Goal: Use online tool/utility: Utilize a website feature to perform a specific function

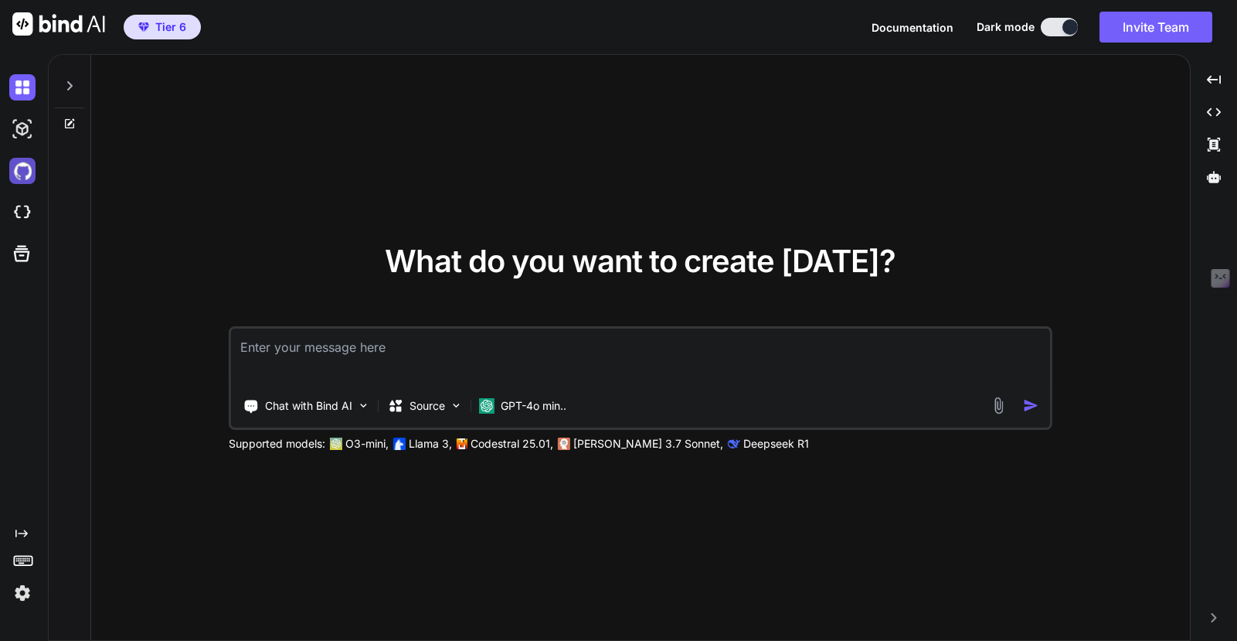
click at [26, 166] on img at bounding box center [22, 171] width 26 height 26
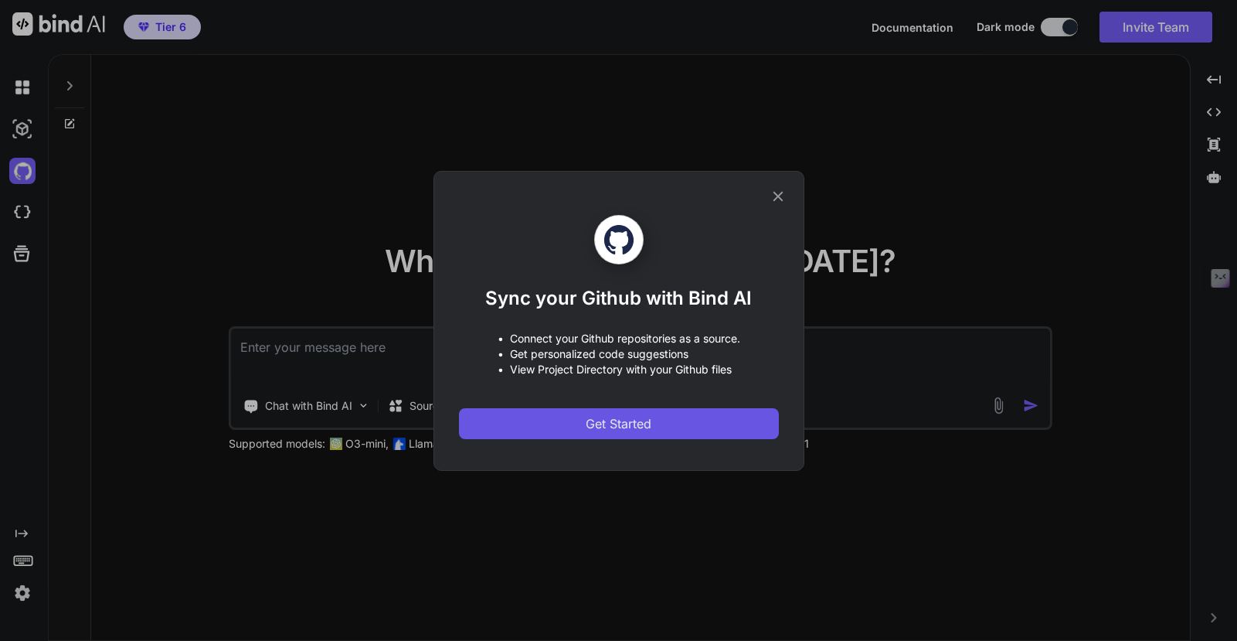
click at [641, 424] on span "Get Started" at bounding box center [619, 423] width 66 height 19
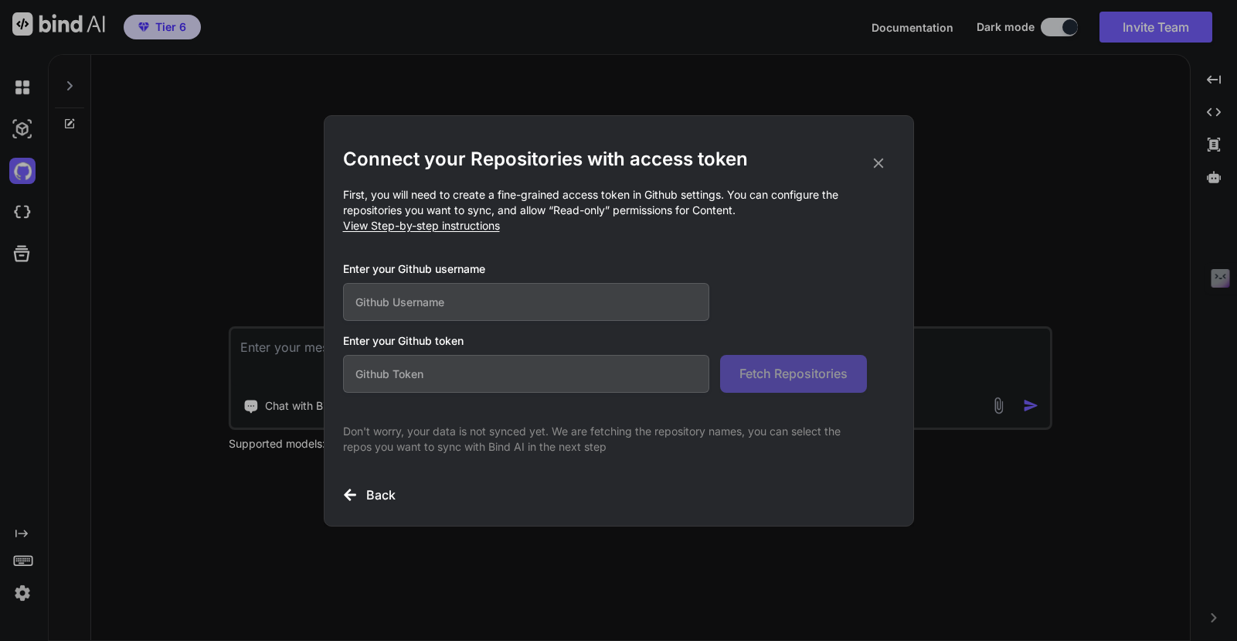
click at [455, 313] on input "text" at bounding box center [526, 302] width 367 height 38
type input "jamzth"
paste input "github_pat_11ABNK2HY0xh9V8VWGBFqa_mSk1nnIfrYuYIdAigcQRajXoQtOMwo3iKbukh4hSXTfNV…"
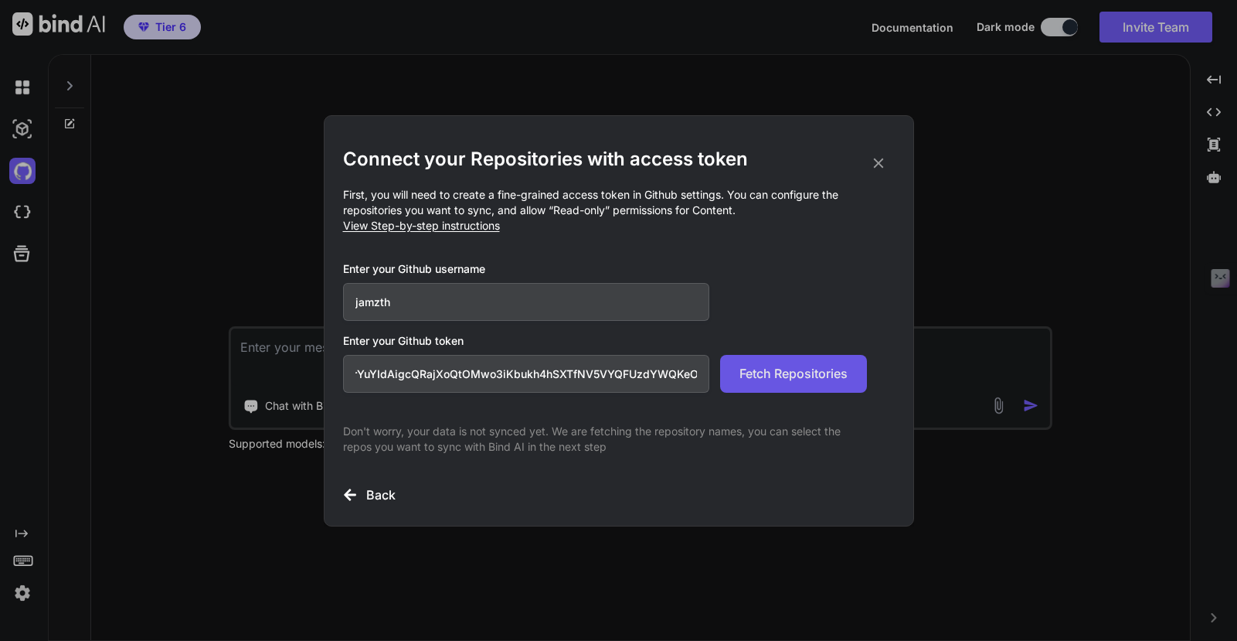
type input "github_pat_11ABNK2HY0xh9V8VWGBFqa_mSk1nnIfrYuYIdAigcQRajXoQtOMwo3iKbukh4hSXTfNV…"
click at [795, 381] on span "Fetch Repositories" at bounding box center [793, 373] width 108 height 19
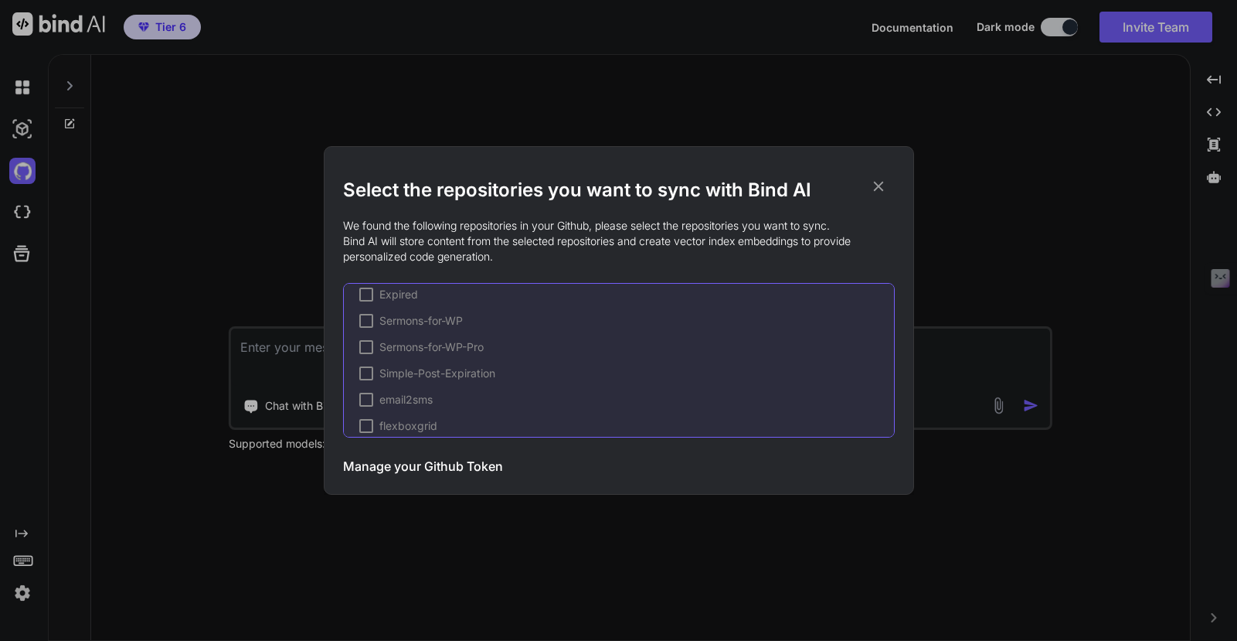
scroll to position [15, 0]
click at [368, 318] on div at bounding box center [366, 316] width 14 height 14
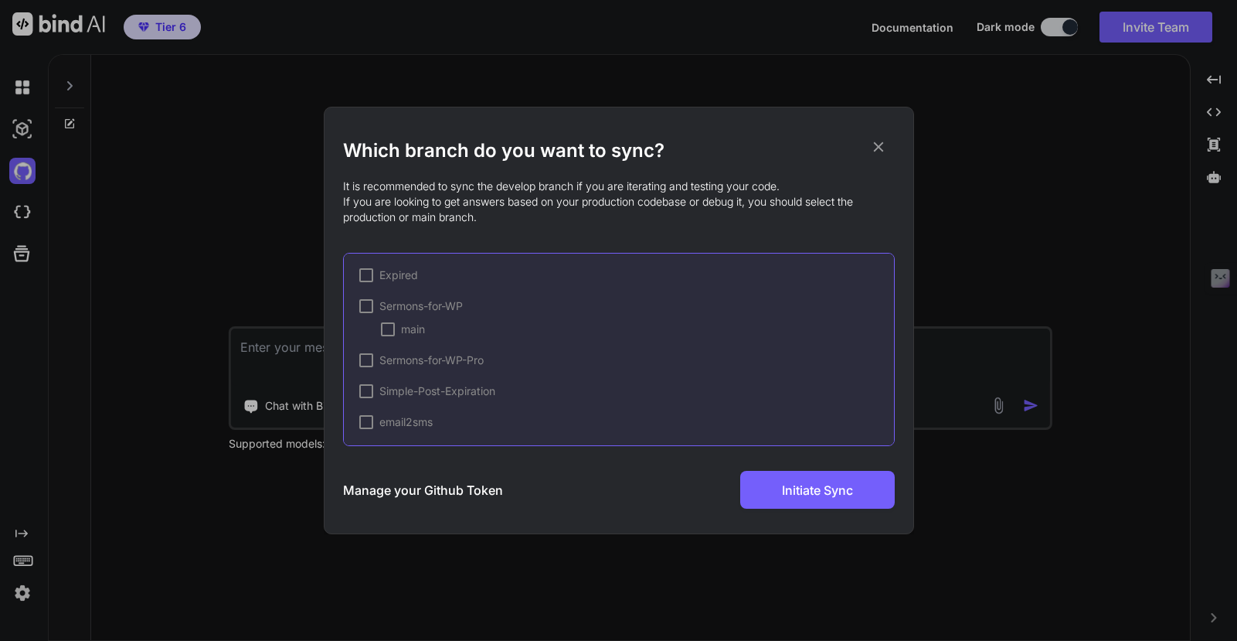
click at [387, 323] on div at bounding box center [388, 329] width 14 height 14
click at [368, 360] on div at bounding box center [366, 360] width 14 height 14
click at [389, 406] on div at bounding box center [388, 406] width 14 height 14
click at [389, 384] on div at bounding box center [388, 383] width 14 height 14
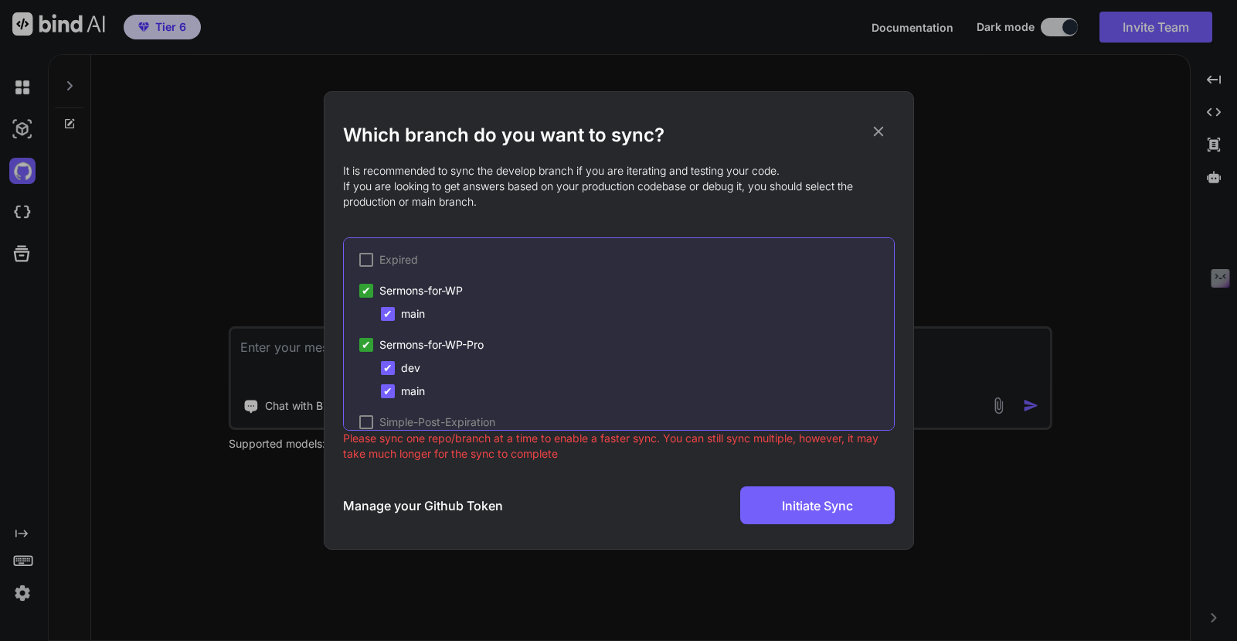
click at [390, 366] on span "✔" at bounding box center [387, 367] width 9 height 15
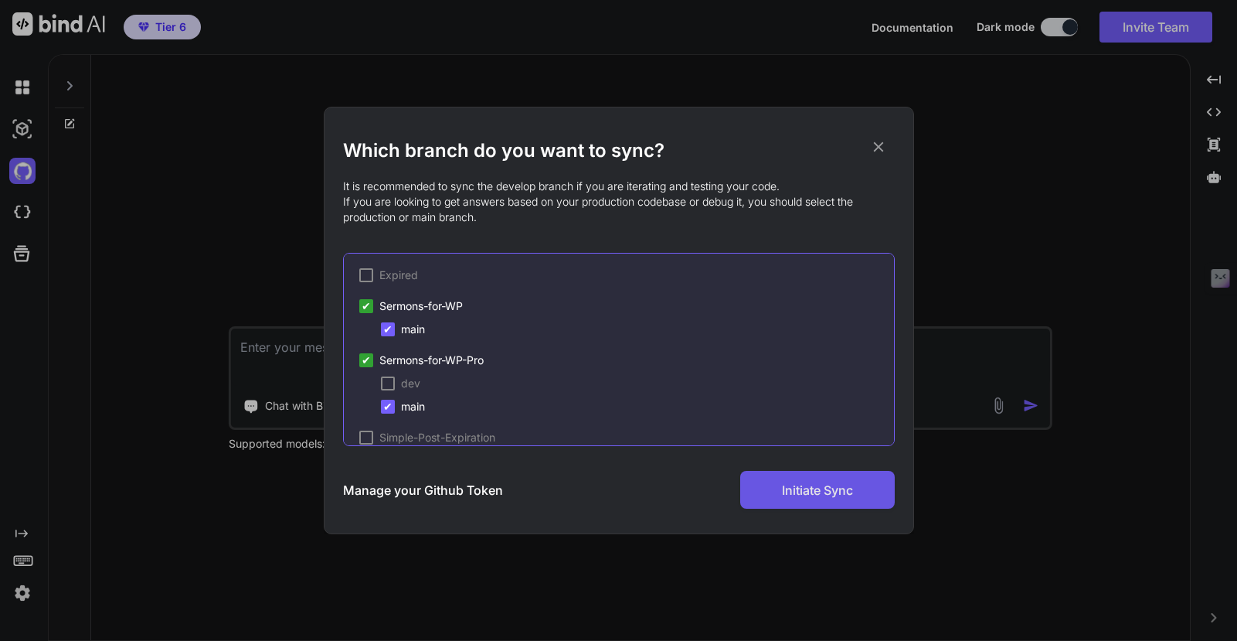
click at [821, 490] on span "Initiate Sync" at bounding box center [817, 490] width 71 height 19
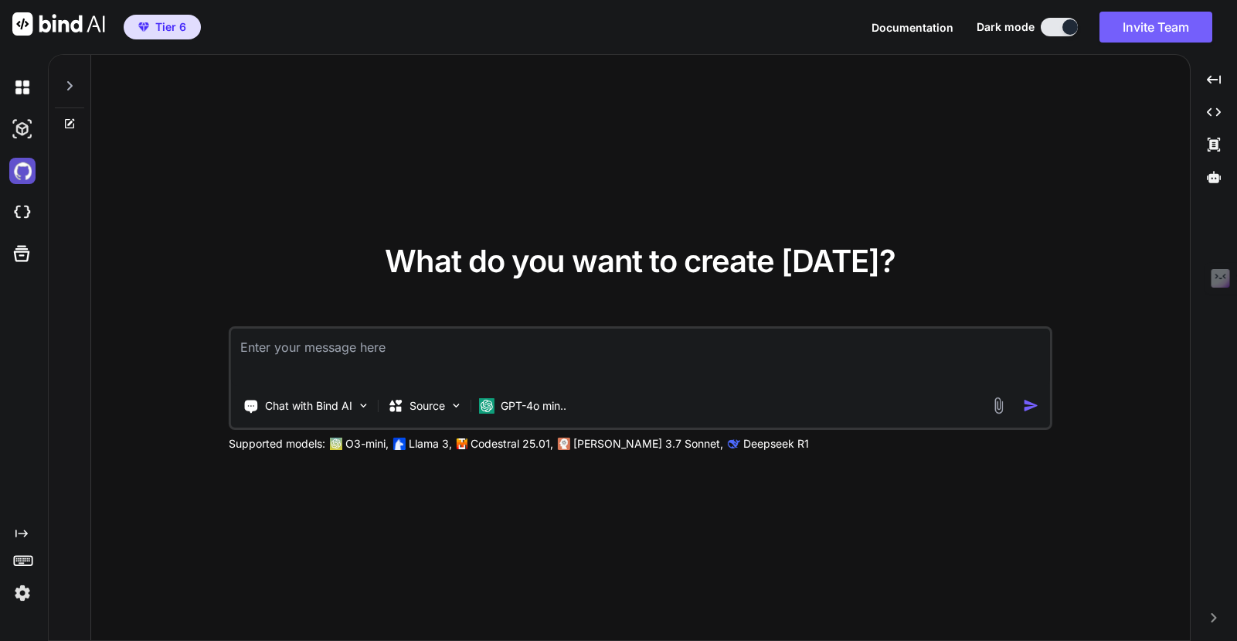
click at [22, 172] on img at bounding box center [22, 171] width 26 height 26
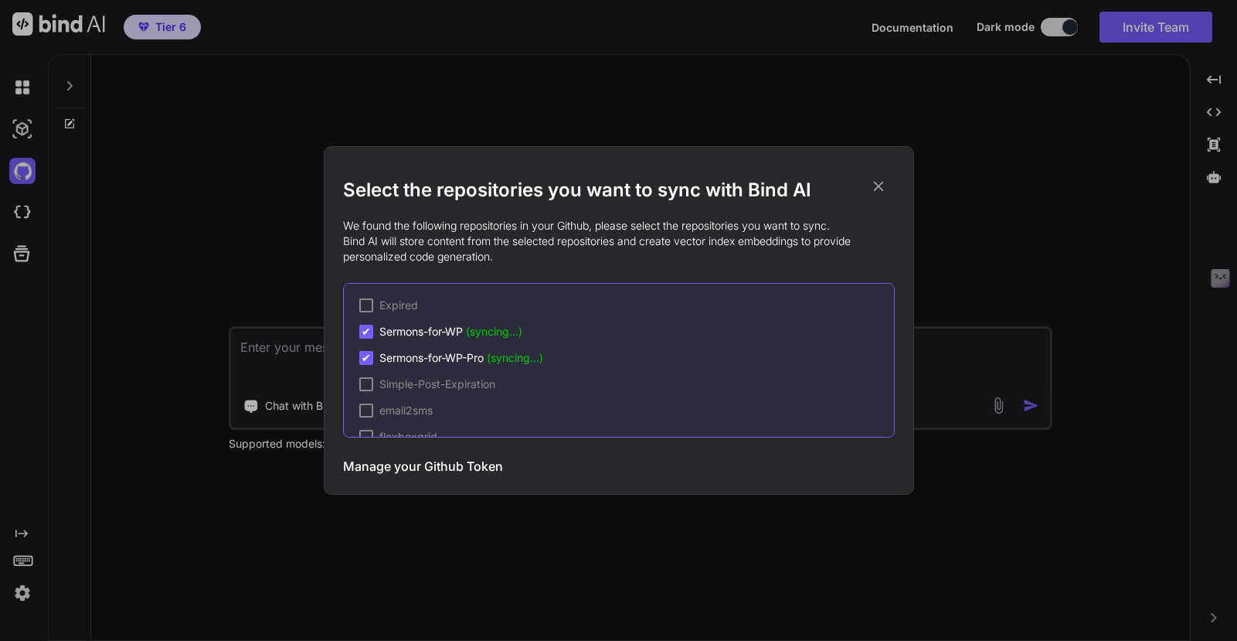
click at [881, 183] on icon at bounding box center [878, 187] width 10 height 10
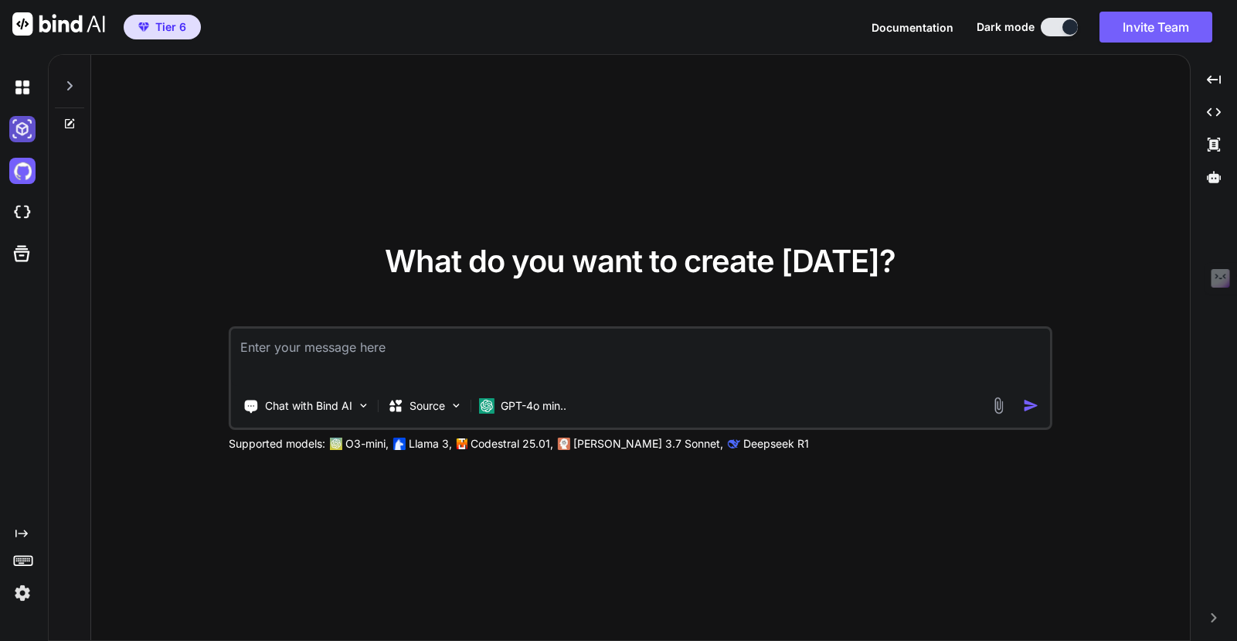
click at [21, 127] on img at bounding box center [22, 129] width 26 height 26
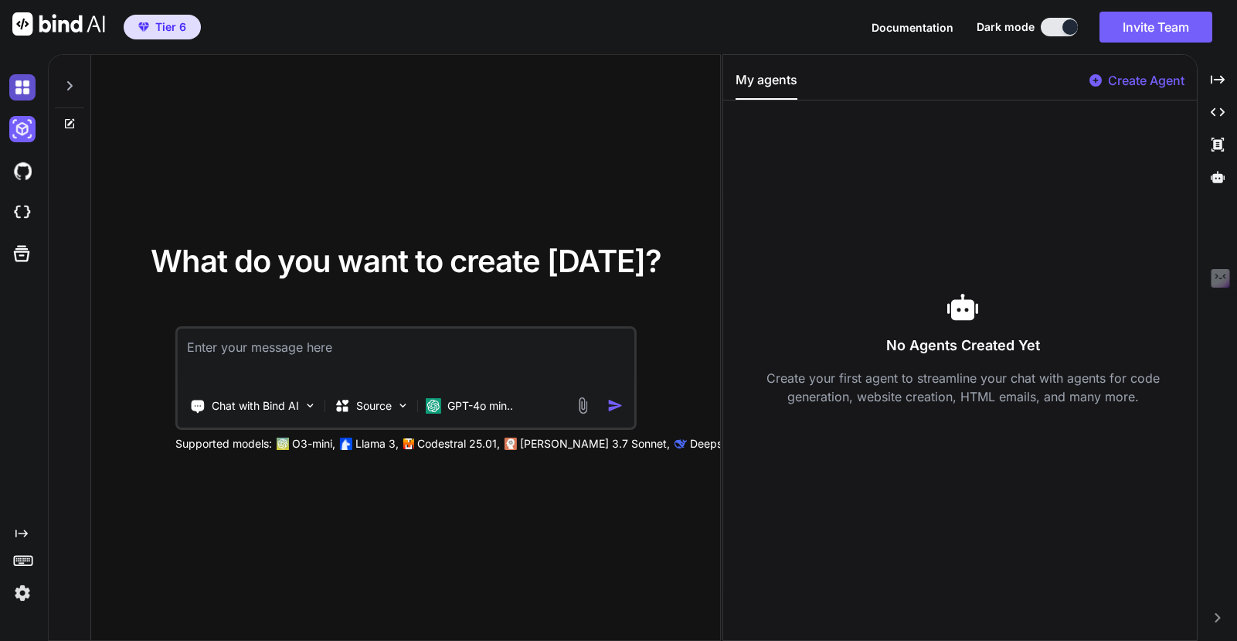
click at [25, 83] on img at bounding box center [22, 87] width 26 height 26
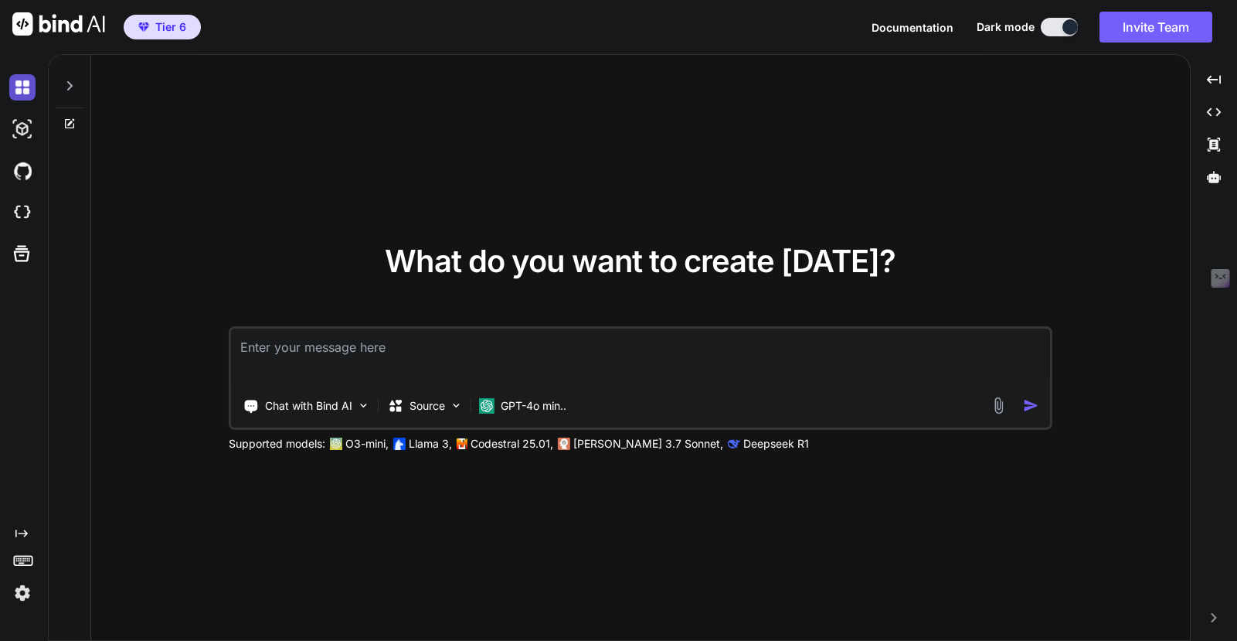
click at [19, 78] on img at bounding box center [22, 87] width 26 height 26
type textarea "x"
click at [22, 173] on img at bounding box center [22, 171] width 26 height 26
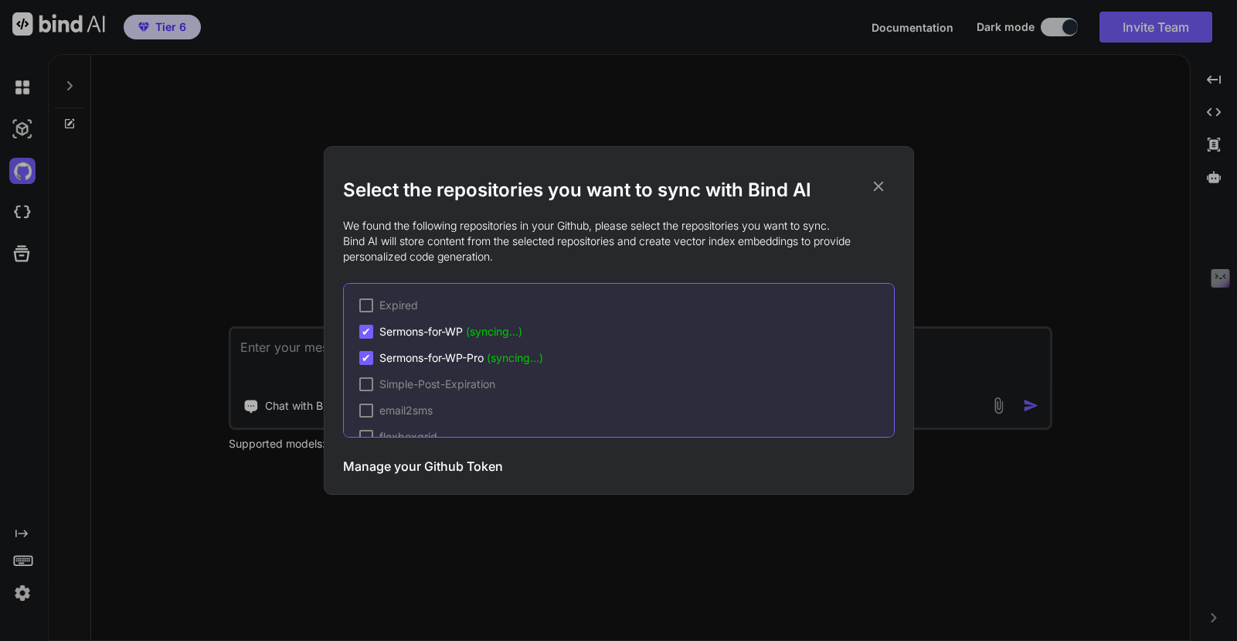
click at [879, 190] on icon at bounding box center [878, 186] width 17 height 17
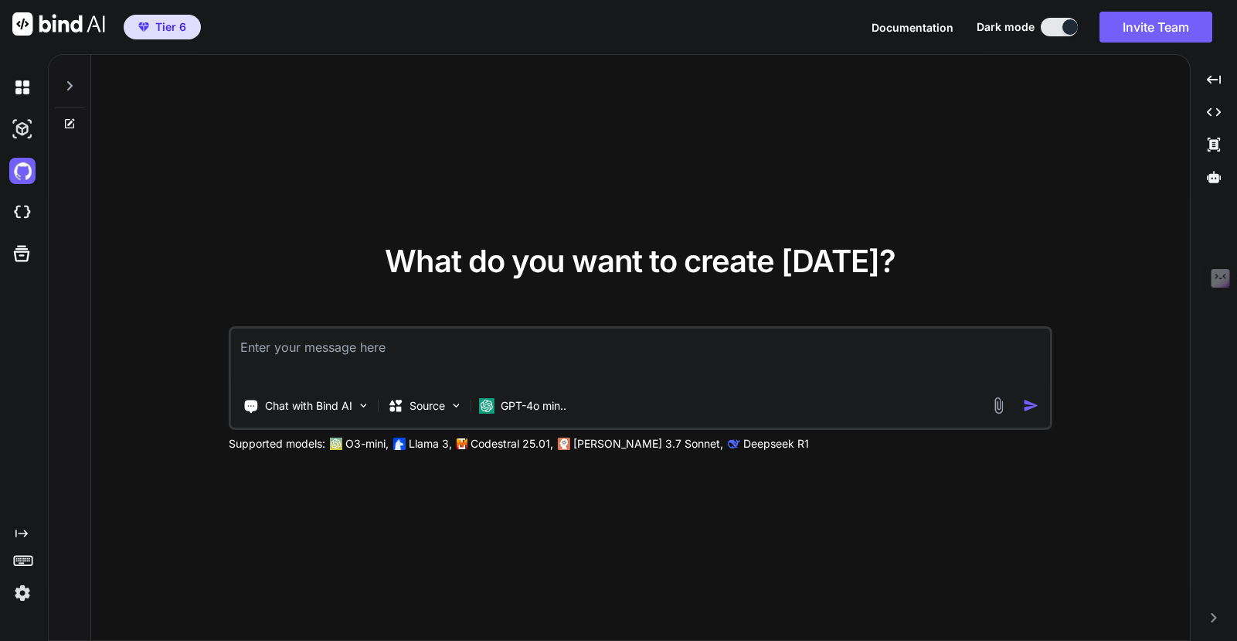
click at [334, 348] on textarea at bounding box center [640, 356] width 819 height 57
click at [15, 212] on img at bounding box center [22, 212] width 26 height 26
click at [71, 86] on icon at bounding box center [69, 85] width 5 height 9
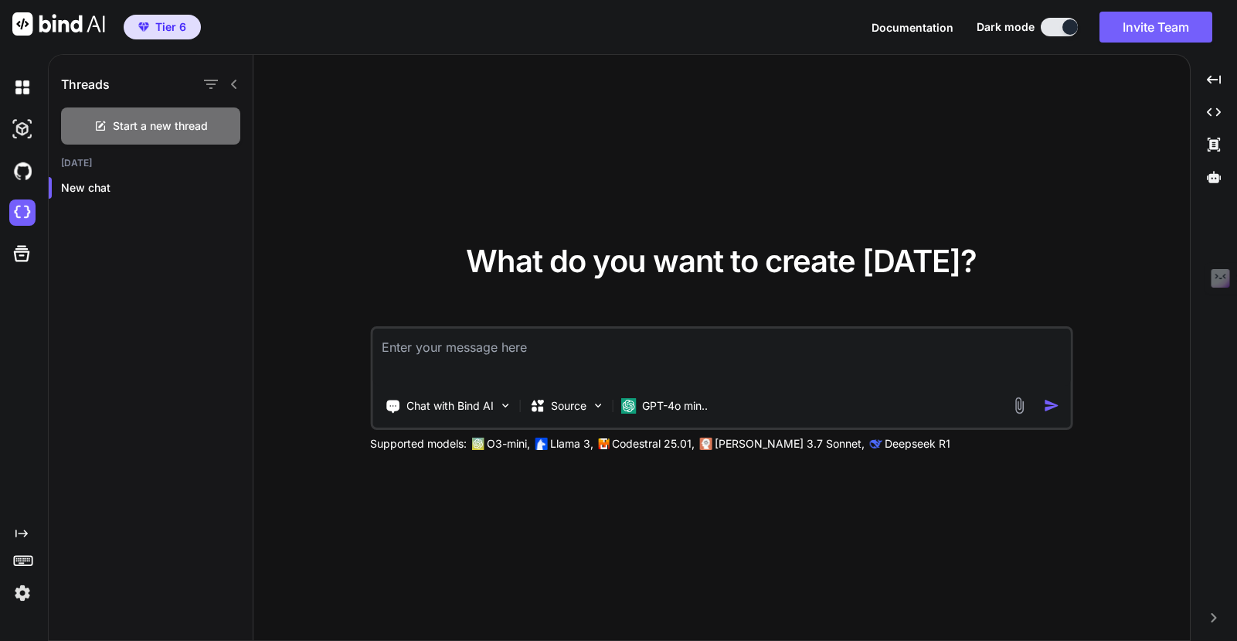
click at [231, 84] on icon at bounding box center [233, 84] width 5 height 9
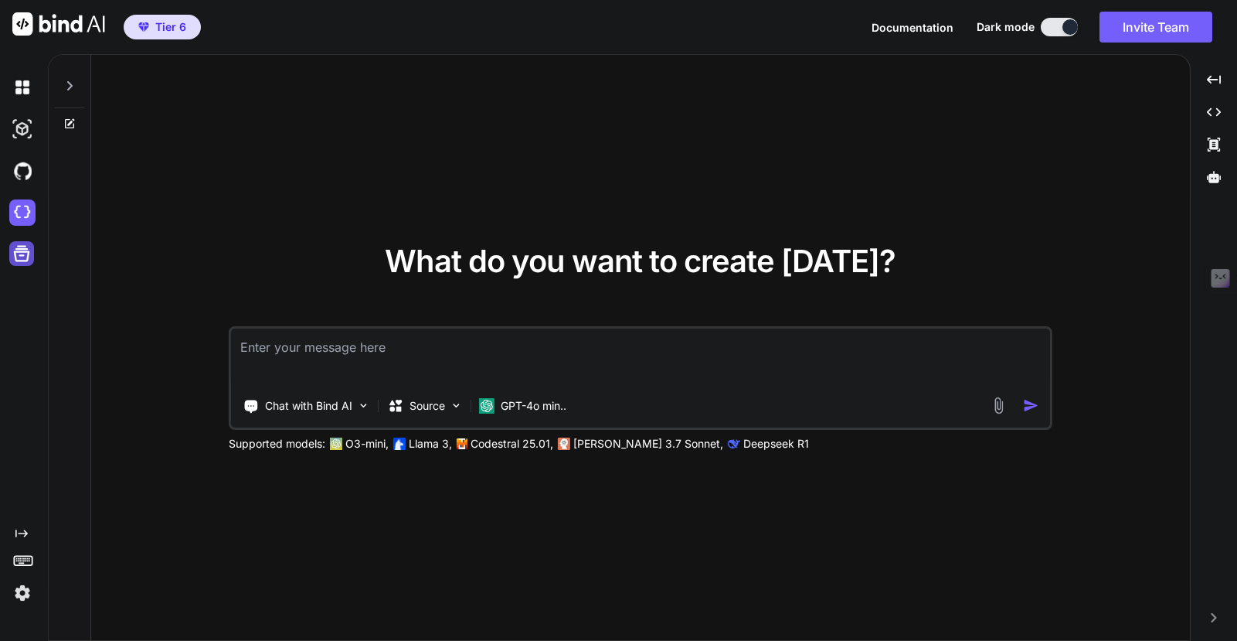
click at [15, 262] on icon at bounding box center [22, 254] width 22 height 22
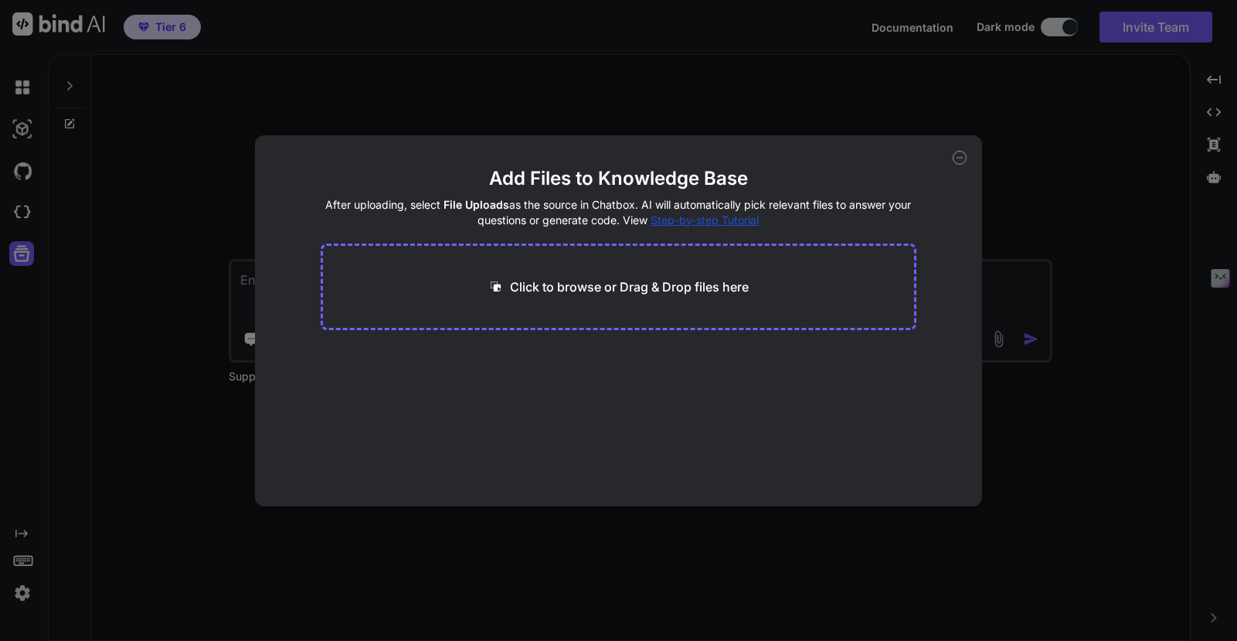
click at [958, 160] on icon at bounding box center [960, 158] width 14 height 14
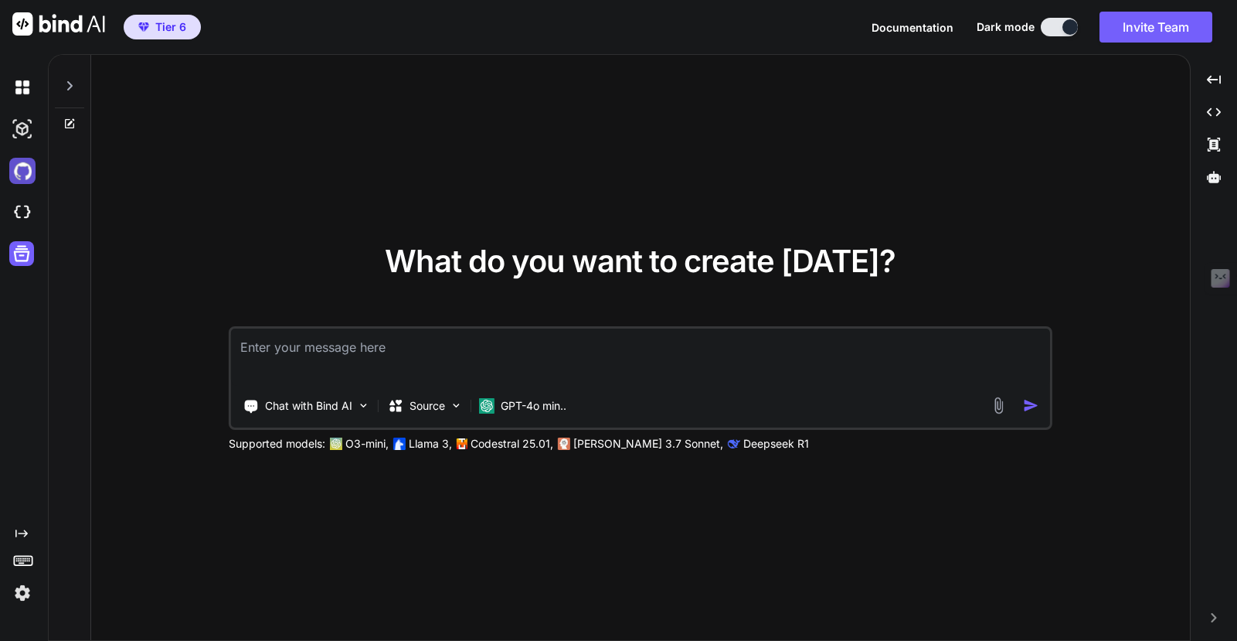
click at [18, 180] on img at bounding box center [22, 171] width 26 height 26
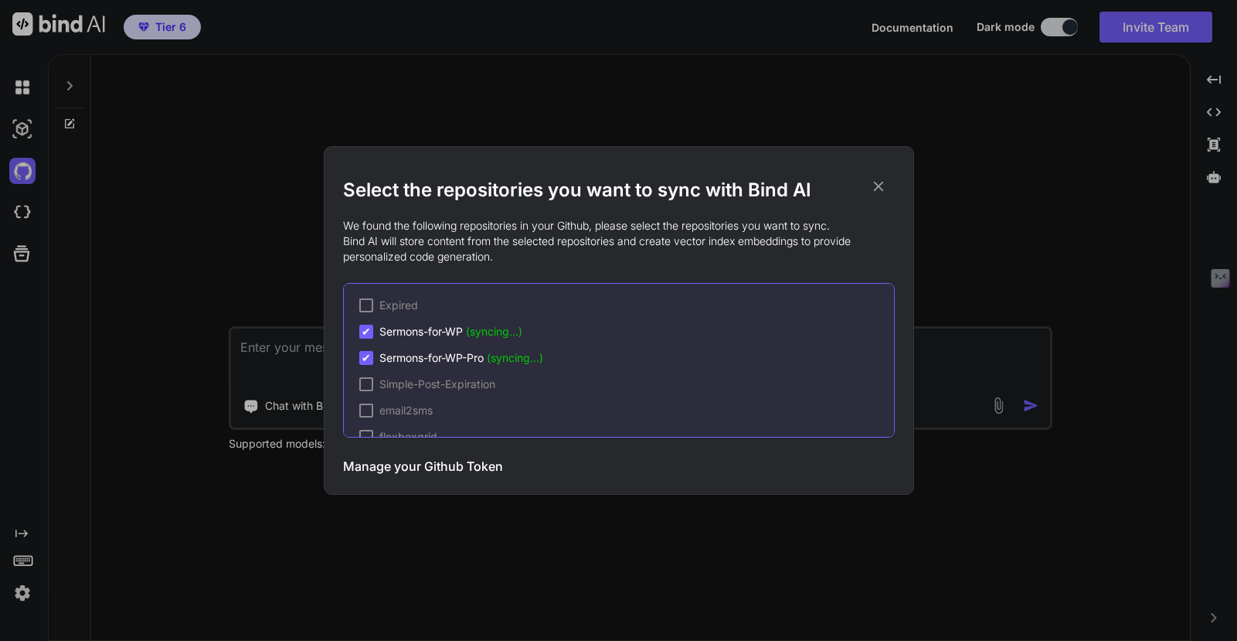
click at [879, 188] on icon at bounding box center [878, 186] width 17 height 17
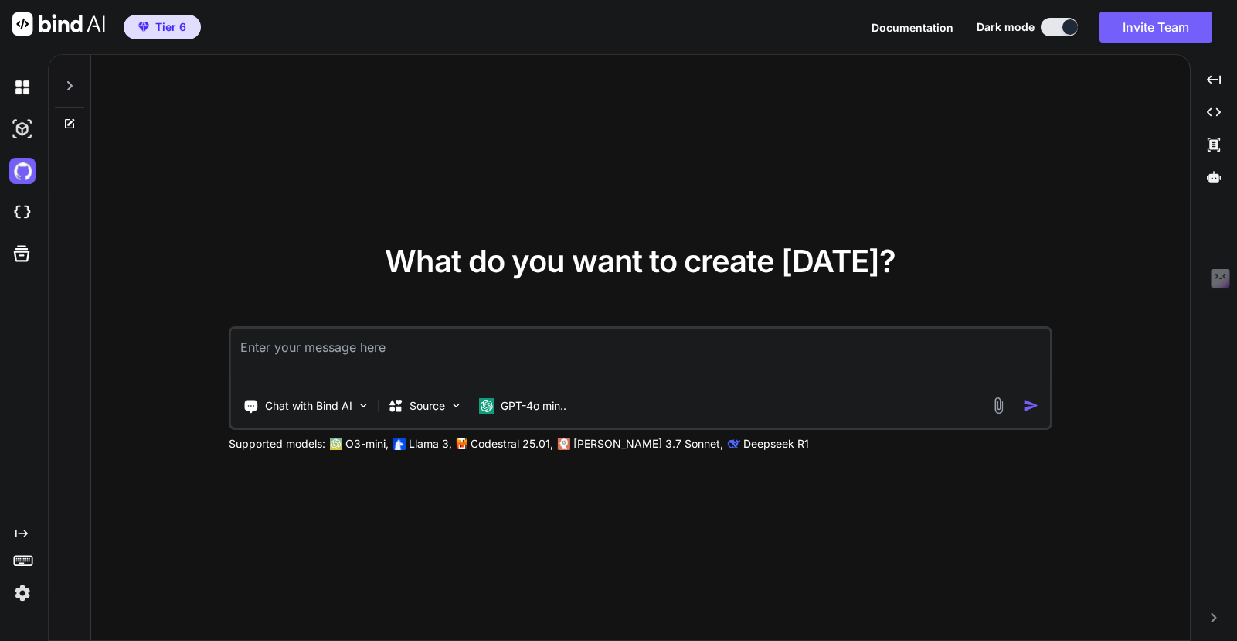
click at [389, 352] on textarea at bounding box center [640, 356] width 819 height 57
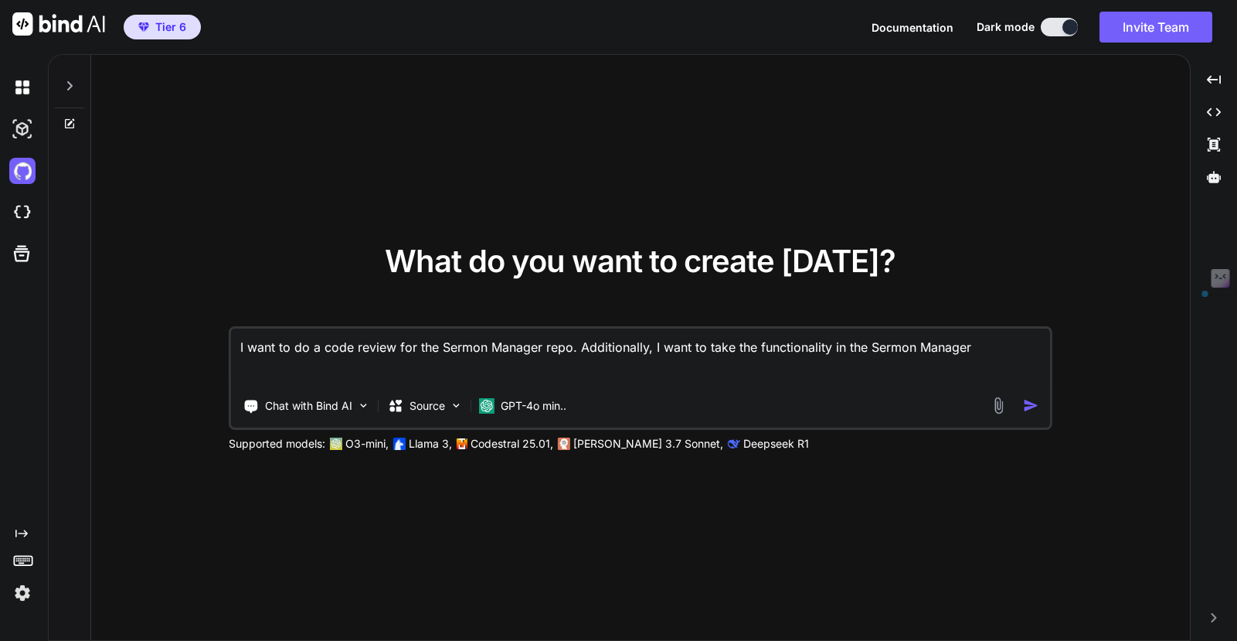
drag, startPoint x: 578, startPoint y: 345, endPoint x: 971, endPoint y: 347, distance: 393.3
click at [971, 347] on textarea "I want to do a code review for the Sermon Manager repo. Additionally, I want to…" at bounding box center [640, 356] width 819 height 57
click at [1005, 348] on textarea "I want to do a code review for the Sermon Manager repo. Additionally, I want to…" at bounding box center [640, 356] width 819 height 57
type textarea "I want to do a code review for the Sermon Manager repo. Additionally, I want to…"
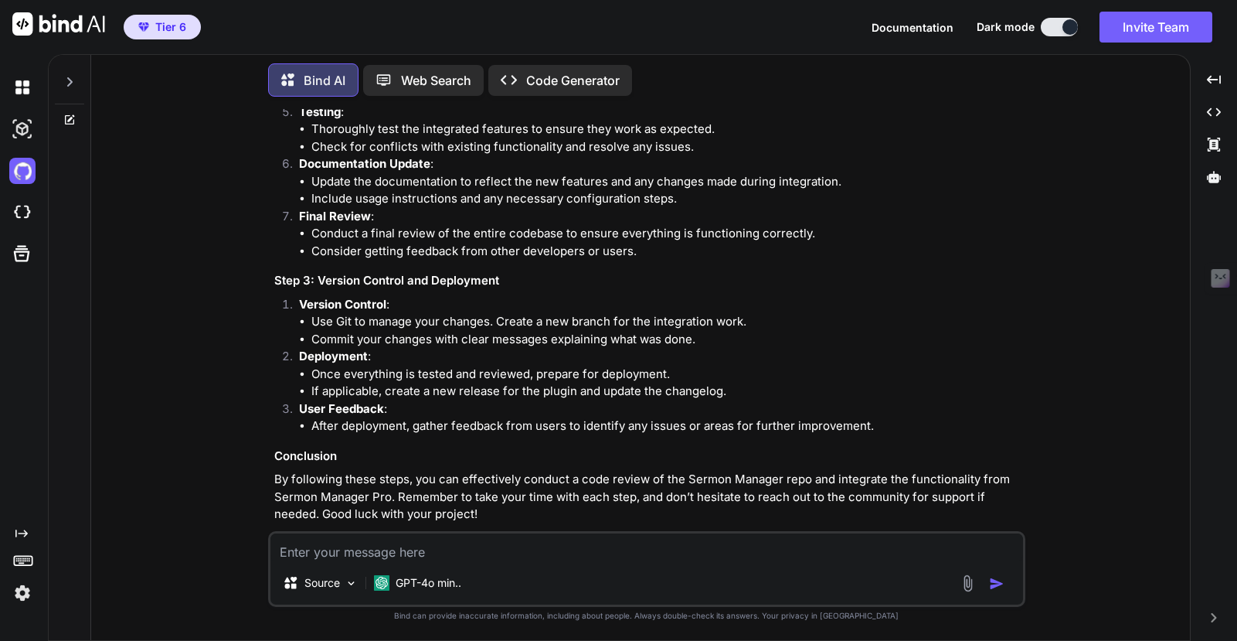
scroll to position [782, 0]
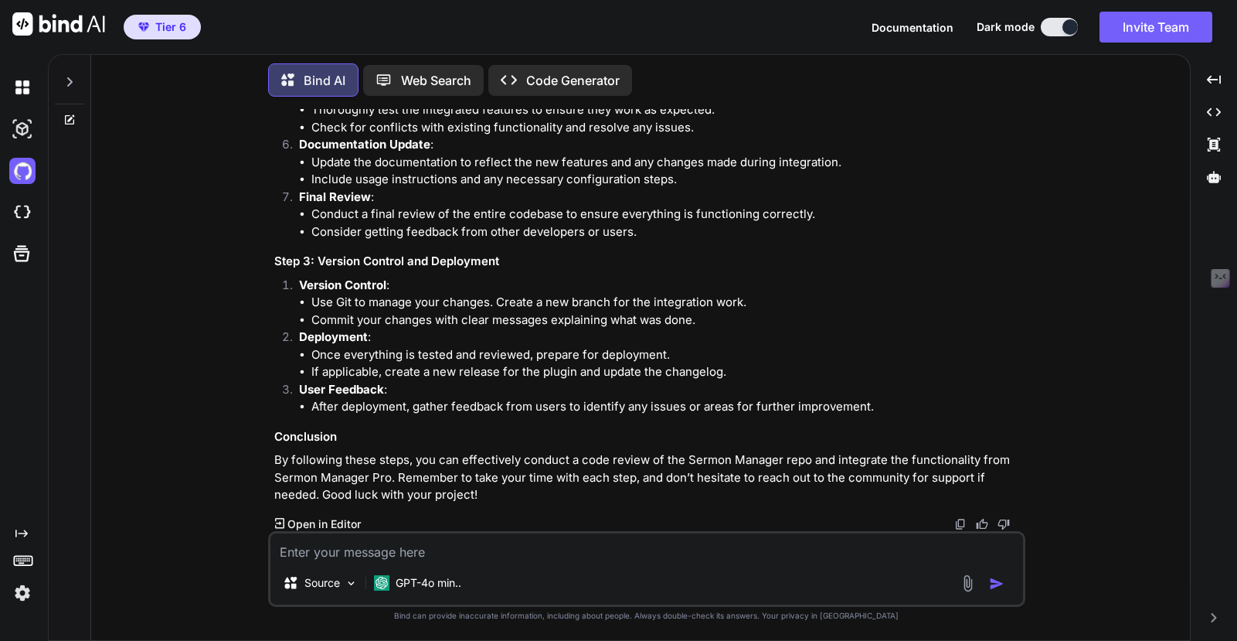
click at [321, 525] on p "Open in Editor" at bounding box center [323, 523] width 73 height 15
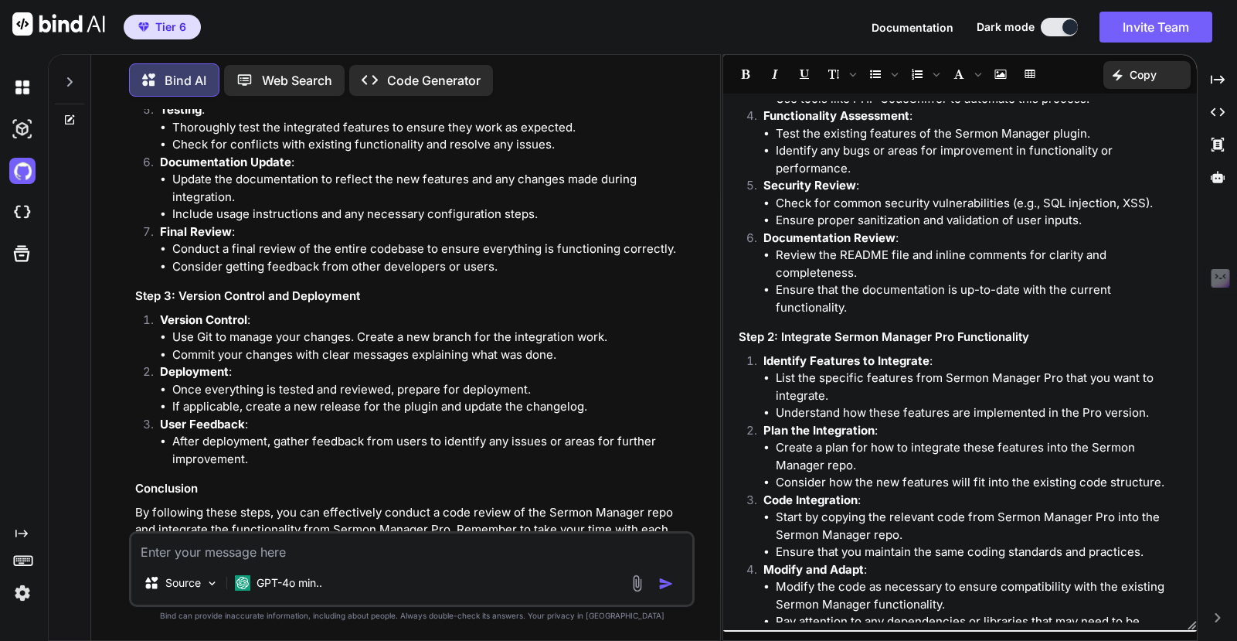
scroll to position [0, 0]
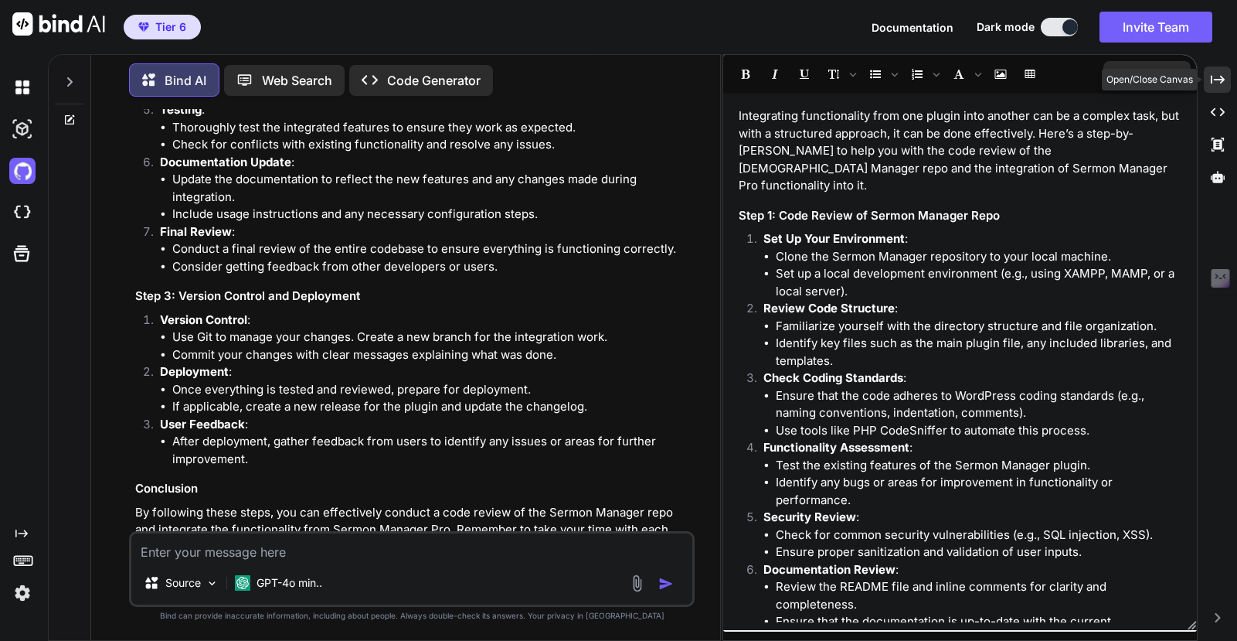
click at [1214, 83] on icon "Created with Pixso." at bounding box center [1218, 80] width 14 height 14
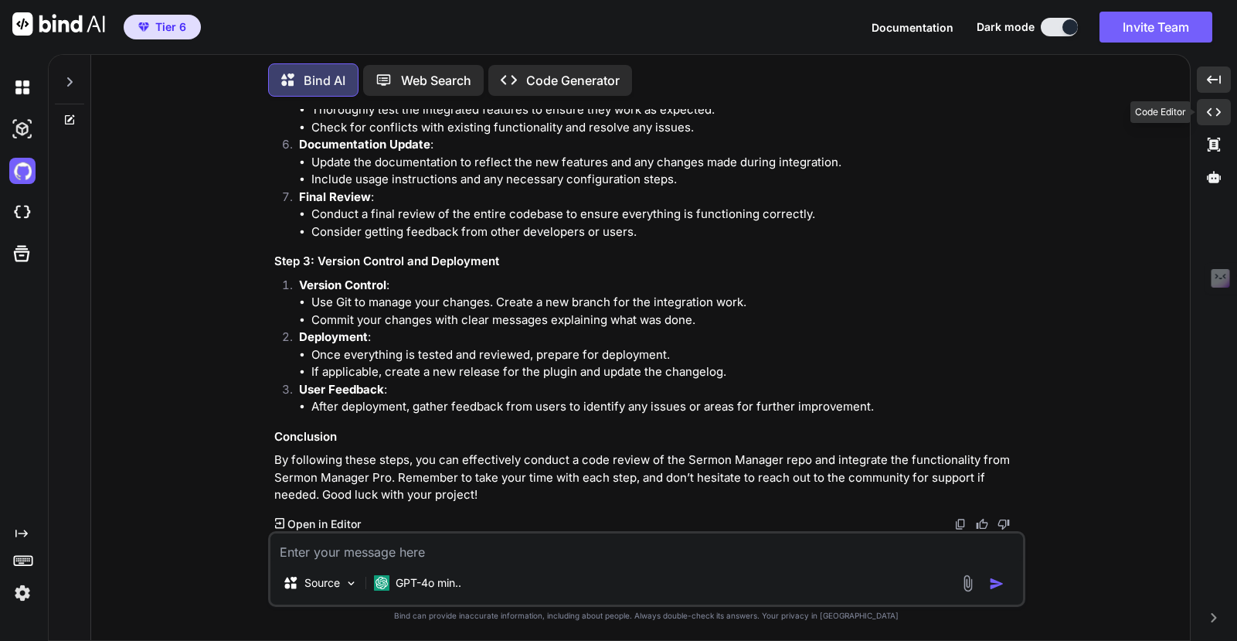
click at [1211, 121] on div "Created with Pixso." at bounding box center [1214, 112] width 34 height 26
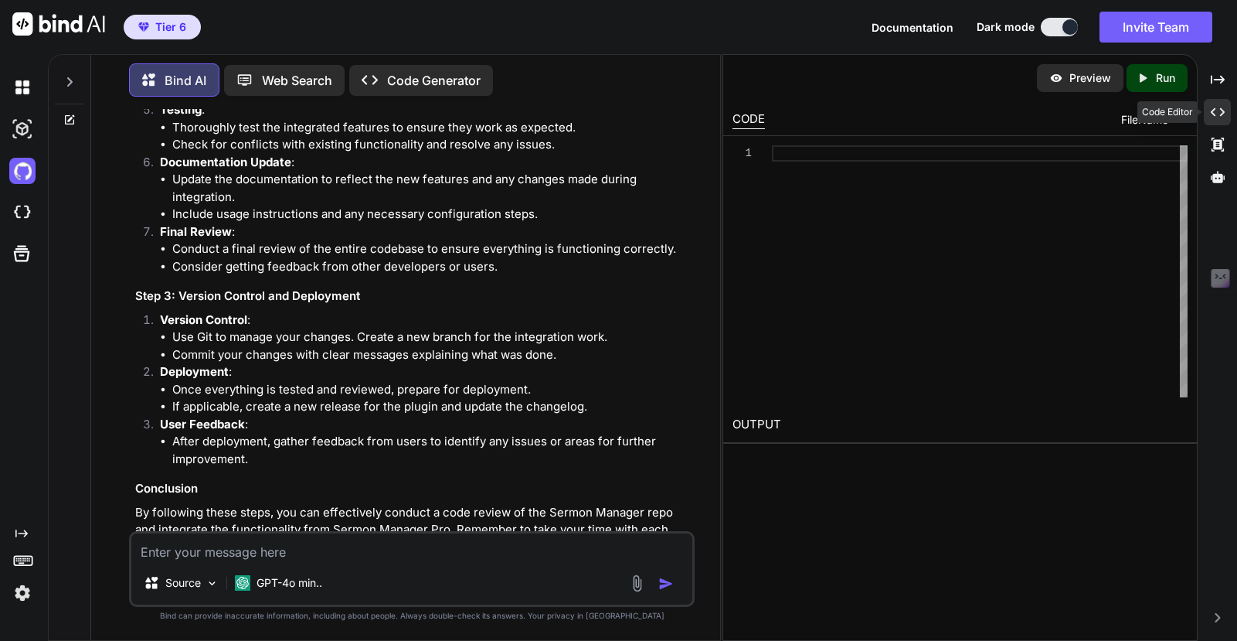
click at [1215, 114] on icon "Created with Pixso." at bounding box center [1218, 112] width 14 height 14
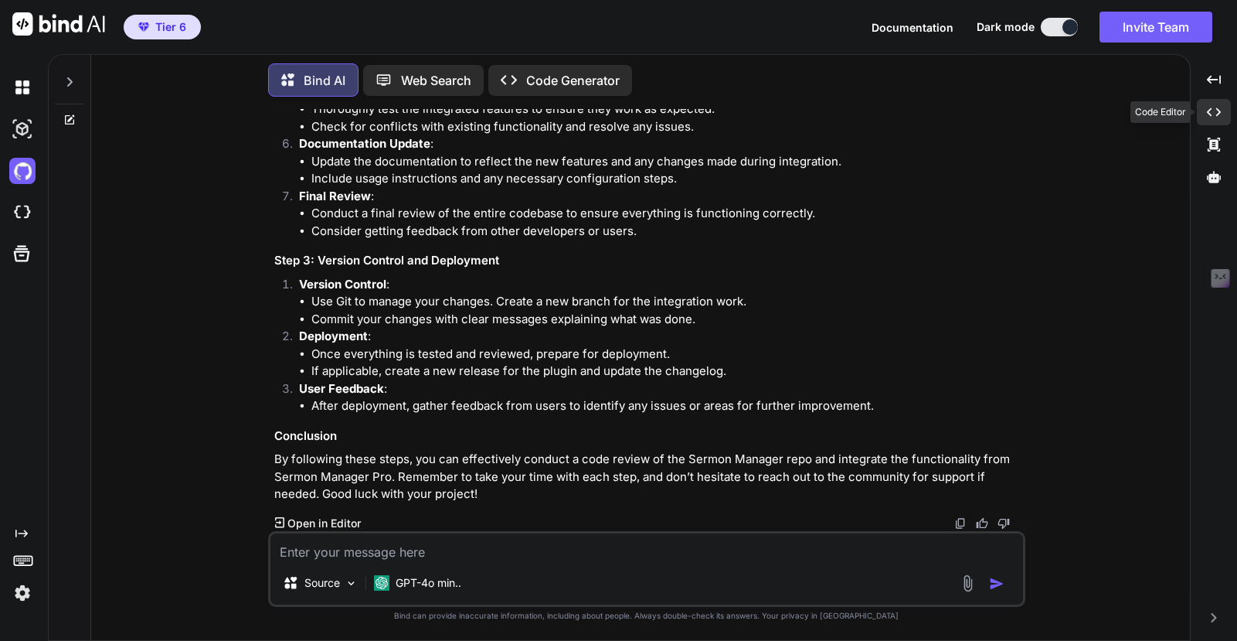
scroll to position [782, 0]
click at [408, 549] on textarea at bounding box center [646, 547] width 753 height 28
click at [22, 85] on img at bounding box center [22, 87] width 26 height 26
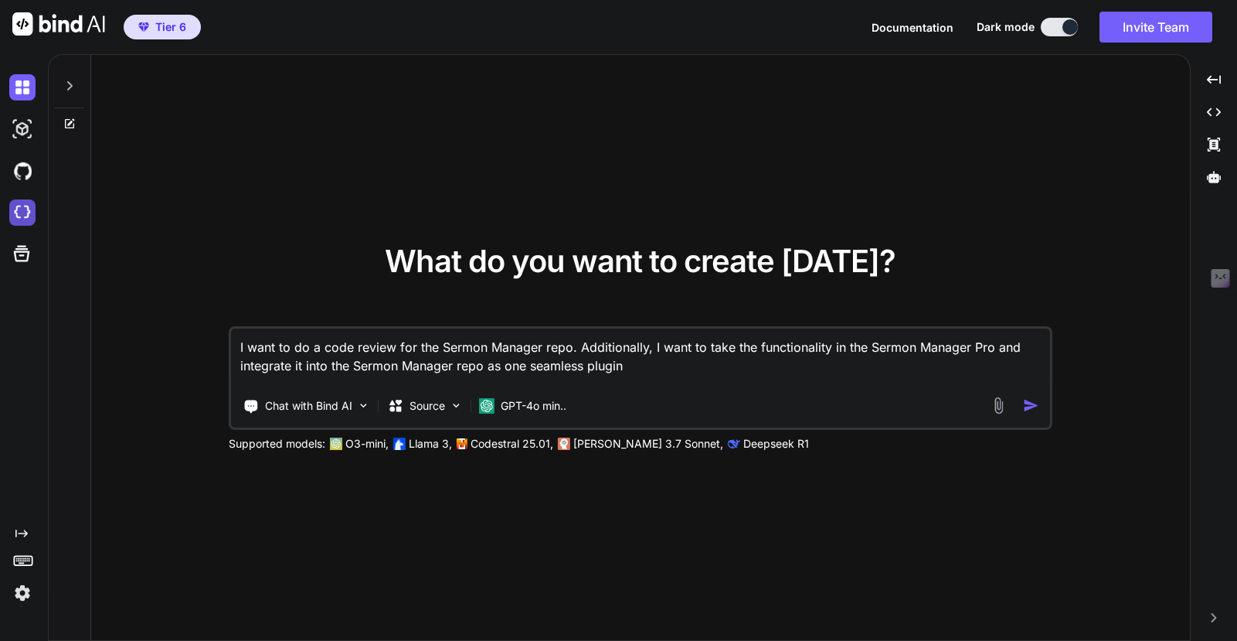
click at [27, 221] on img at bounding box center [22, 212] width 26 height 26
click at [368, 354] on textarea "I want to do a code review for the Sermon Manager repo. Additionally, I want to…" at bounding box center [640, 356] width 819 height 57
click at [155, 31] on span "Tier 6" at bounding box center [170, 26] width 31 height 15
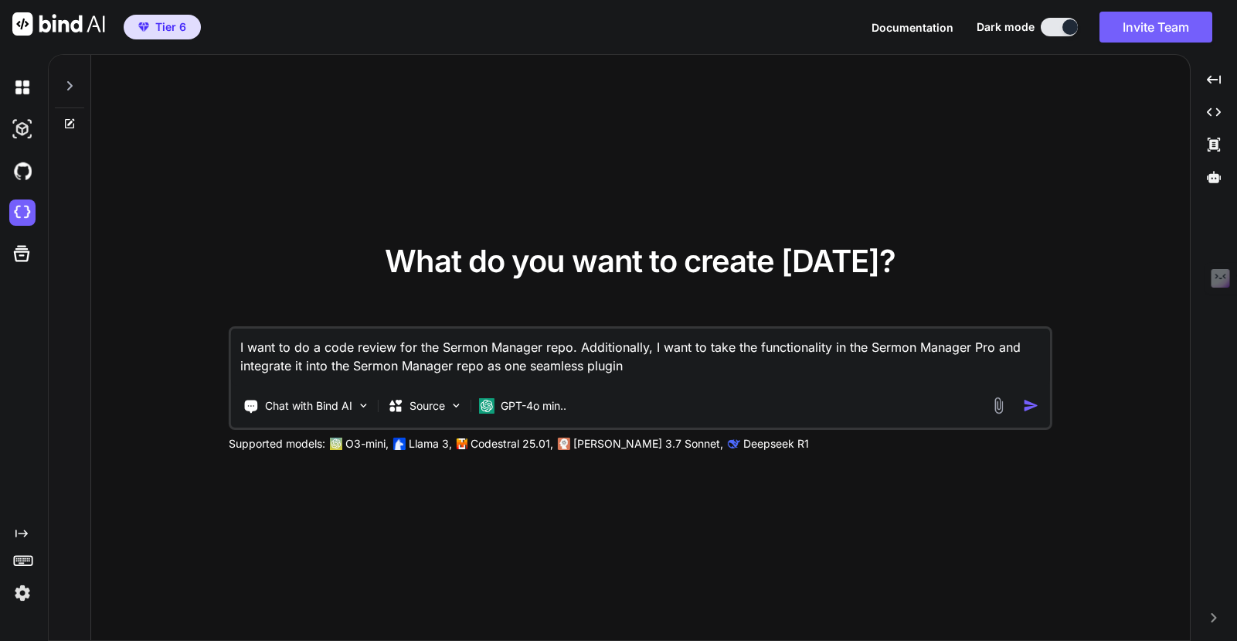
click at [170, 27] on span "Tier 6" at bounding box center [170, 26] width 31 height 15
click at [22, 594] on img at bounding box center [22, 593] width 26 height 26
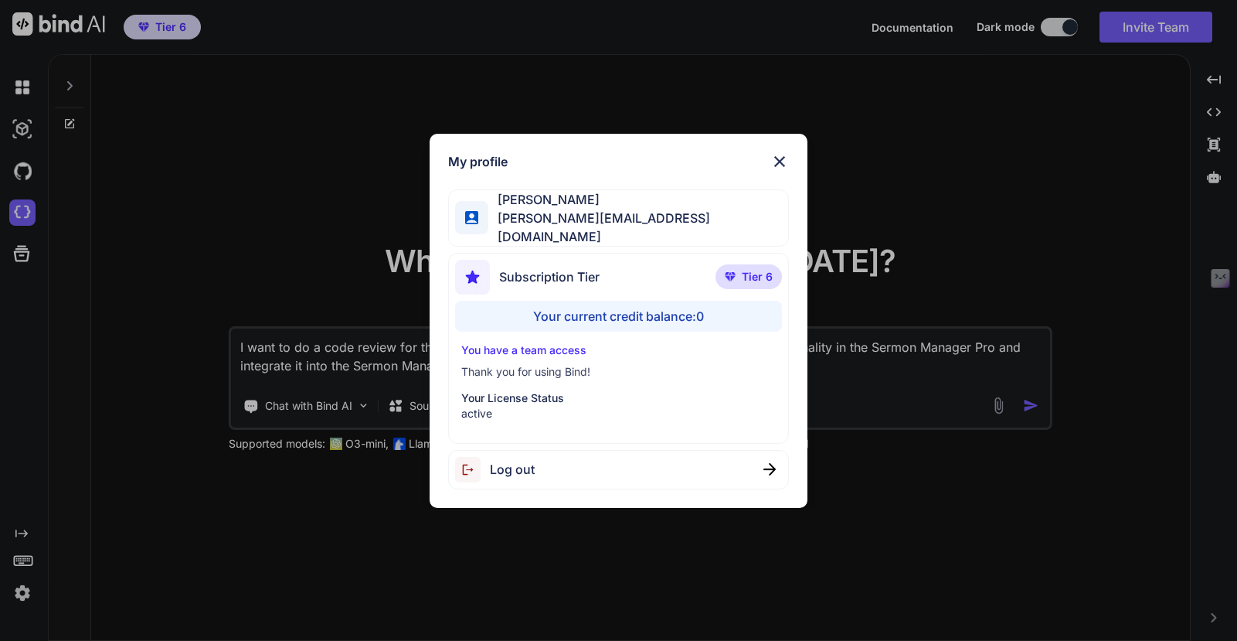
click at [637, 306] on div "Your current credit balance: 0" at bounding box center [618, 316] width 327 height 31
click at [747, 270] on span "Tier 6" at bounding box center [757, 276] width 31 height 15
click at [774, 165] on img at bounding box center [779, 161] width 19 height 19
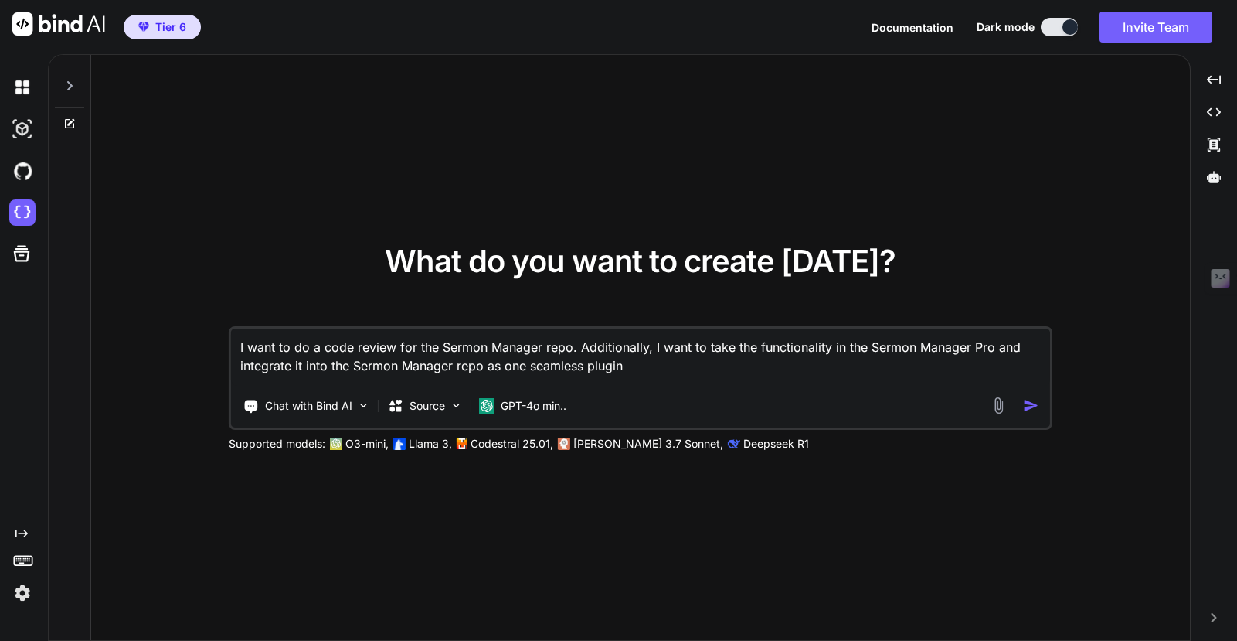
click at [165, 25] on span "Tier 6" at bounding box center [170, 26] width 31 height 15
click at [22, 595] on img at bounding box center [22, 593] width 26 height 26
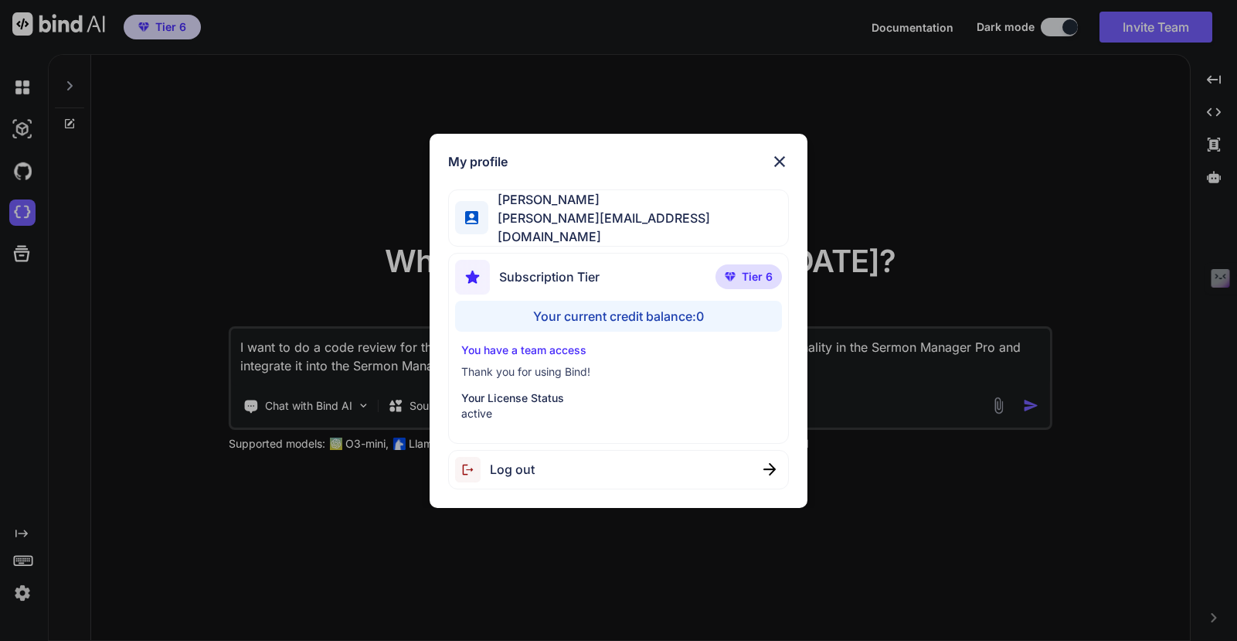
click at [512, 395] on p "Your License Status" at bounding box center [618, 397] width 314 height 15
click at [757, 270] on span "Tier 6" at bounding box center [757, 276] width 31 height 15
click at [780, 164] on img at bounding box center [779, 161] width 19 height 19
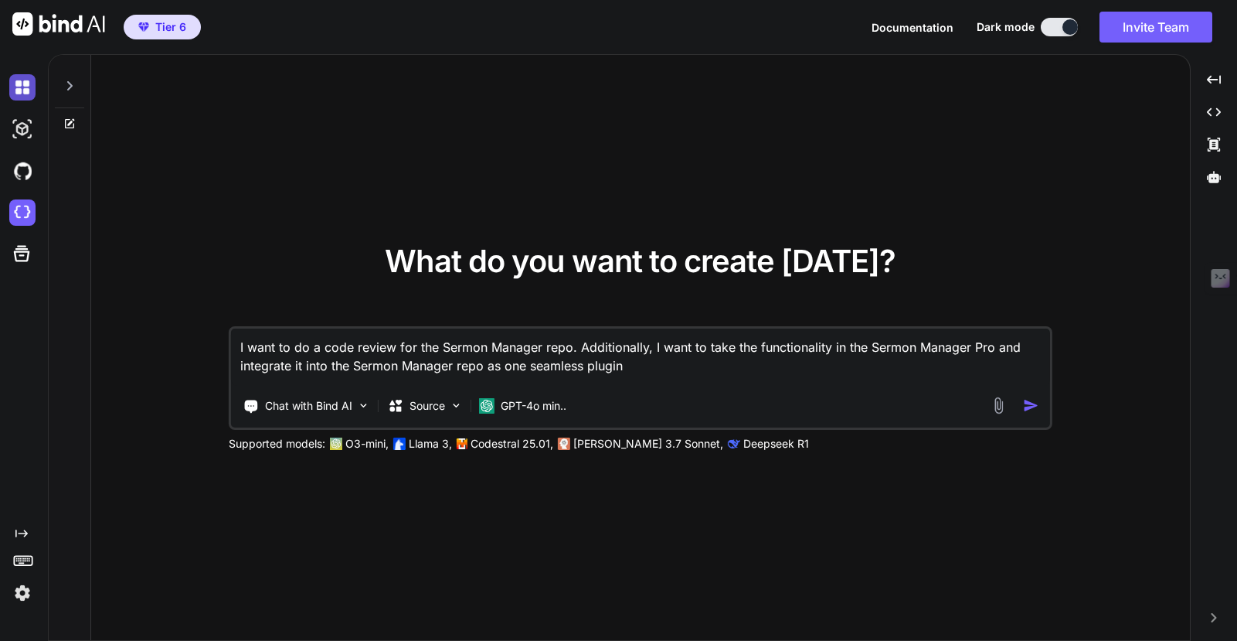
click at [22, 94] on img at bounding box center [22, 87] width 26 height 26
click at [68, 80] on icon at bounding box center [69, 86] width 12 height 12
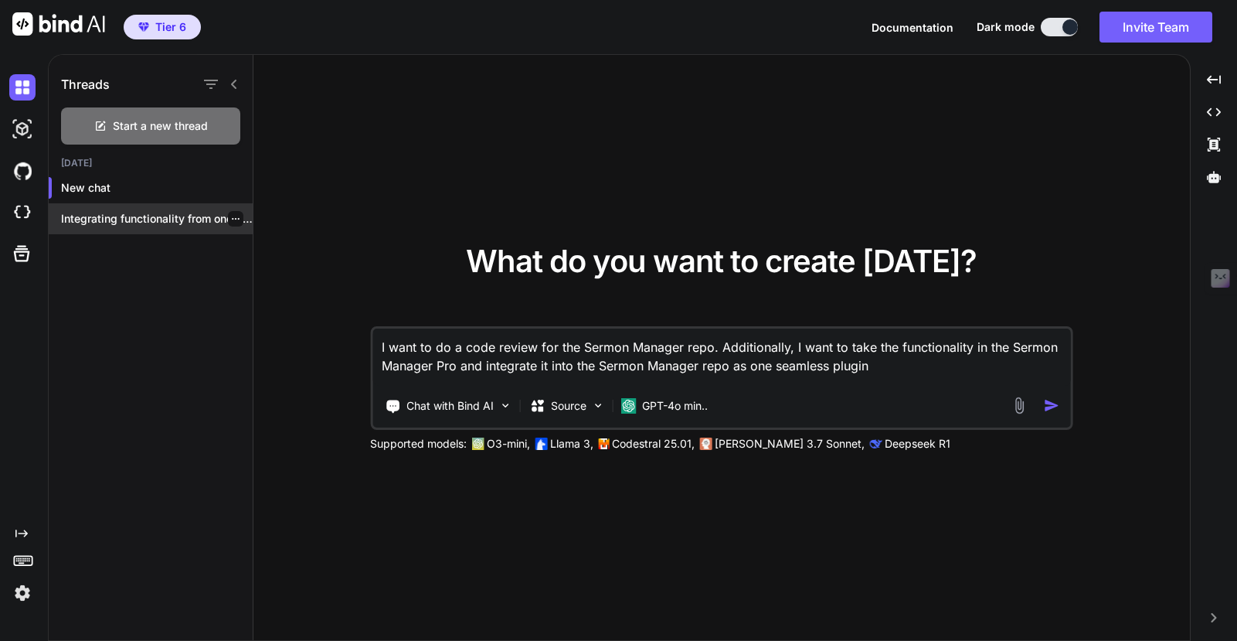
click at [140, 219] on p "Integrating functionality from one plugin into another..." at bounding box center [157, 218] width 192 height 15
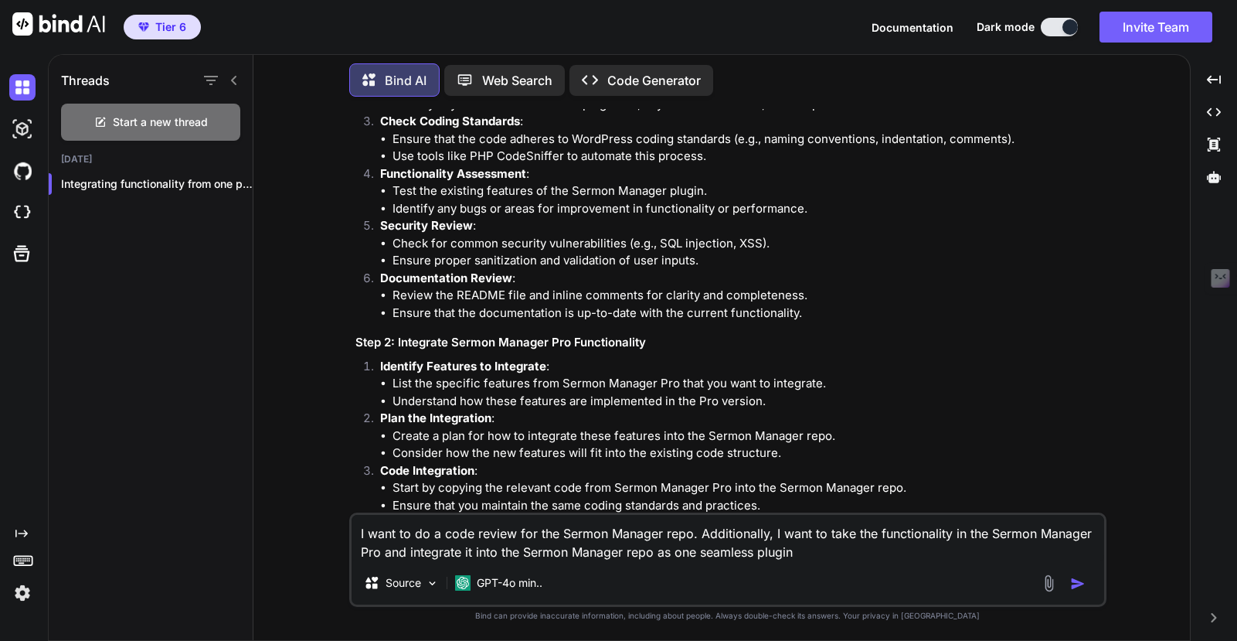
scroll to position [801, 0]
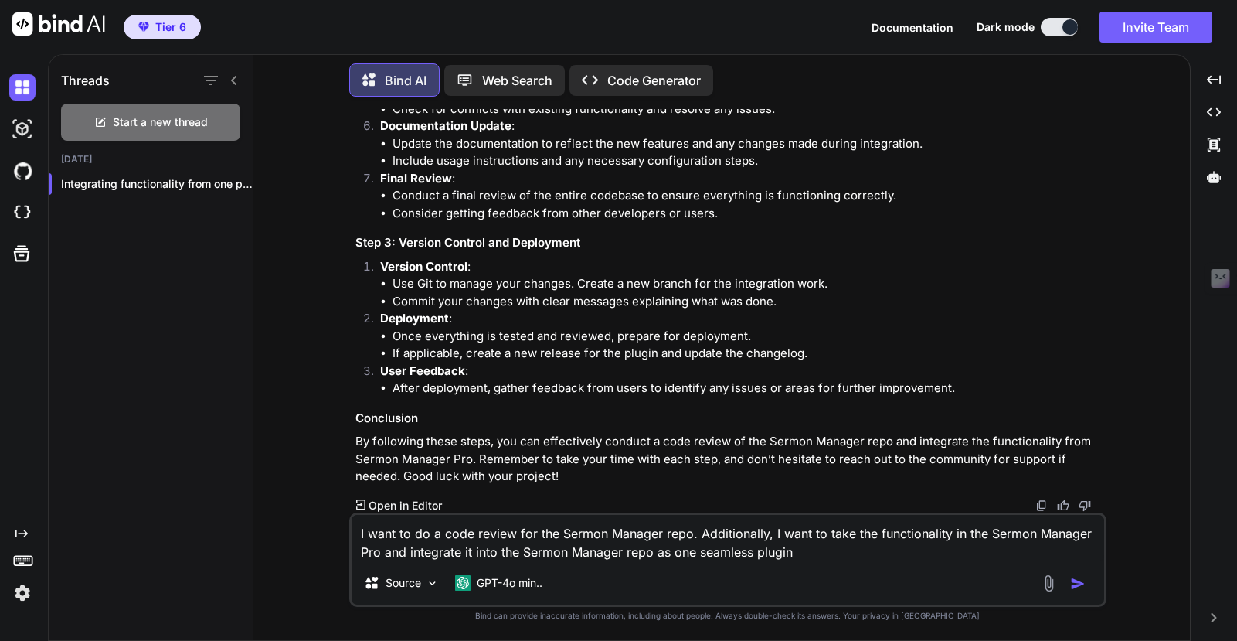
click at [22, 593] on img at bounding box center [22, 593] width 26 height 26
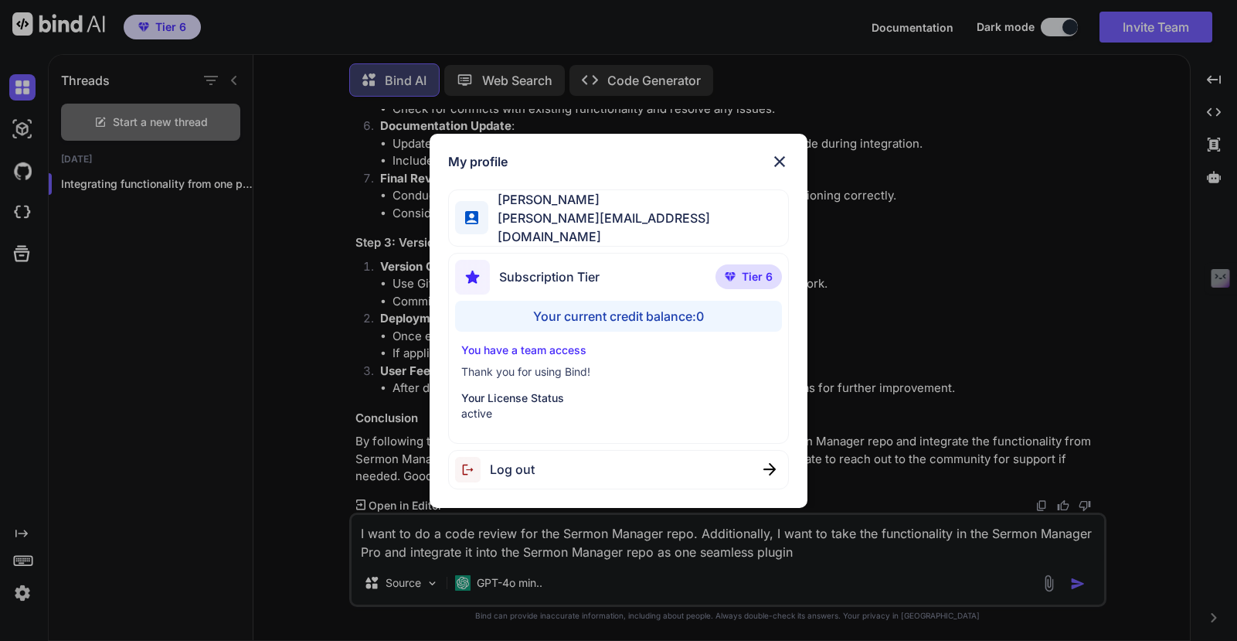
click at [761, 274] on span "Tier 6" at bounding box center [757, 276] width 31 height 15
click at [778, 162] on img at bounding box center [779, 161] width 19 height 19
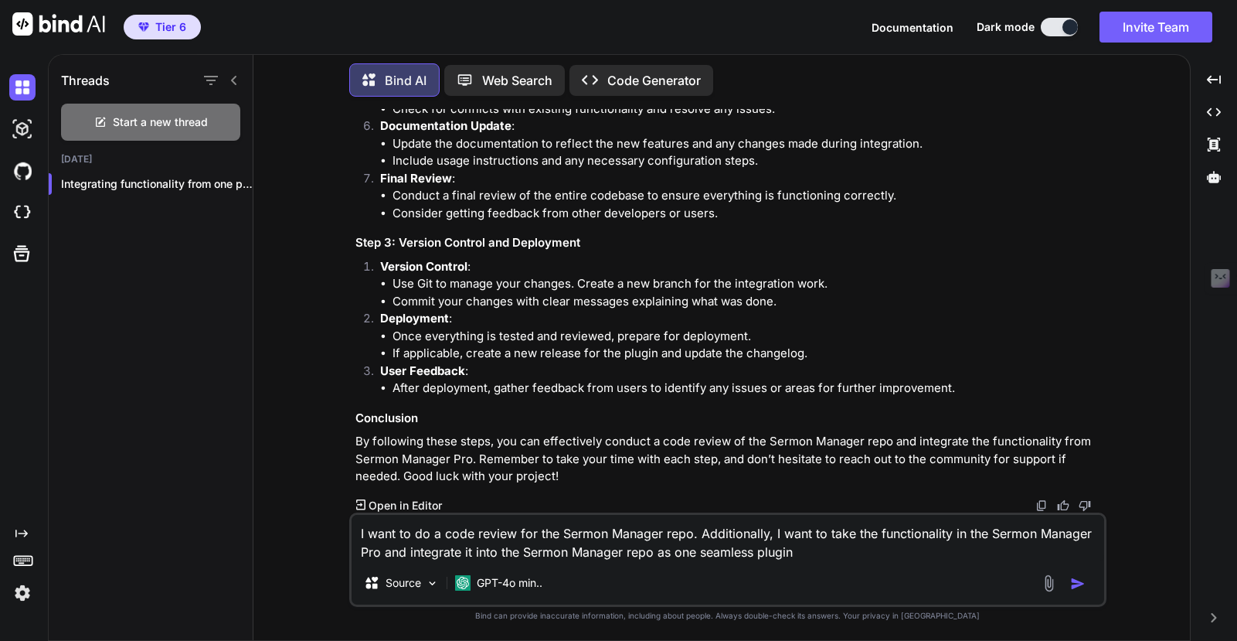
click at [1215, 618] on icon at bounding box center [1213, 617] width 5 height 9
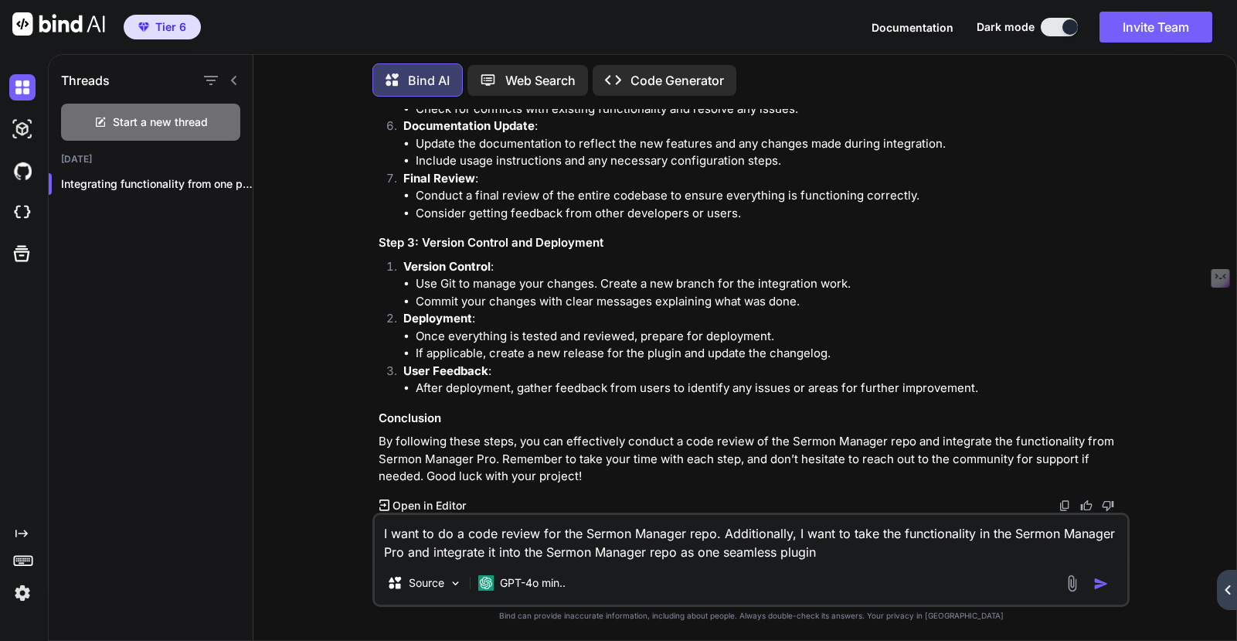
click at [1225, 593] on icon "Created with Pixso." at bounding box center [1227, 589] width 9 height 9
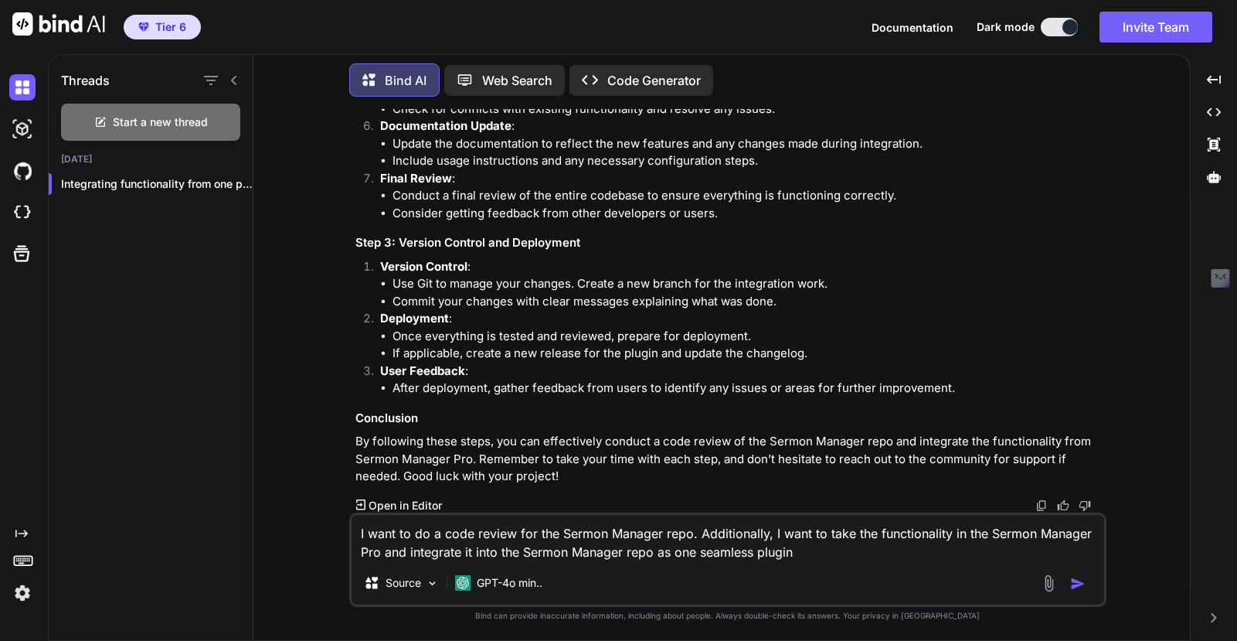
click at [149, 28] on span "Tier 6" at bounding box center [162, 26] width 60 height 15
click at [23, 587] on img at bounding box center [22, 593] width 26 height 26
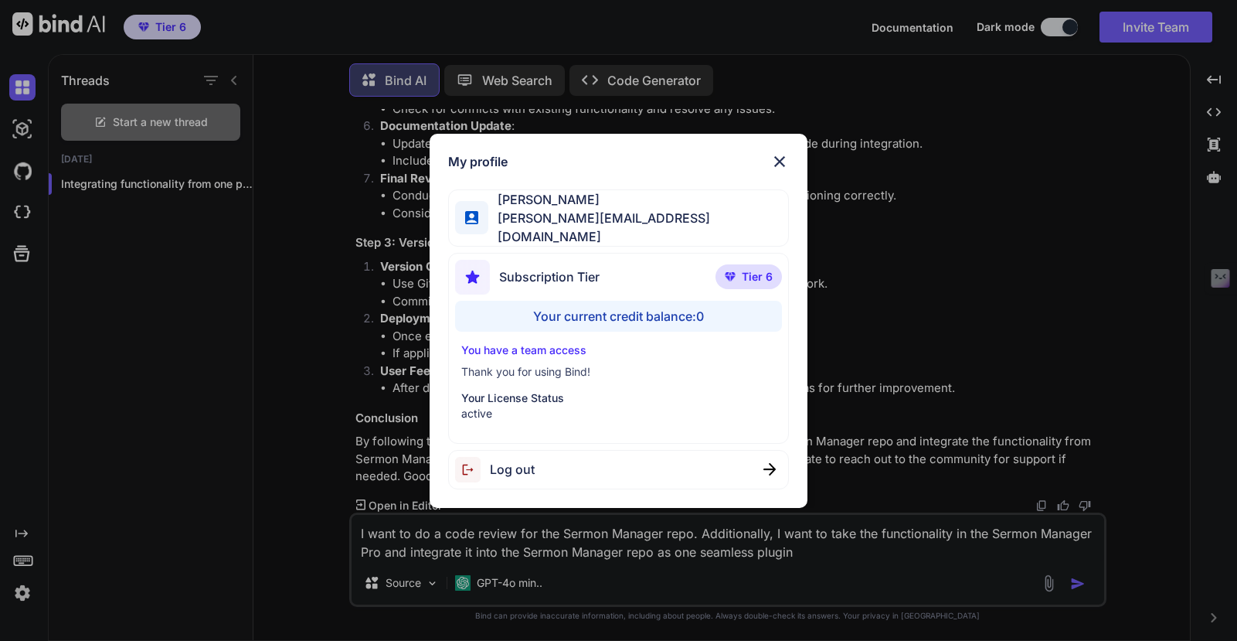
click at [780, 163] on img at bounding box center [779, 161] width 19 height 19
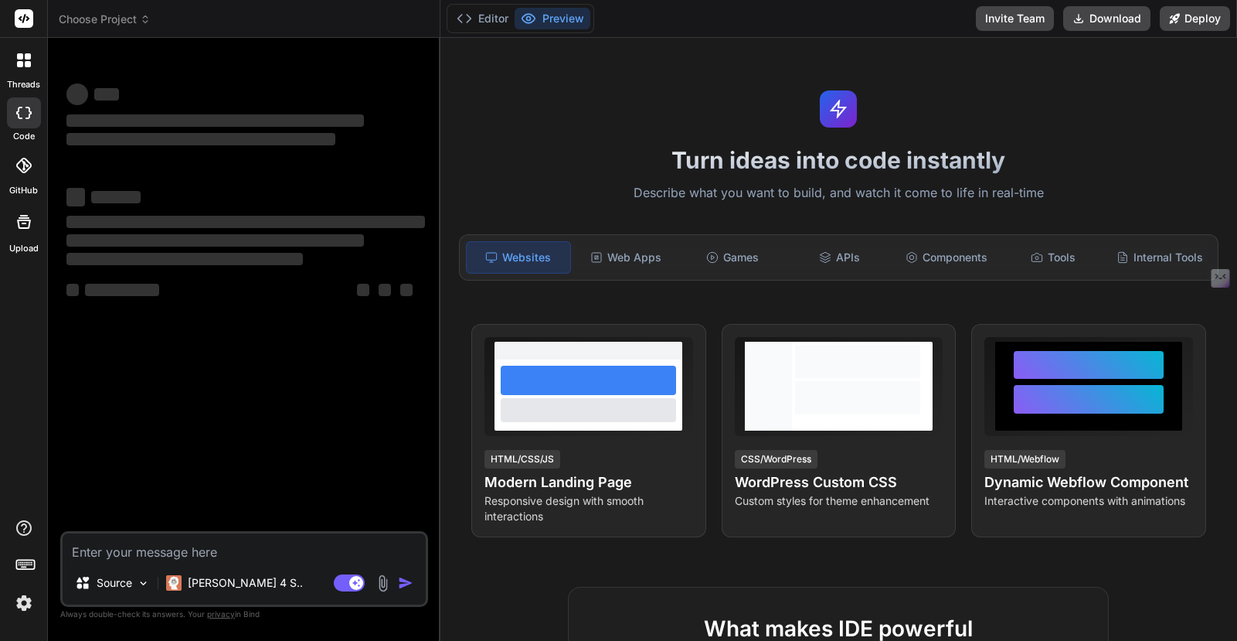
type textarea "x"
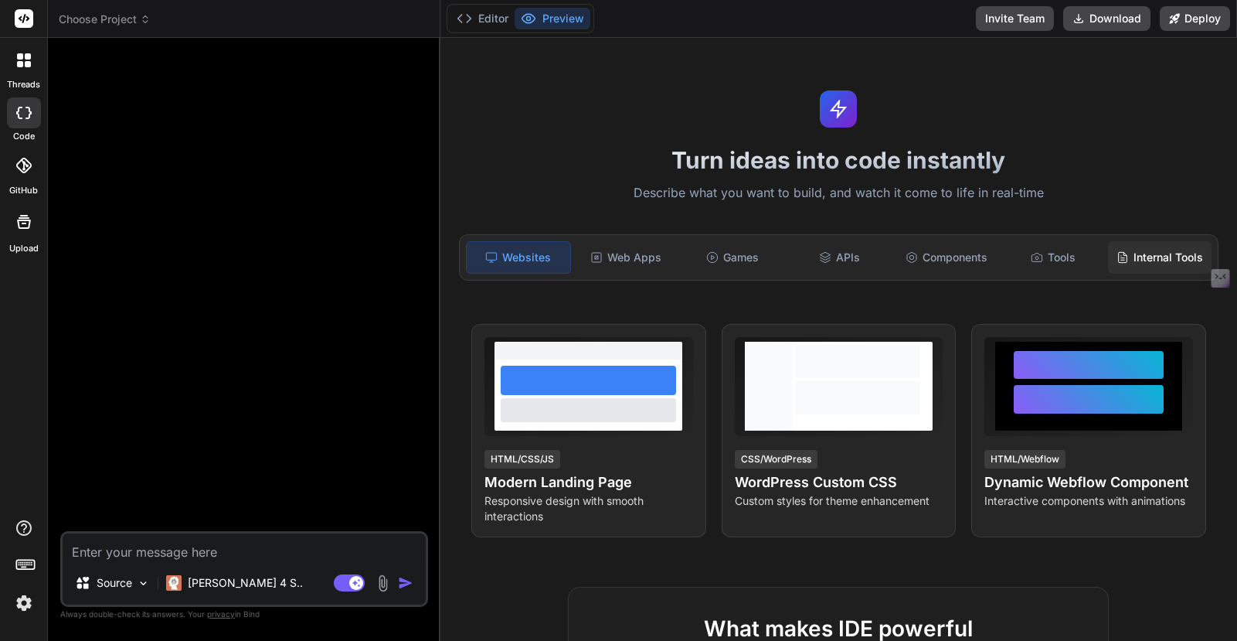
click at [1139, 258] on div "Internal Tools" at bounding box center [1160, 257] width 104 height 32
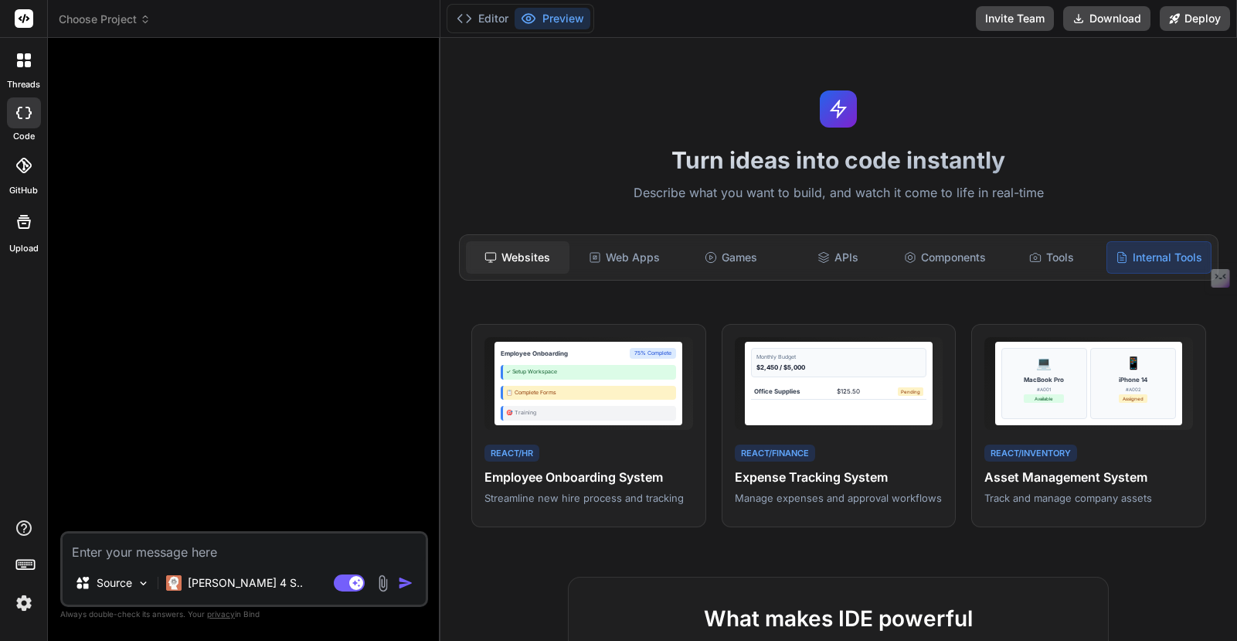
click at [519, 248] on div "Websites" at bounding box center [518, 257] width 104 height 32
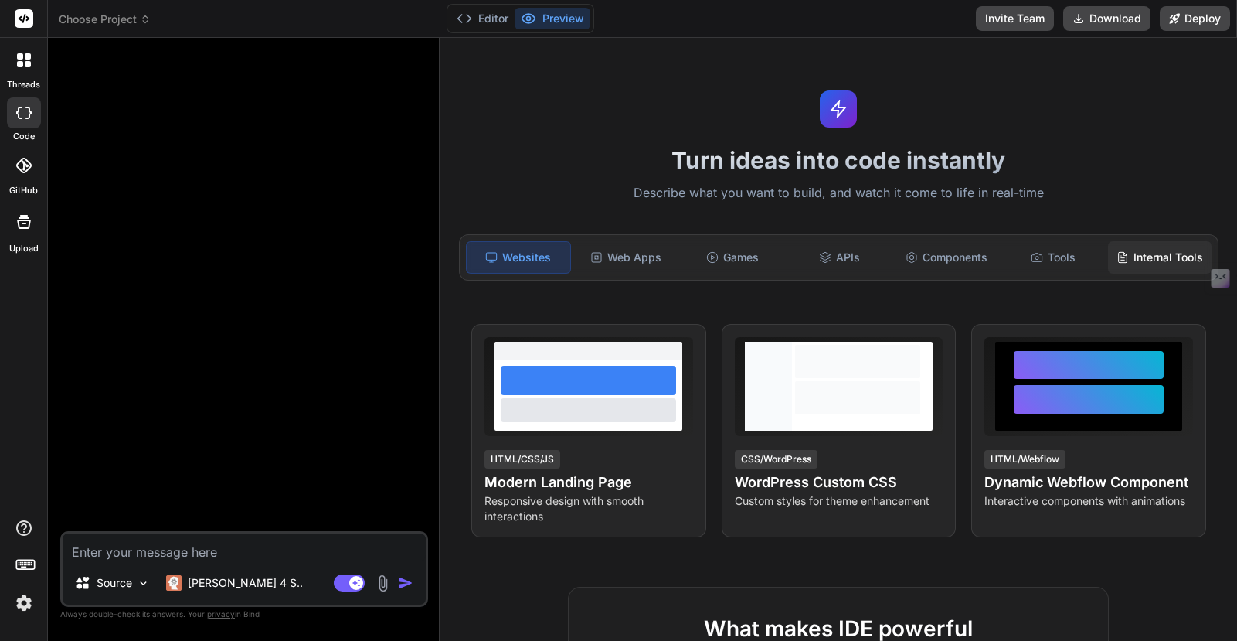
click at [1150, 262] on div "Internal Tools" at bounding box center [1160, 257] width 104 height 32
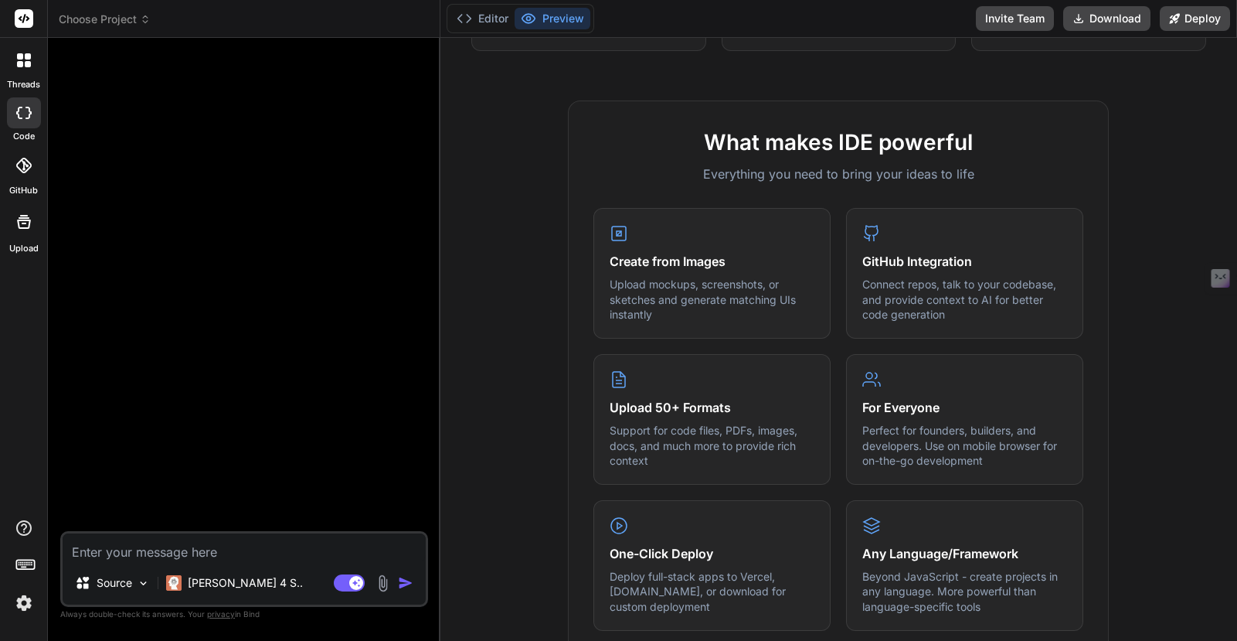
scroll to position [496, 0]
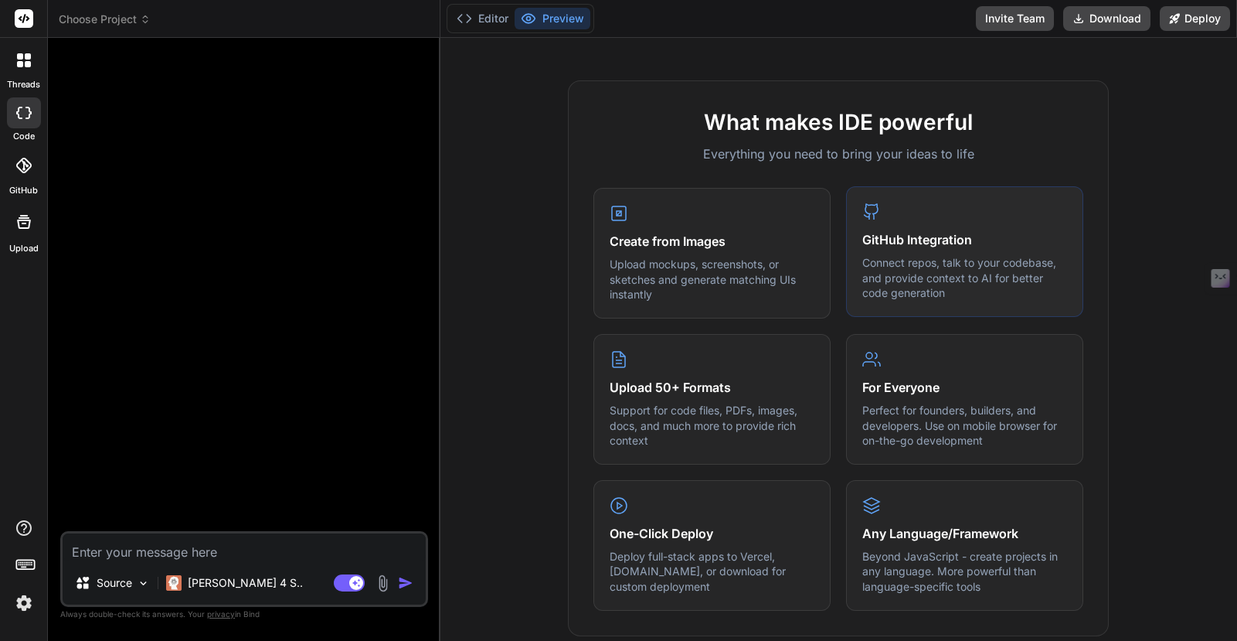
click at [933, 252] on div "GitHub Integration Connect repos, talk to your codebase, and provide context to…" at bounding box center [964, 251] width 237 height 131
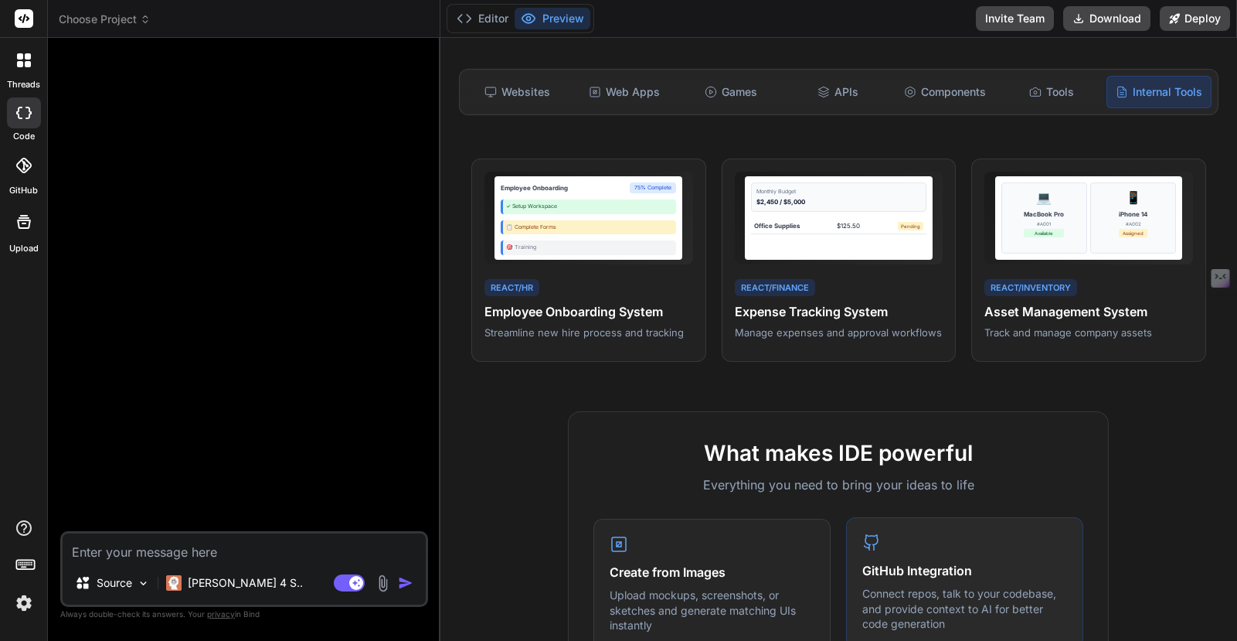
scroll to position [0, 0]
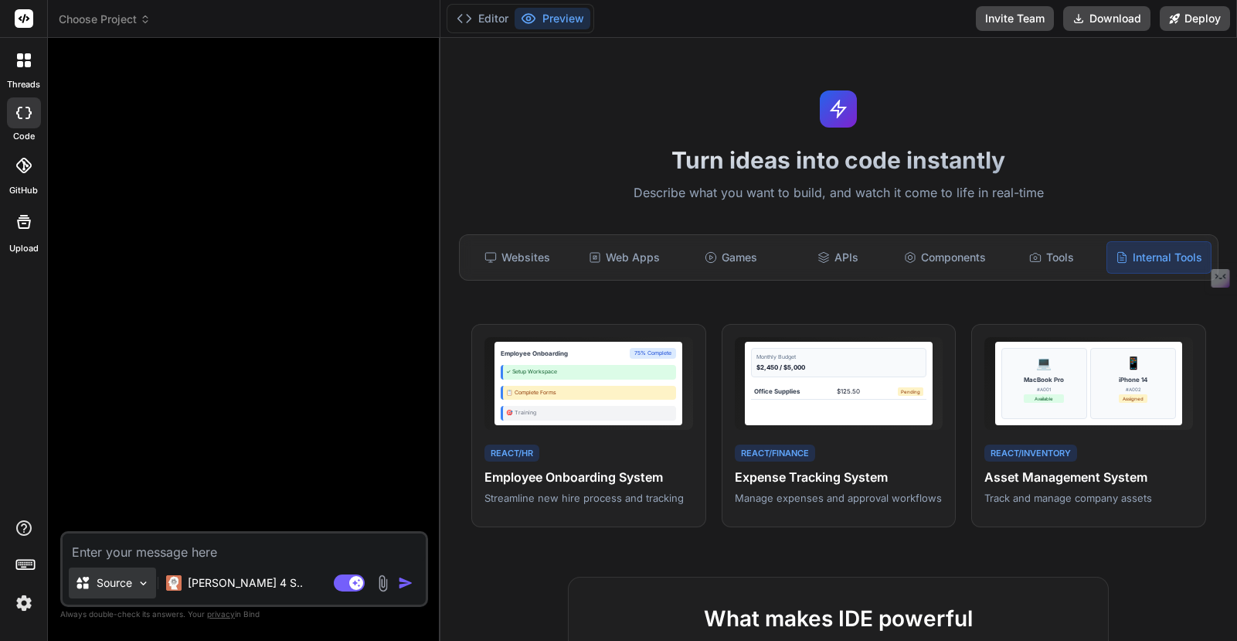
click at [129, 584] on p "Source" at bounding box center [115, 582] width 36 height 15
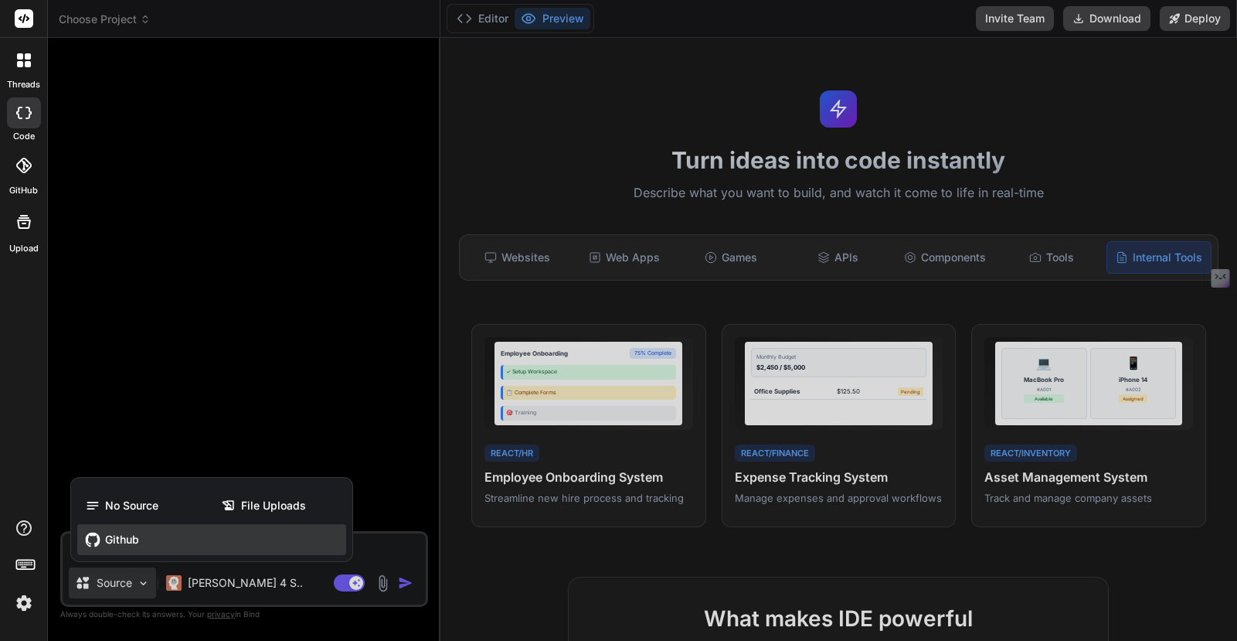
click at [125, 530] on div "Github" at bounding box center [211, 539] width 269 height 31
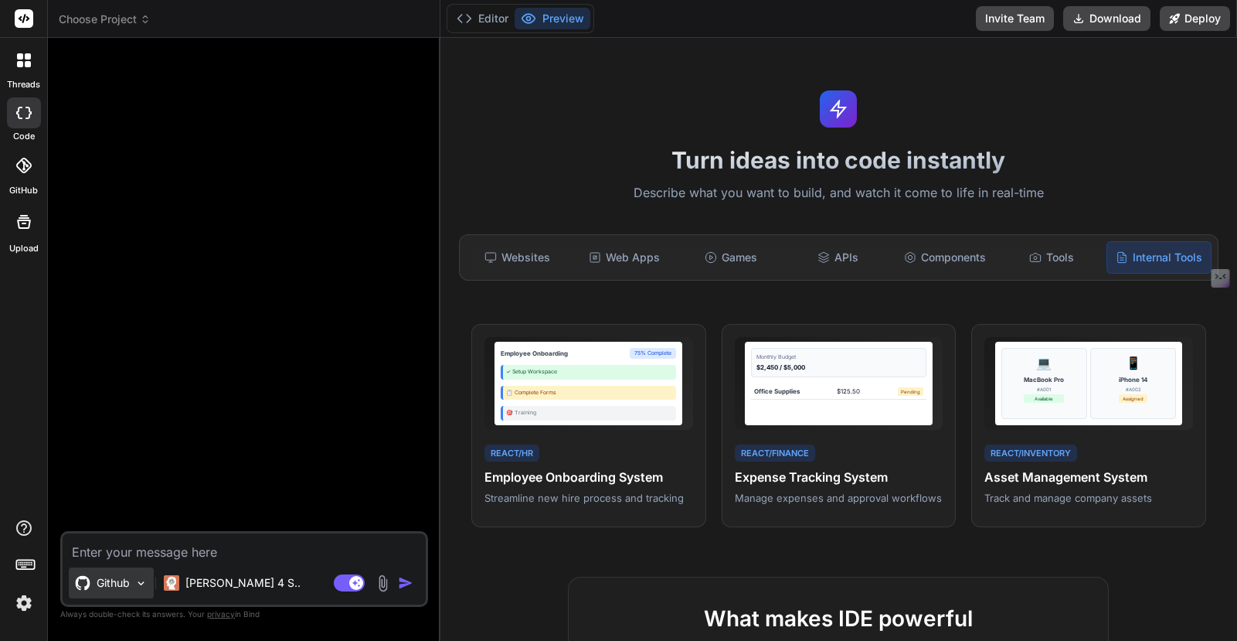
click at [143, 587] on img at bounding box center [140, 582] width 13 height 13
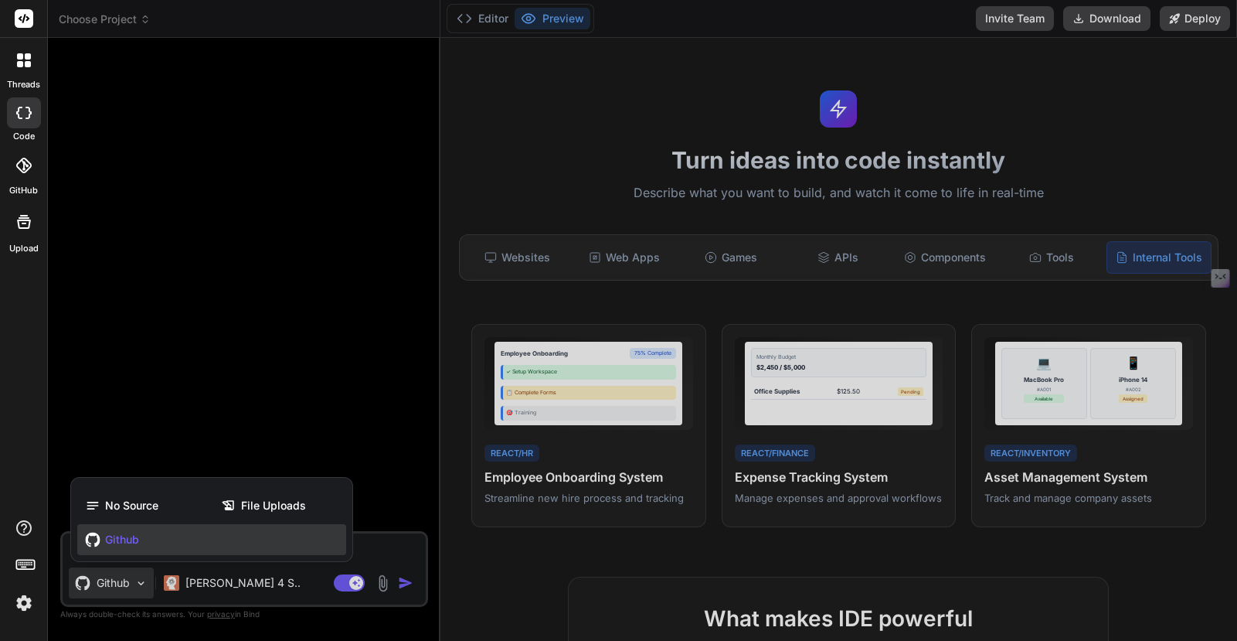
click at [577, 560] on div at bounding box center [618, 320] width 1237 height 641
type textarea "x"
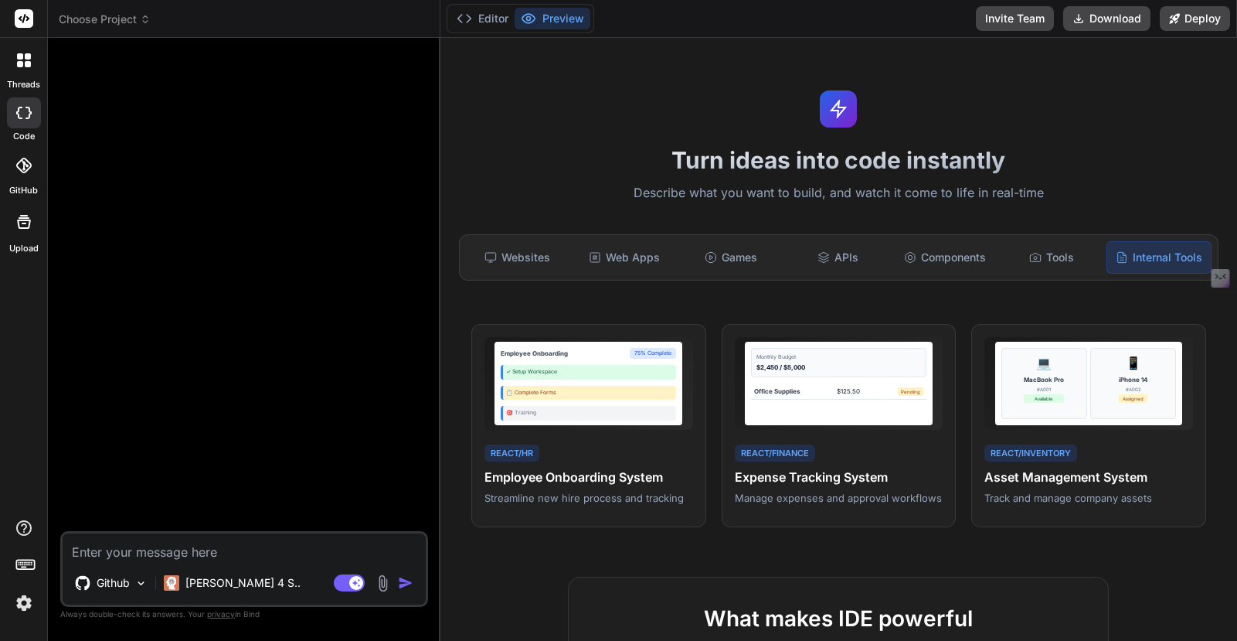
click at [25, 62] on icon at bounding box center [28, 64] width 6 height 6
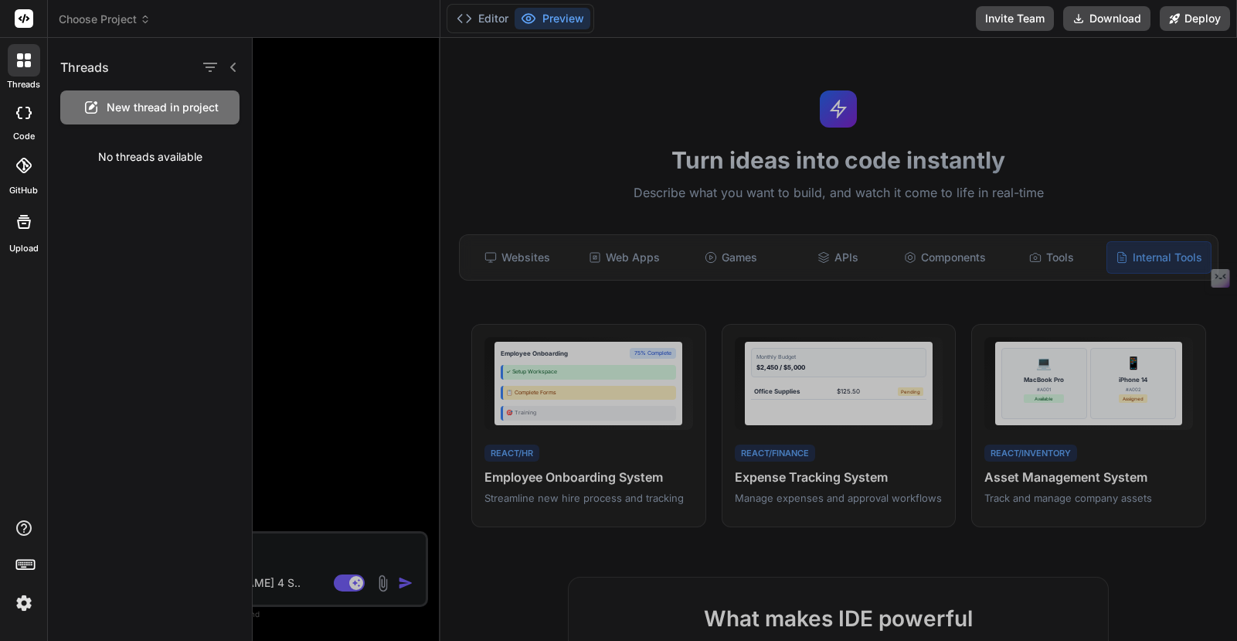
click at [291, 153] on div at bounding box center [745, 339] width 984 height 603
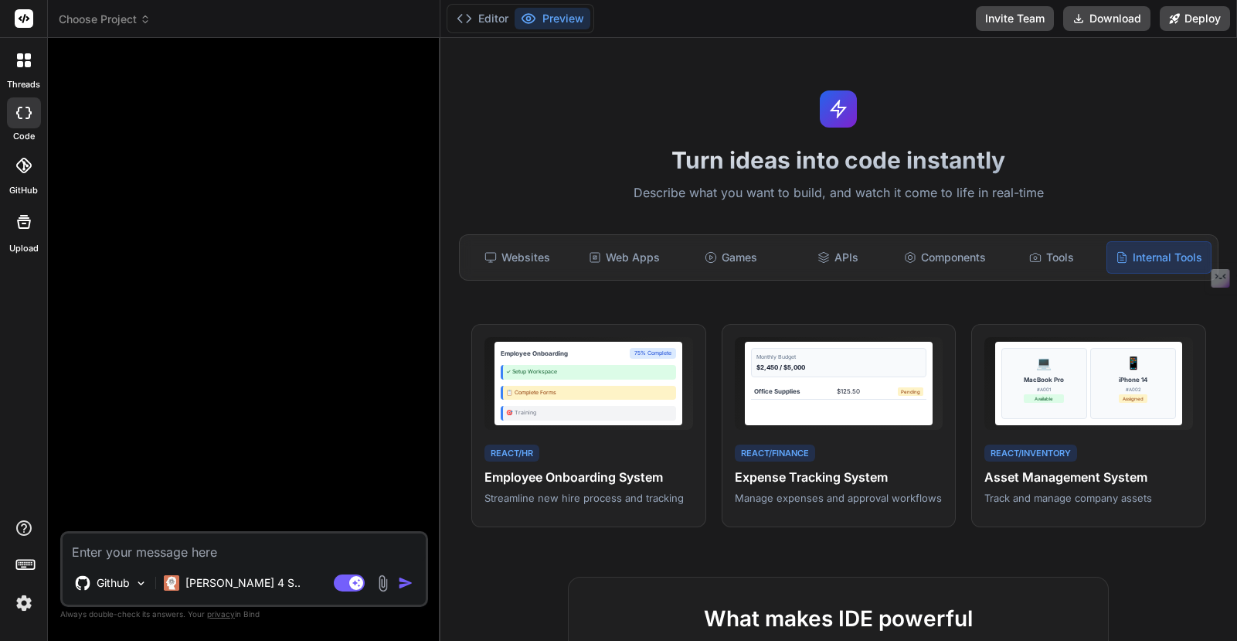
click at [24, 164] on icon at bounding box center [22, 165] width 15 height 15
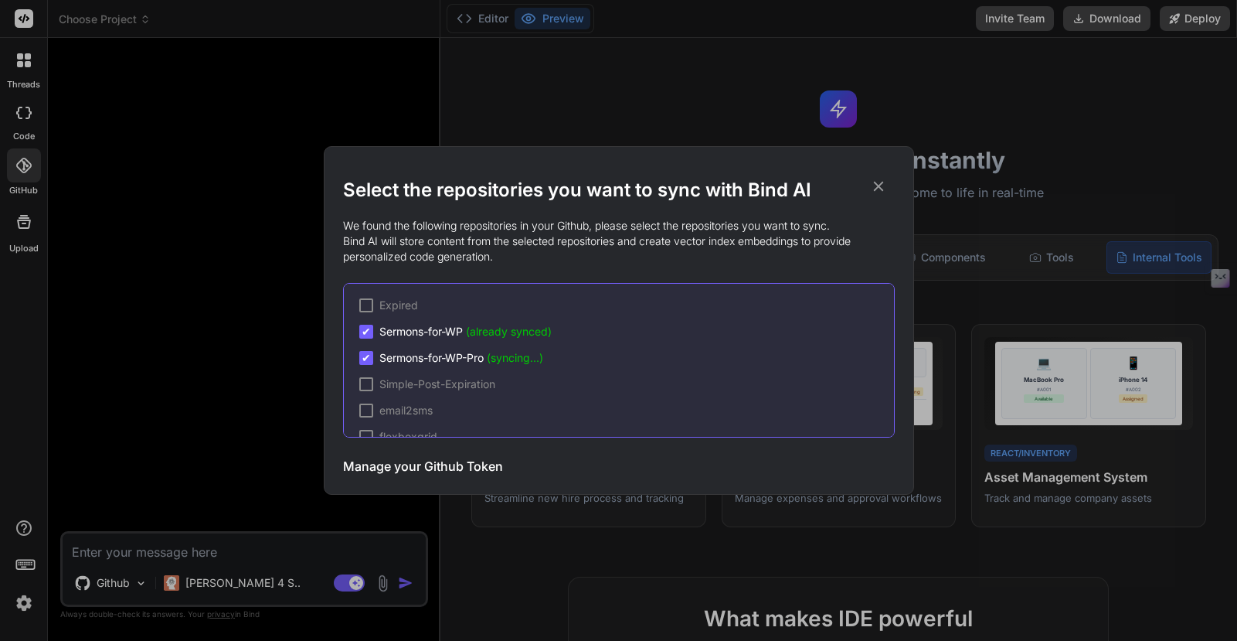
click at [876, 186] on icon at bounding box center [878, 186] width 17 height 17
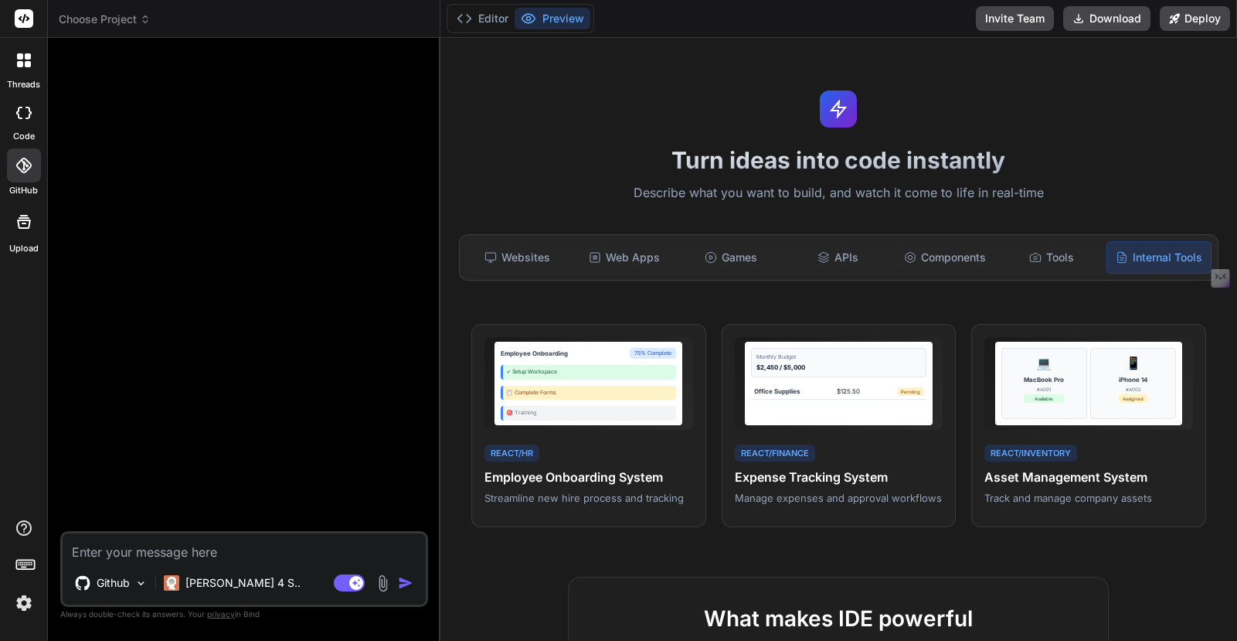
click at [25, 167] on icon at bounding box center [23, 165] width 15 height 15
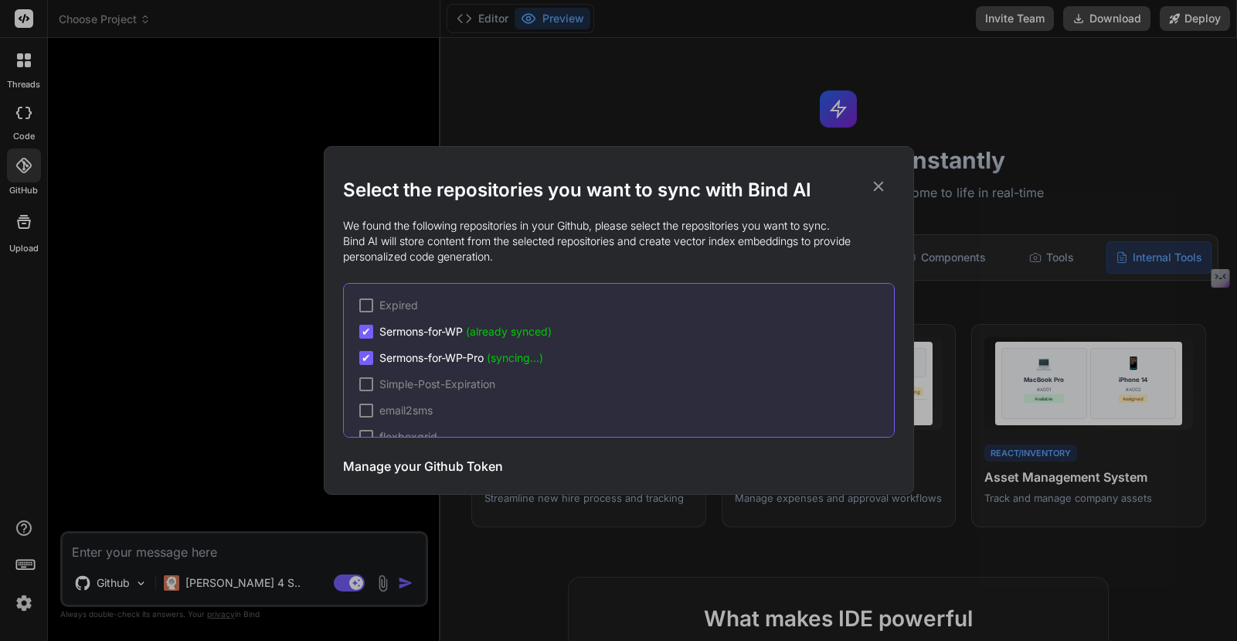
click at [870, 182] on icon at bounding box center [878, 186] width 17 height 17
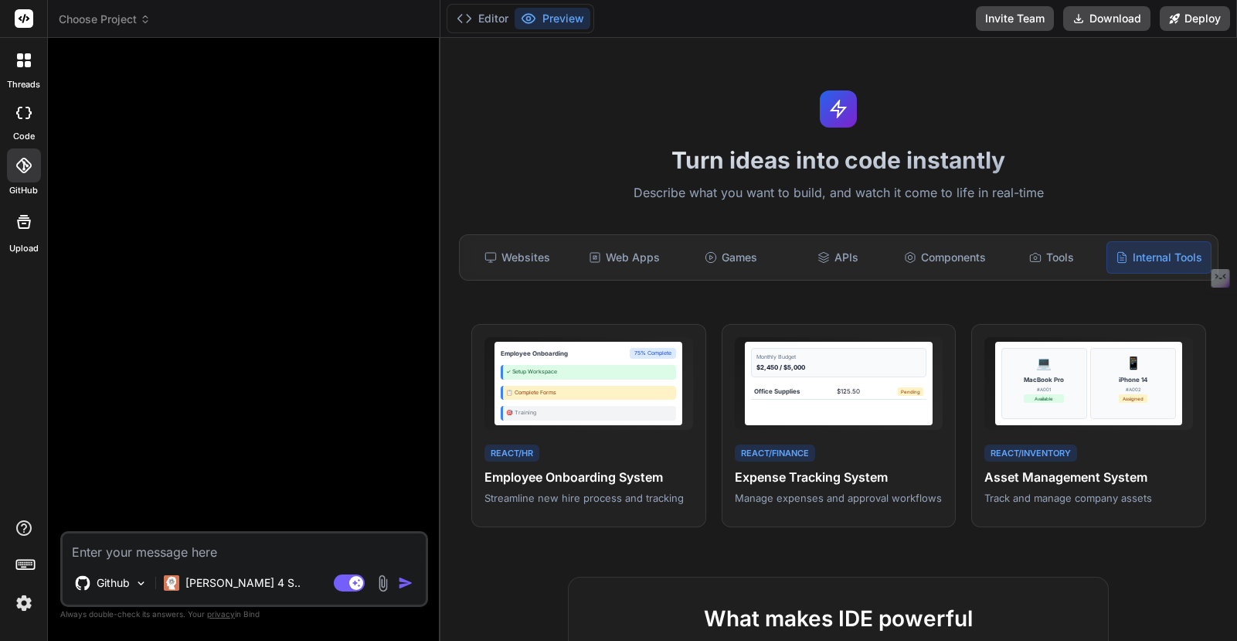
click at [19, 172] on icon at bounding box center [23, 165] width 15 height 15
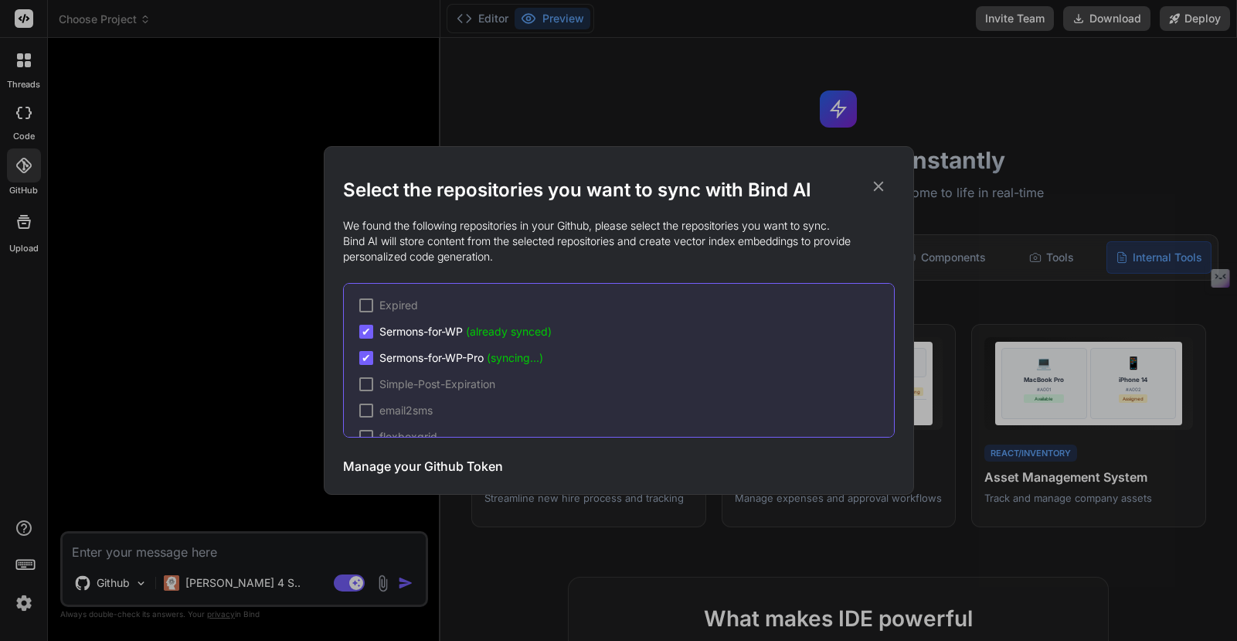
click at [877, 186] on icon at bounding box center [878, 187] width 10 height 10
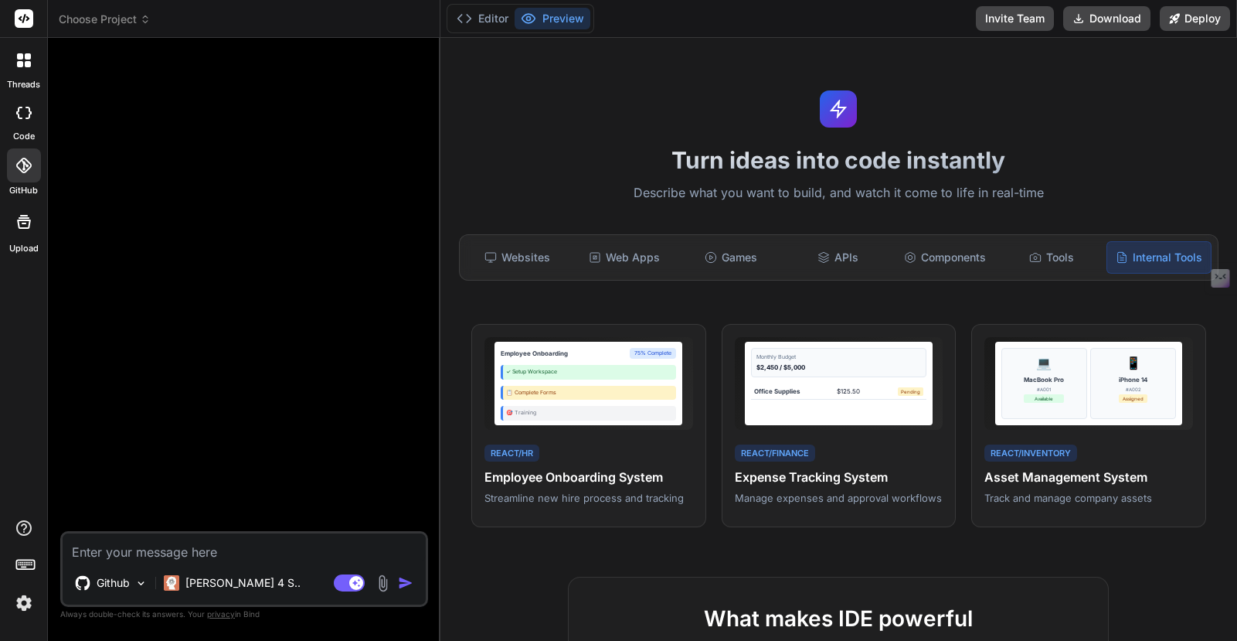
click at [36, 168] on div at bounding box center [24, 165] width 34 height 34
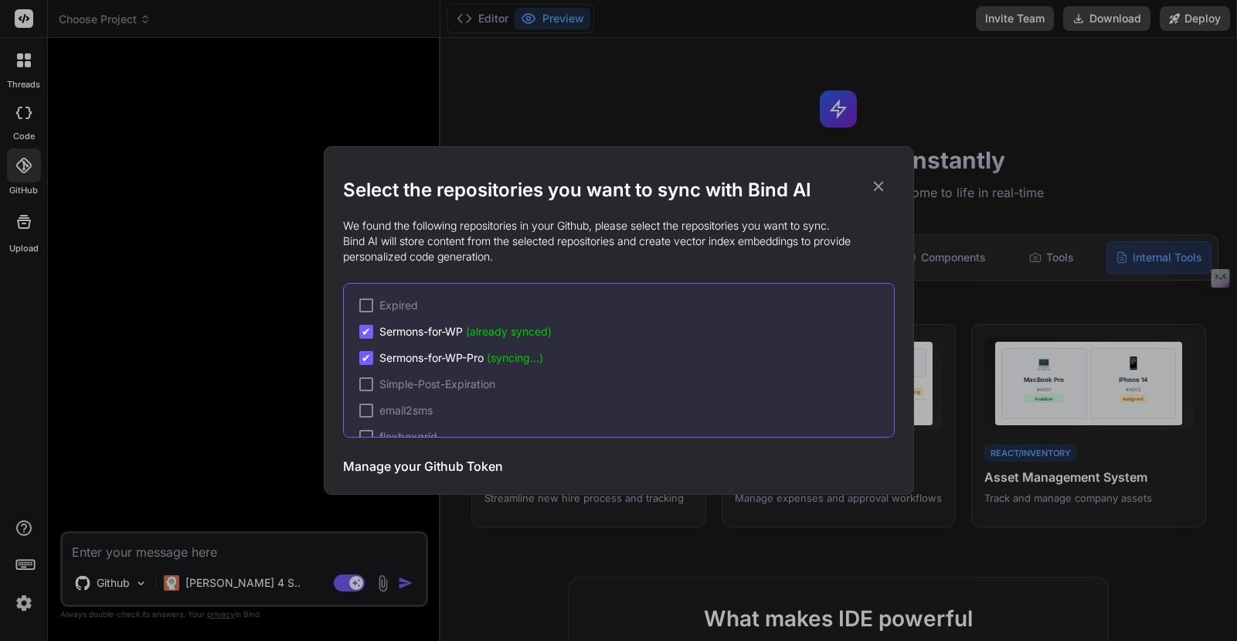
click at [875, 187] on icon at bounding box center [878, 186] width 17 height 17
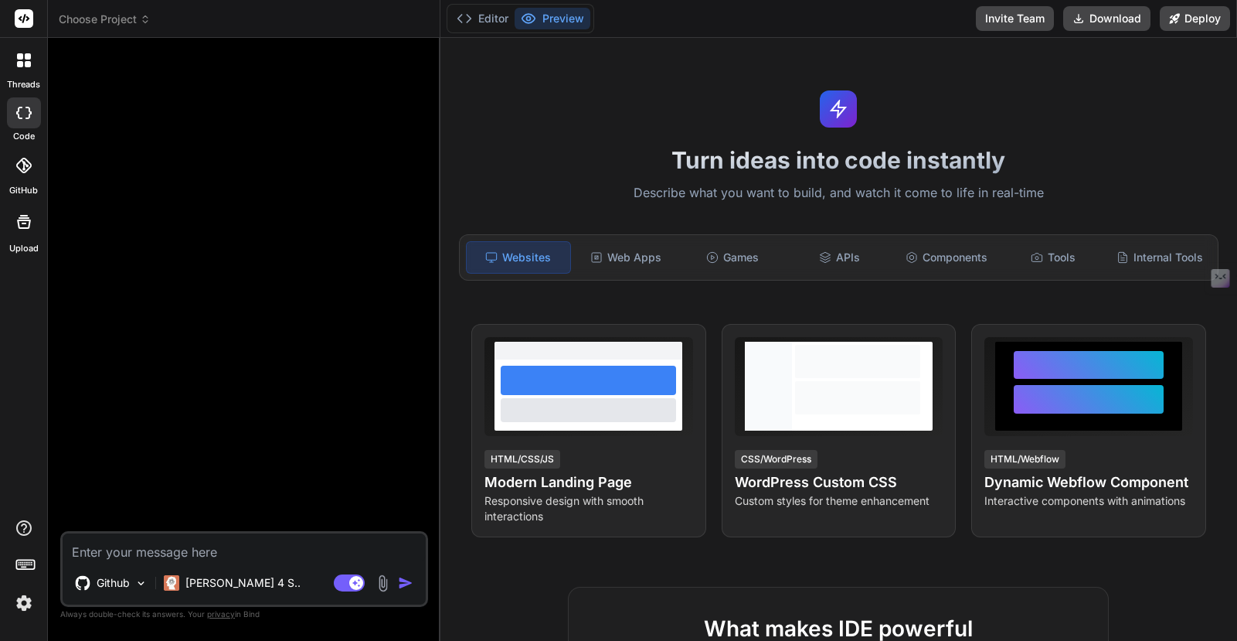
click at [22, 168] on icon at bounding box center [22, 165] width 15 height 15
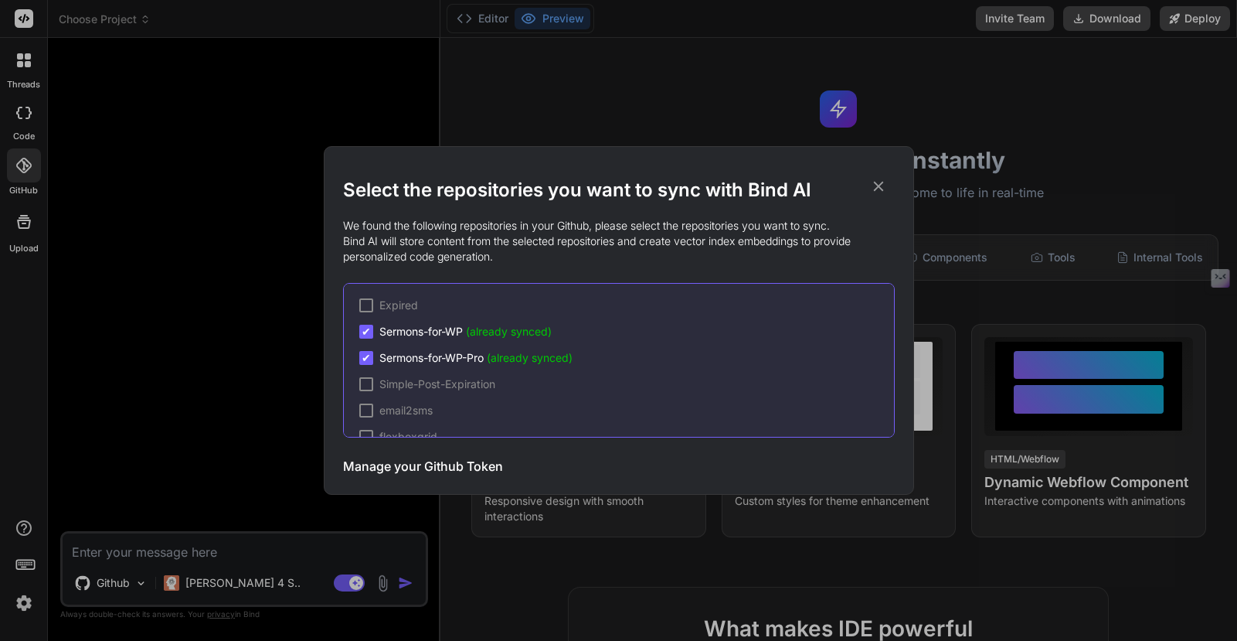
click at [878, 185] on icon at bounding box center [878, 186] width 17 height 17
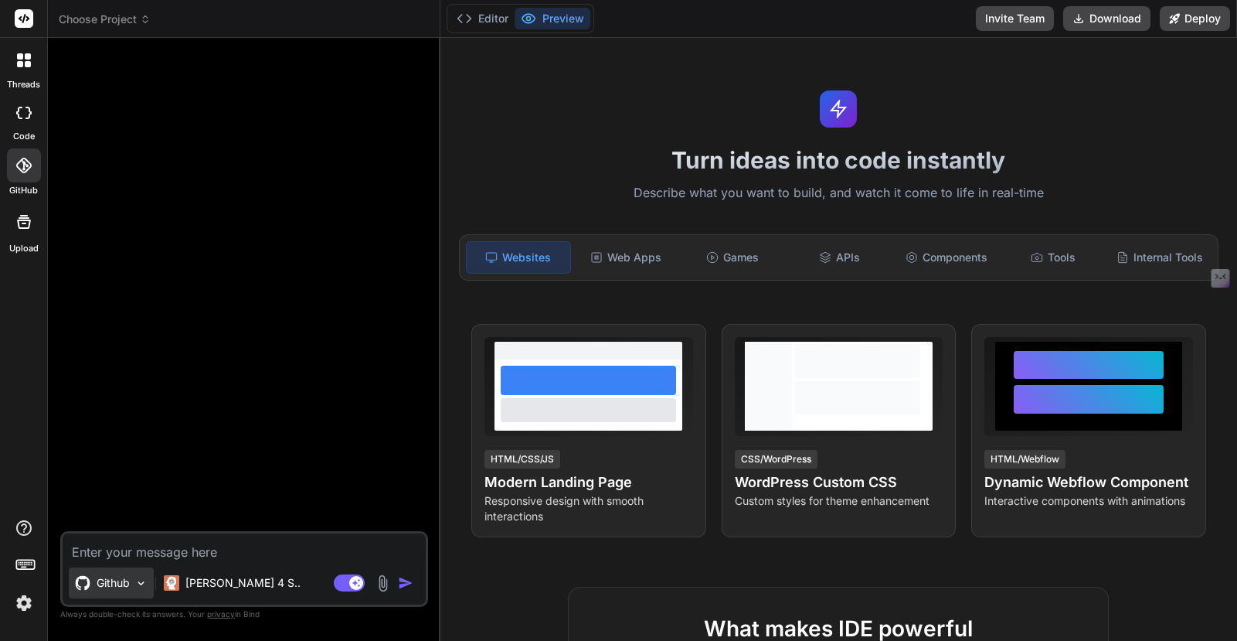
click at [127, 581] on p "Github" at bounding box center [113, 582] width 33 height 15
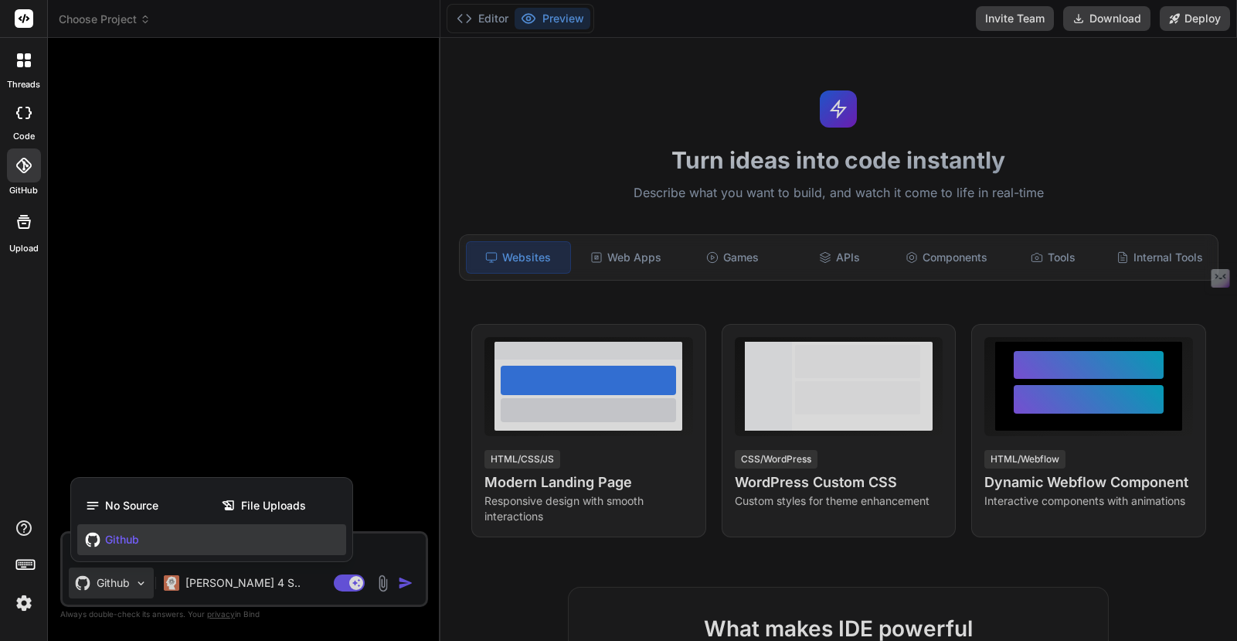
click at [144, 542] on div "Github" at bounding box center [211, 539] width 269 height 31
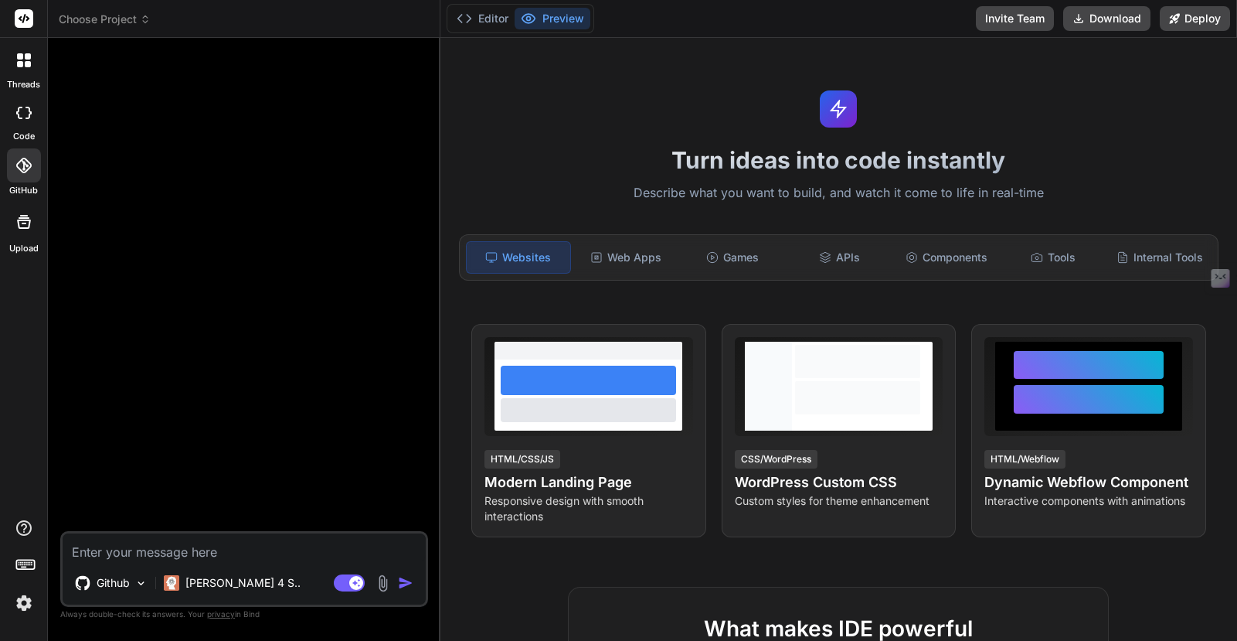
click at [204, 555] on textarea at bounding box center [244, 547] width 363 height 28
paste textarea "I want to do a code review for the Sermon Manager repo. Additionally, I want to…"
type textarea "x"
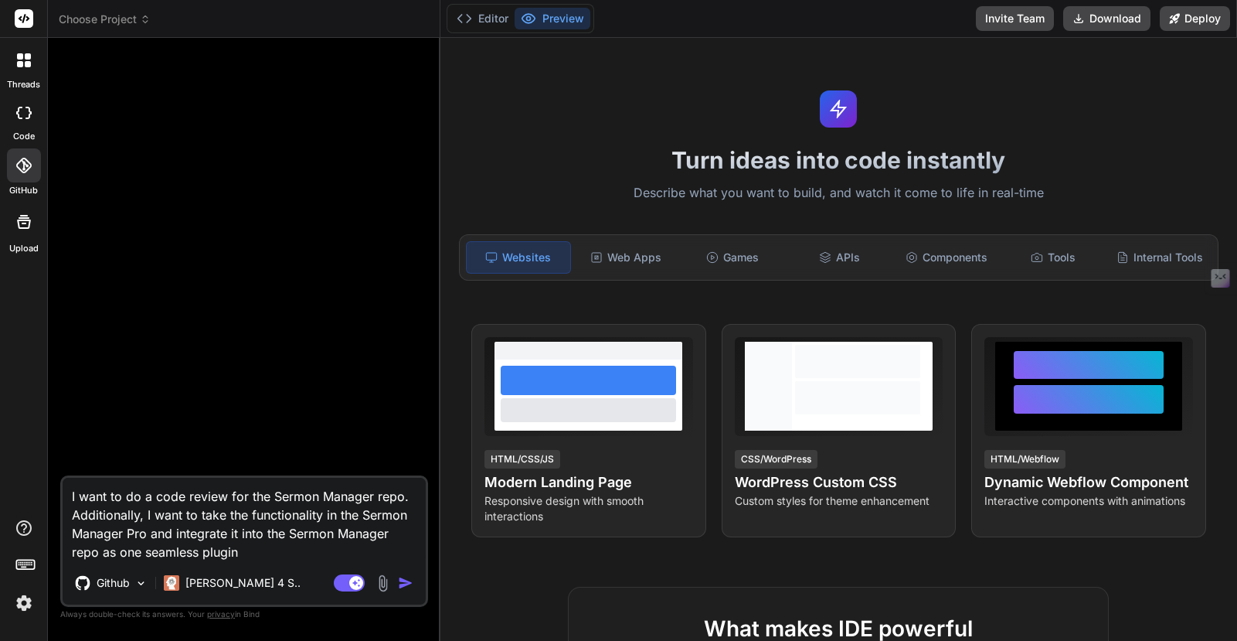
type textarea "I want to do a code review for the Sermon Manager repo. Additionally, I want to…"
click at [407, 584] on img "button" at bounding box center [405, 582] width 15 height 15
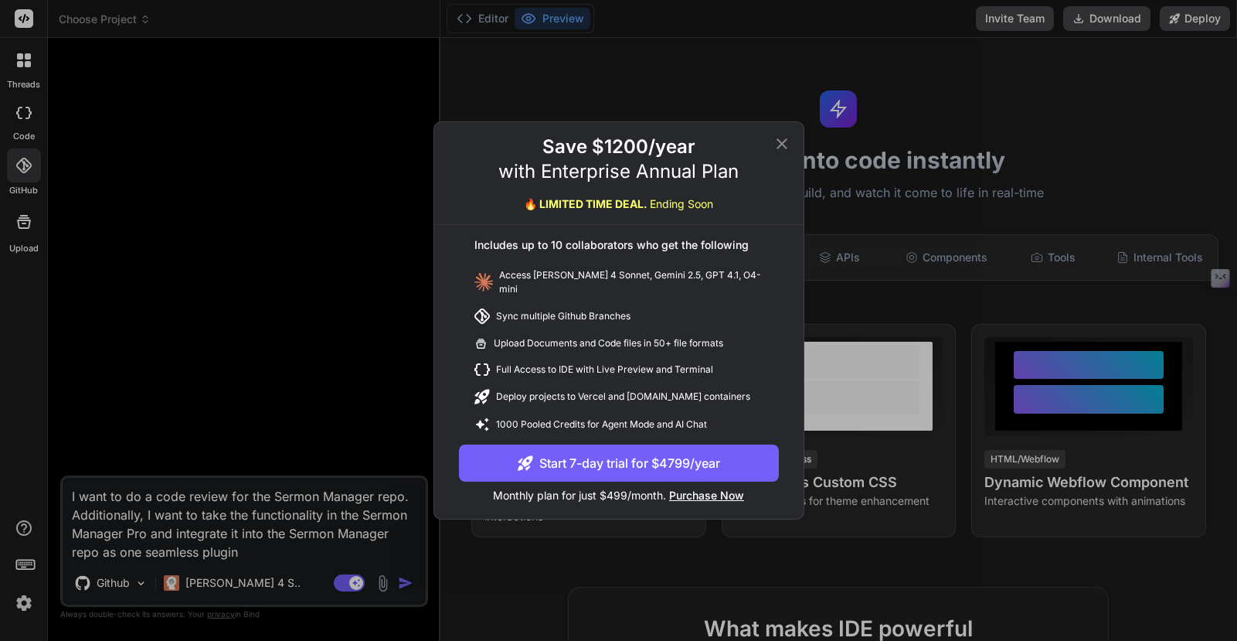
click at [780, 147] on icon at bounding box center [782, 143] width 11 height 11
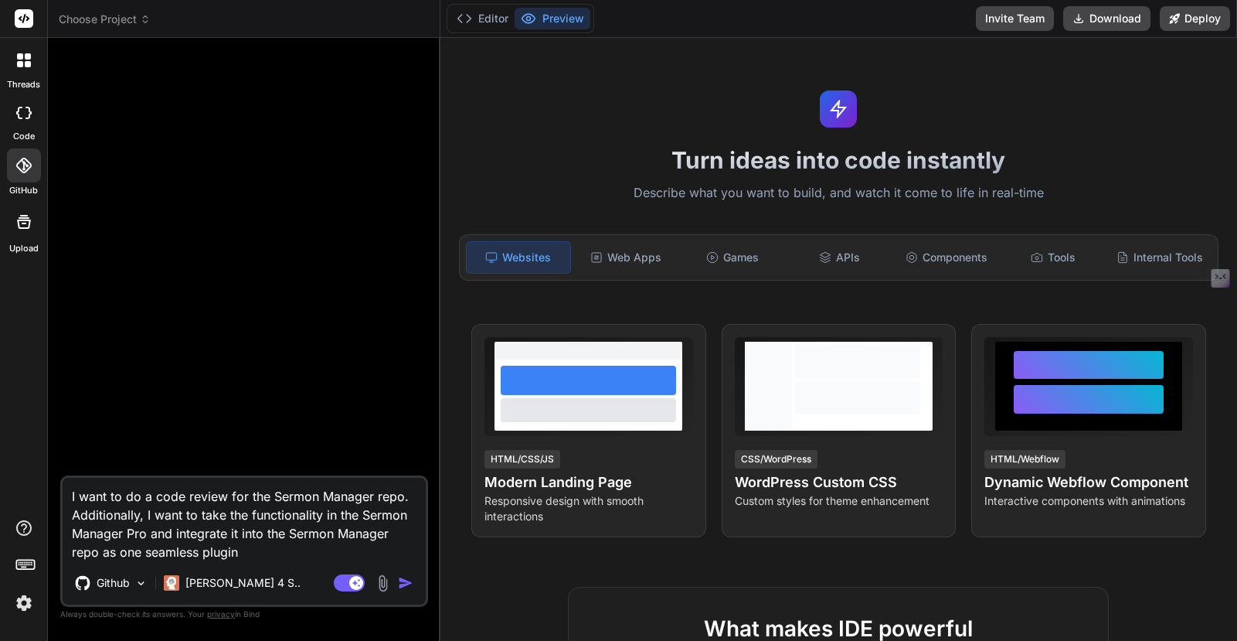
click at [401, 579] on img "button" at bounding box center [405, 582] width 15 height 15
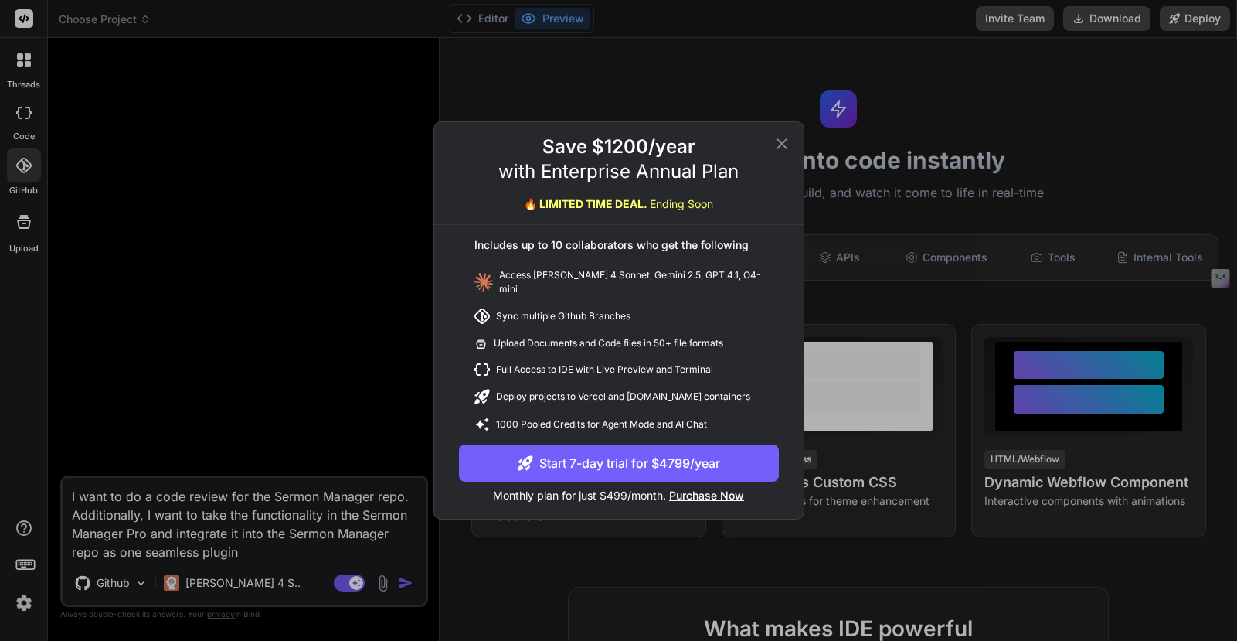
click at [780, 143] on icon at bounding box center [782, 143] width 19 height 19
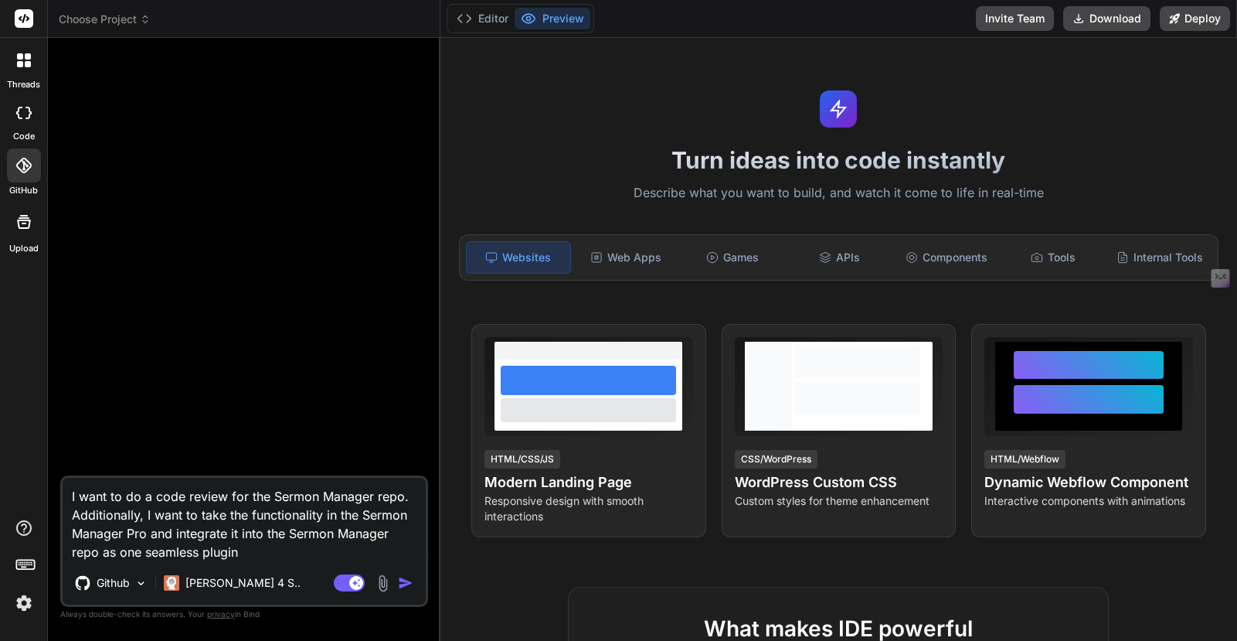
click at [25, 609] on img at bounding box center [24, 603] width 26 height 26
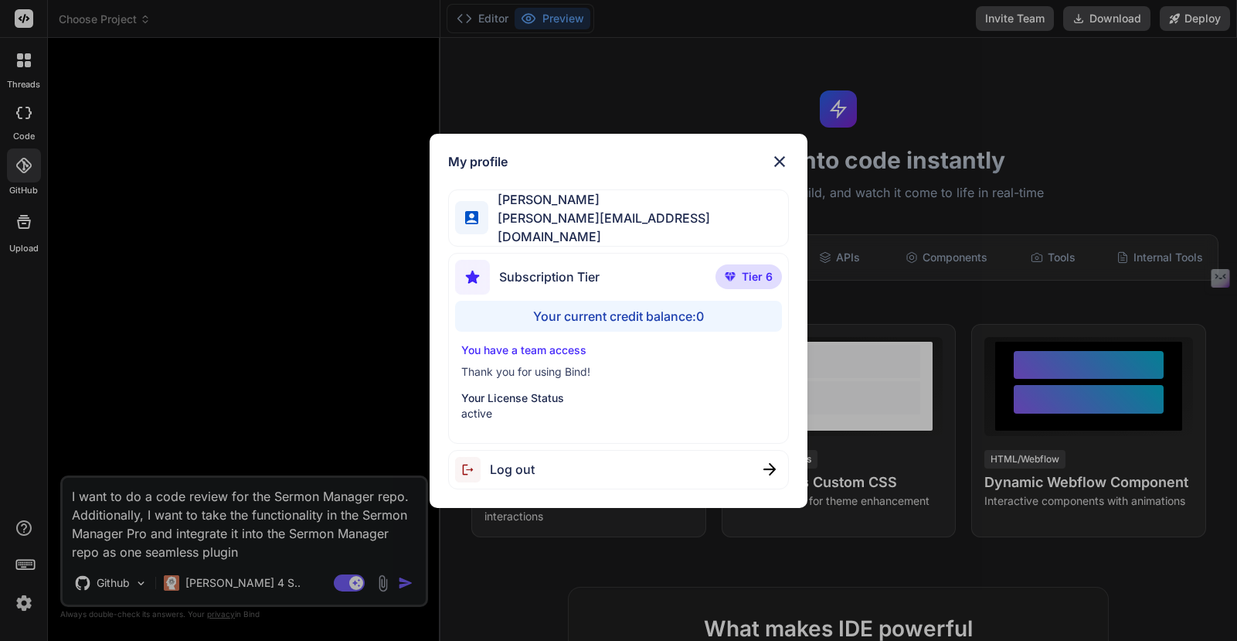
click at [780, 171] on img at bounding box center [779, 161] width 19 height 19
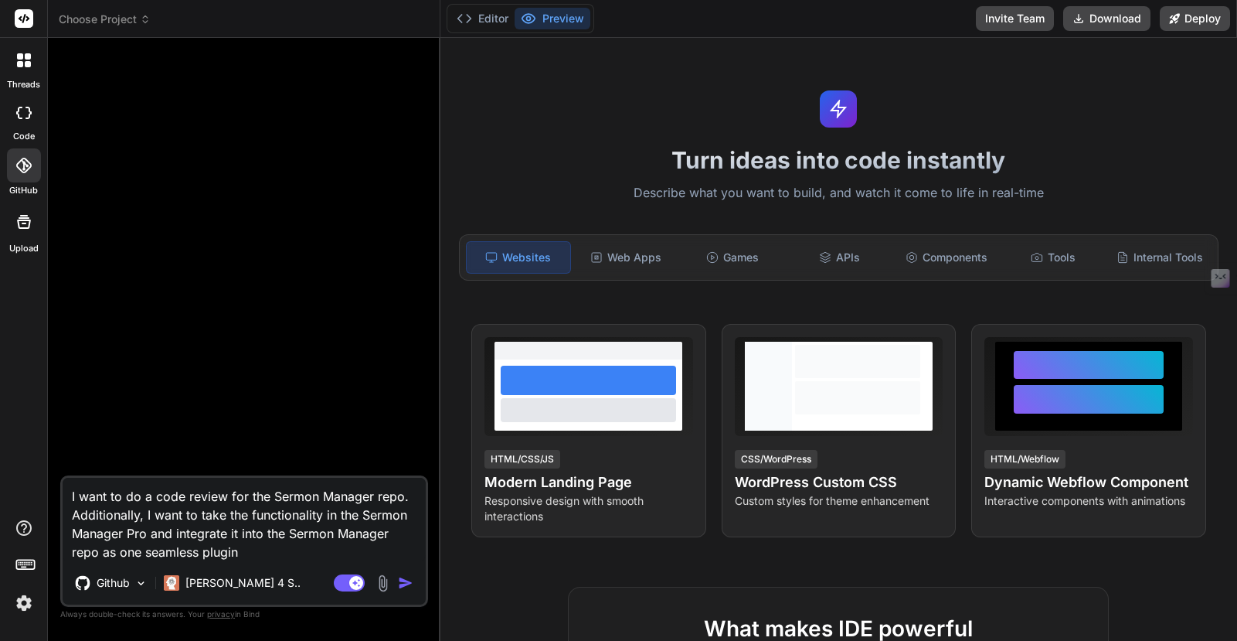
click at [402, 580] on img "button" at bounding box center [405, 582] width 15 height 15
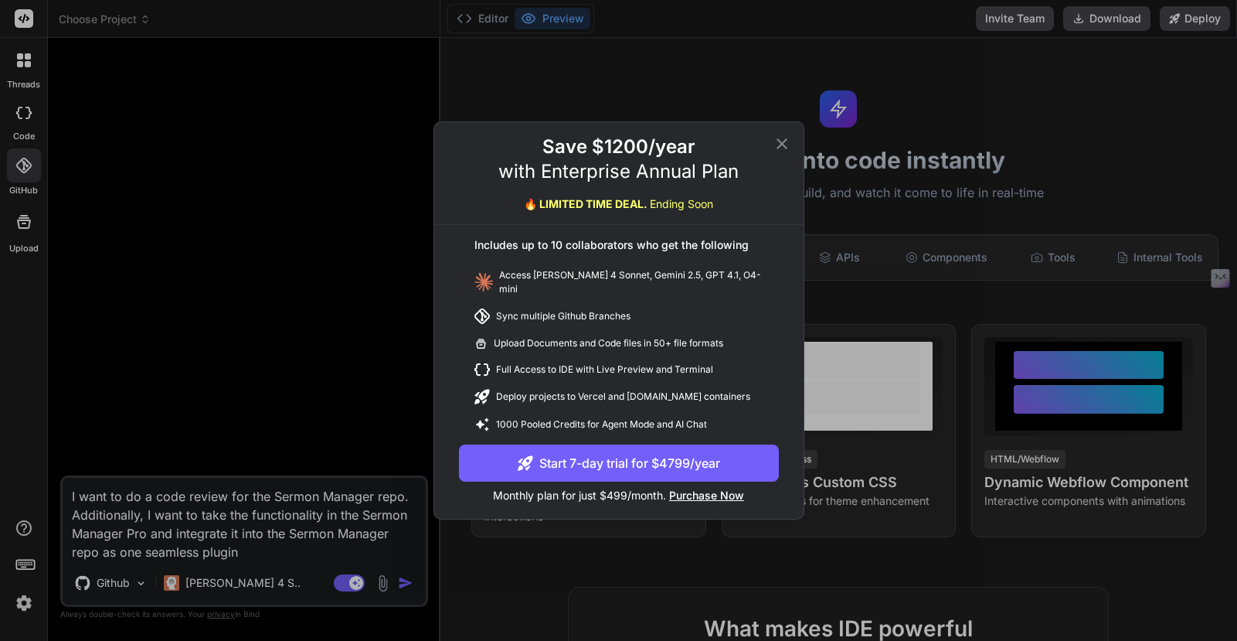
click at [781, 147] on icon at bounding box center [782, 143] width 19 height 19
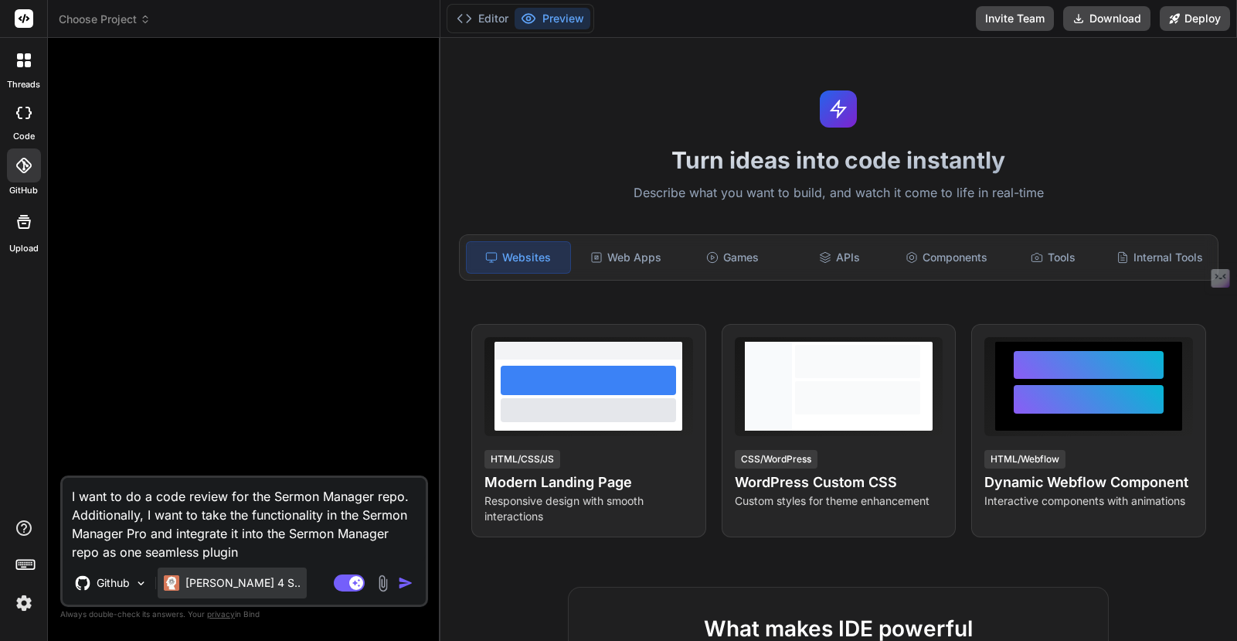
click at [192, 588] on p "[PERSON_NAME] 4 S.." at bounding box center [242, 582] width 115 height 15
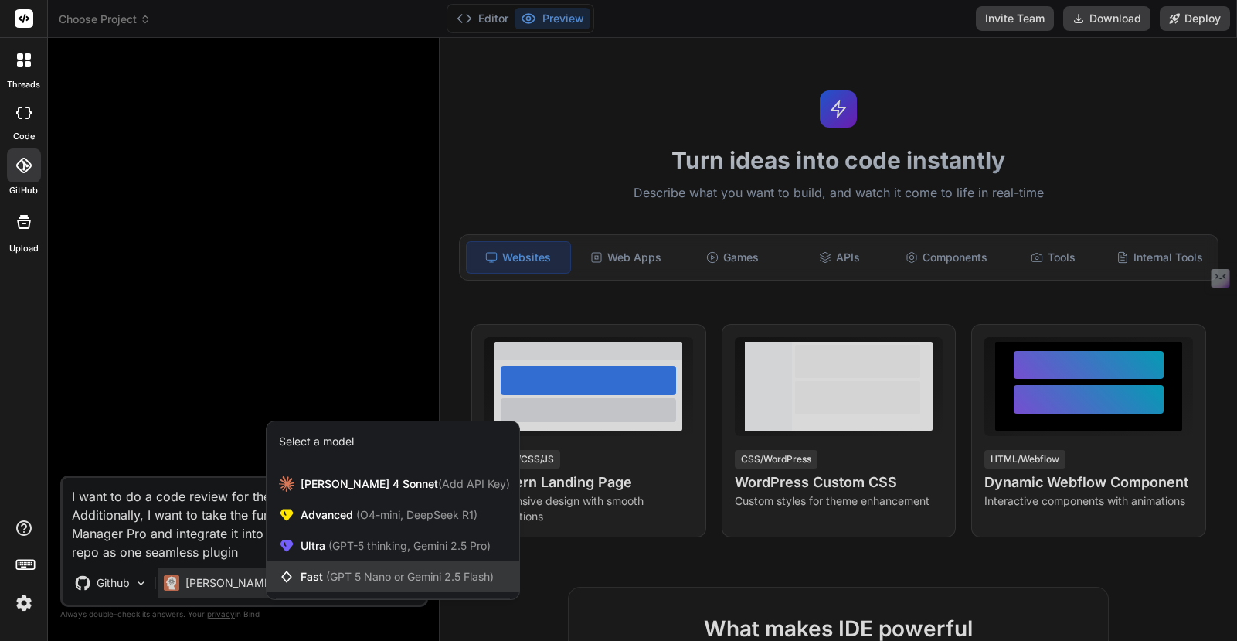
click at [347, 567] on div "Fast (GPT 5 Nano or Gemini 2.5 Flash)" at bounding box center [393, 576] width 253 height 31
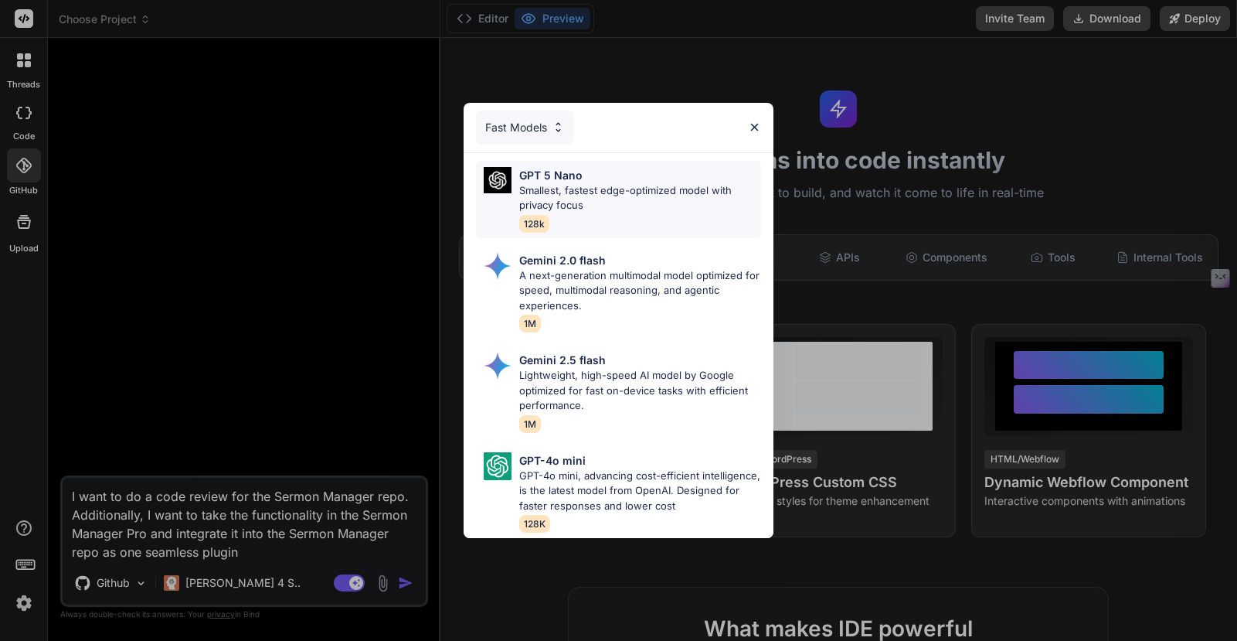
click at [609, 195] on p "Smallest, fastest edge-optimized model with privacy focus" at bounding box center [639, 198] width 241 height 30
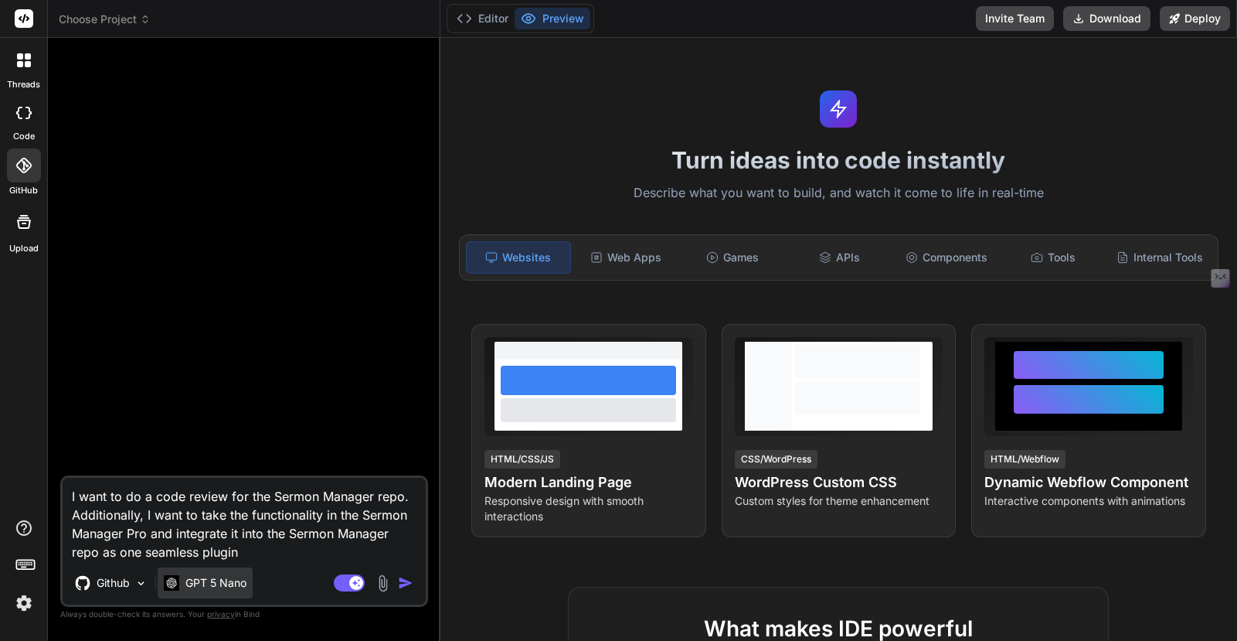
click at [233, 579] on p "GPT 5 Nano" at bounding box center [215, 582] width 61 height 15
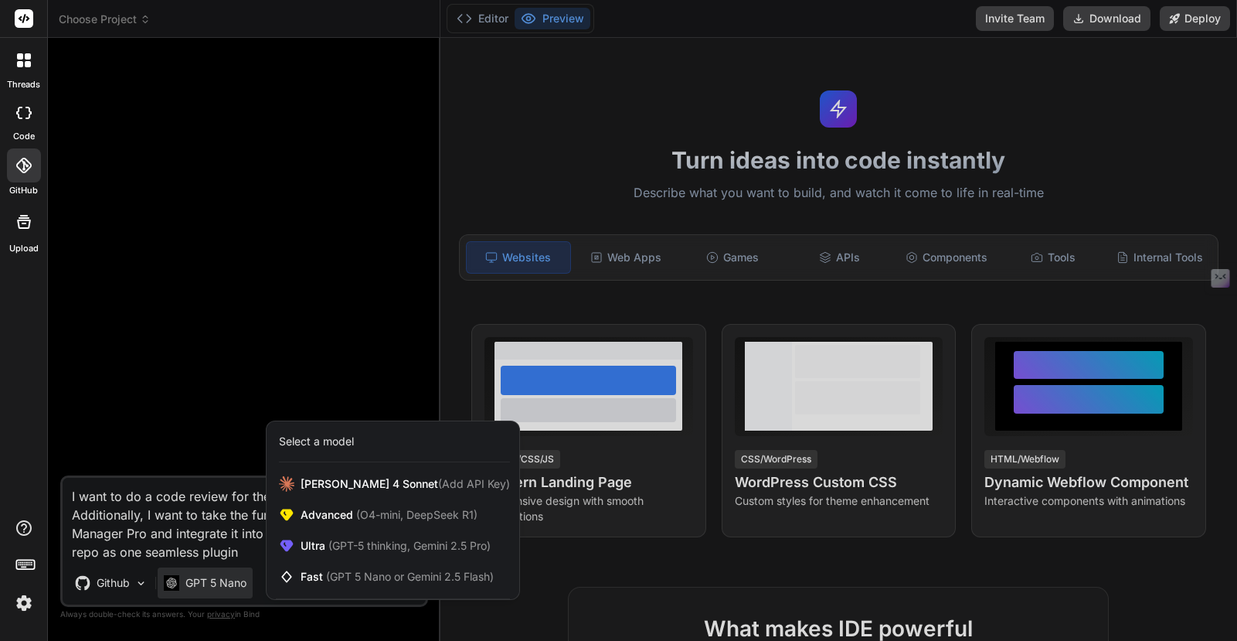
click at [206, 591] on div at bounding box center [618, 320] width 1237 height 641
type textarea "x"
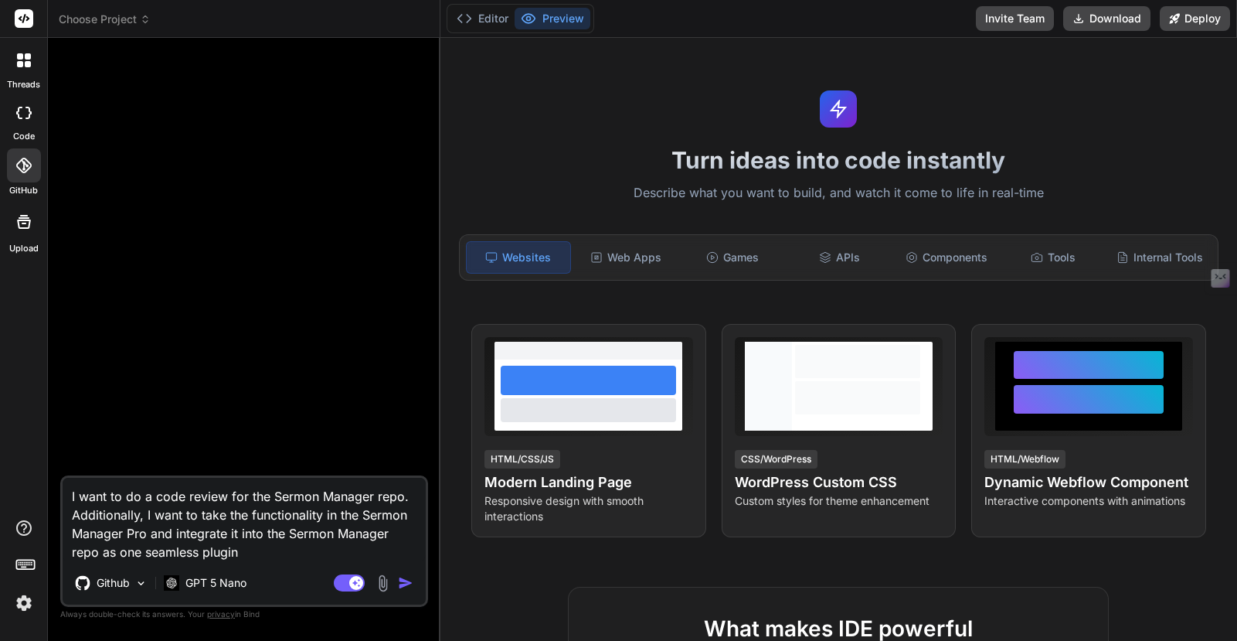
click at [402, 580] on img "button" at bounding box center [405, 582] width 15 height 15
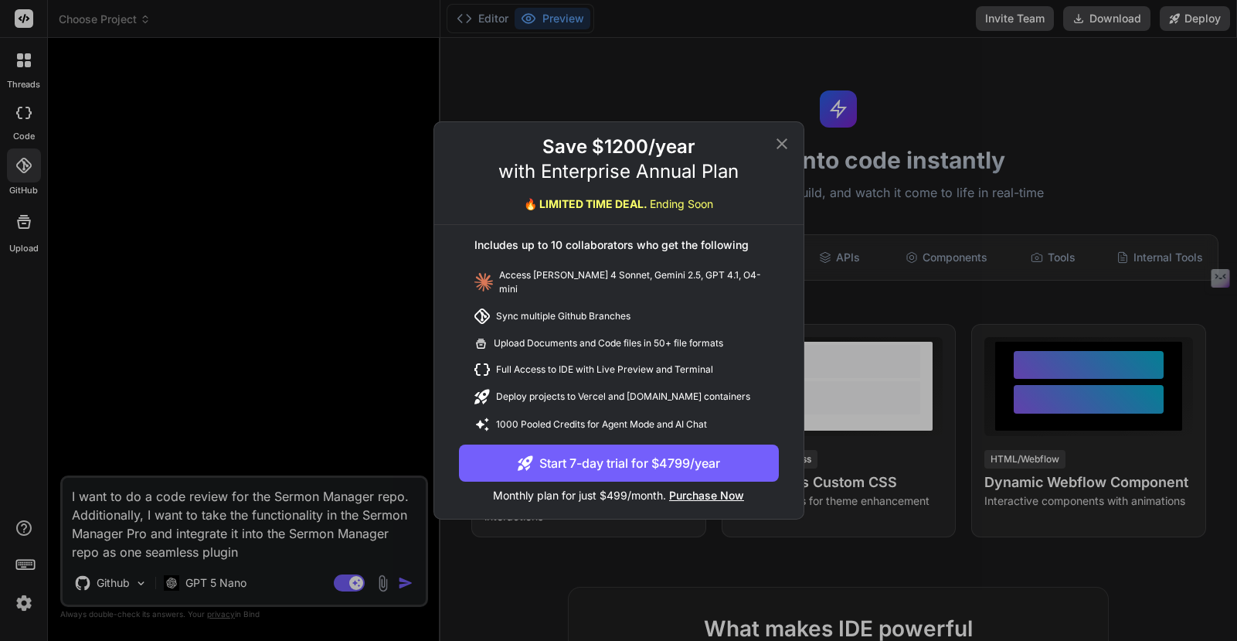
click at [783, 145] on icon at bounding box center [782, 143] width 11 height 11
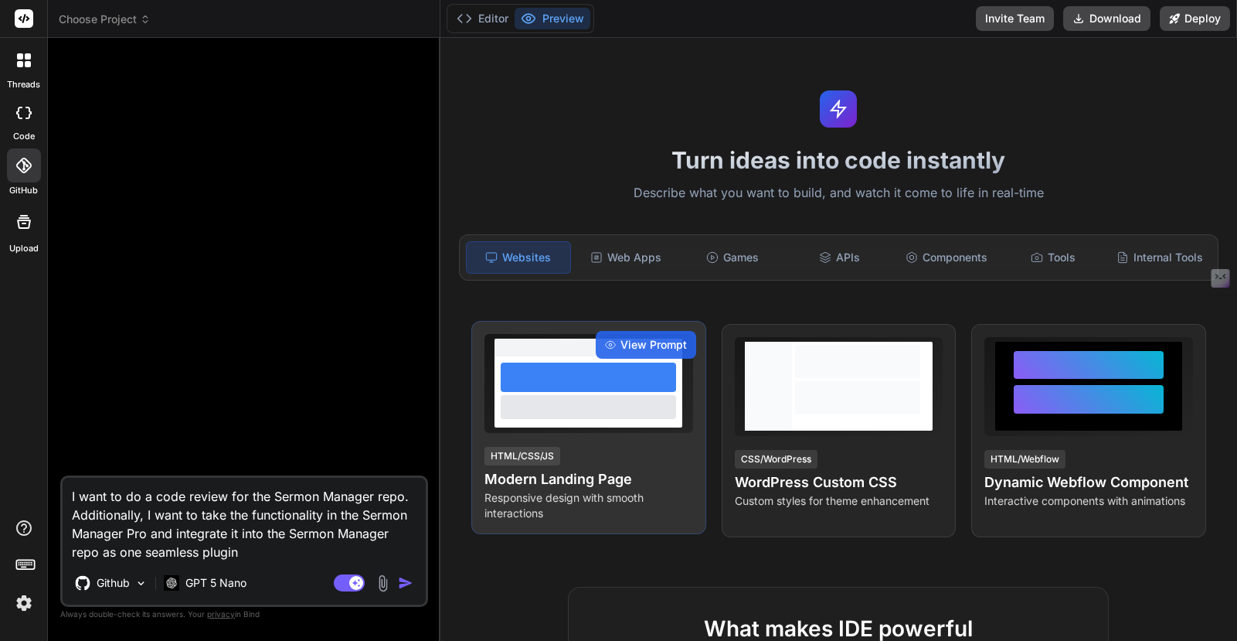
click at [604, 451] on div "HTML/CSS/JS Modern Landing Page Responsive design with smooth interactions" at bounding box center [588, 483] width 209 height 76
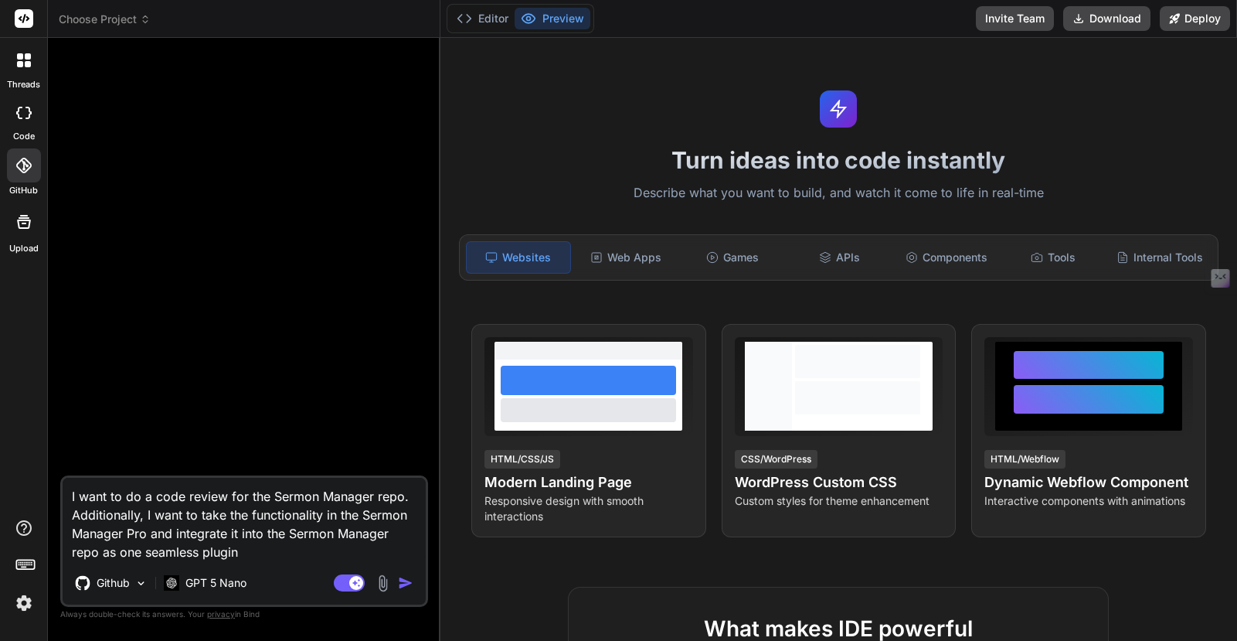
click at [25, 596] on img at bounding box center [24, 603] width 26 height 26
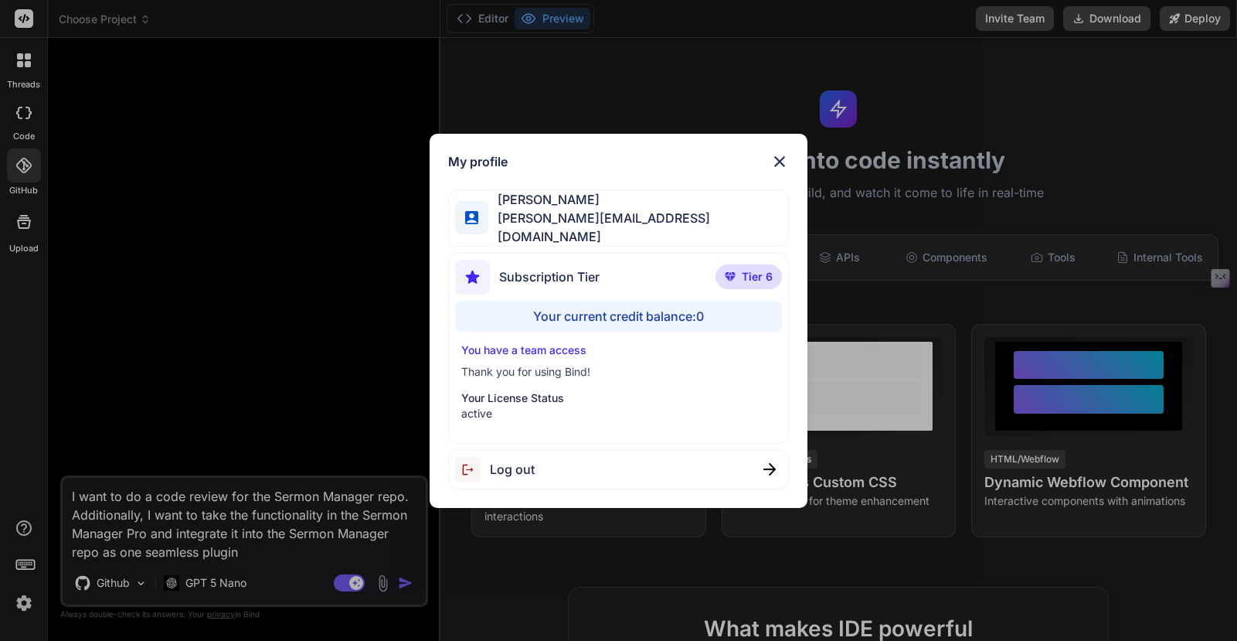
click at [700, 312] on div "Your current credit balance: 0" at bounding box center [618, 316] width 327 height 31
click at [655, 308] on div "Your current credit balance: 0" at bounding box center [618, 316] width 327 height 31
click at [785, 161] on img at bounding box center [779, 161] width 19 height 19
